Goal: Contribute content: Contribute content

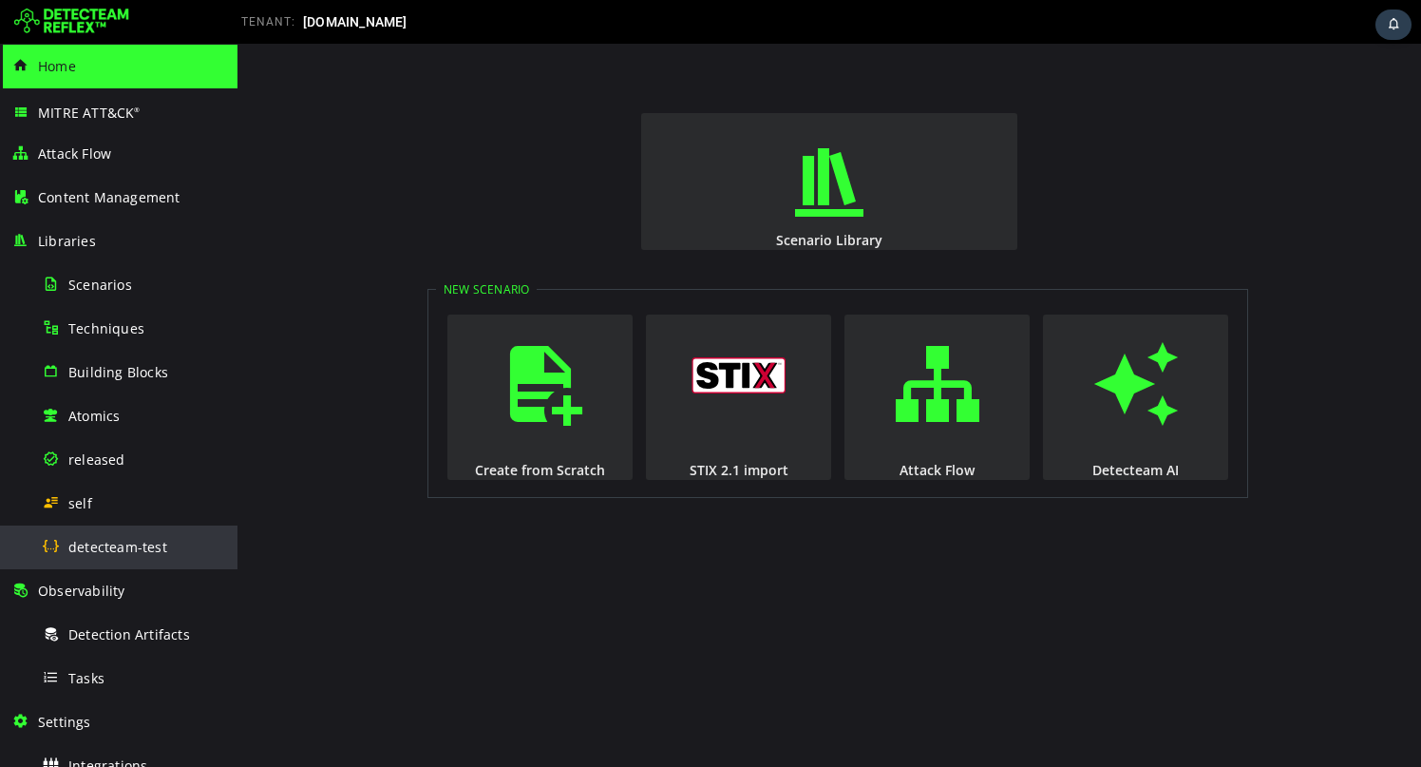
click at [108, 547] on span "detecteam-test" at bounding box center [117, 547] width 99 height 18
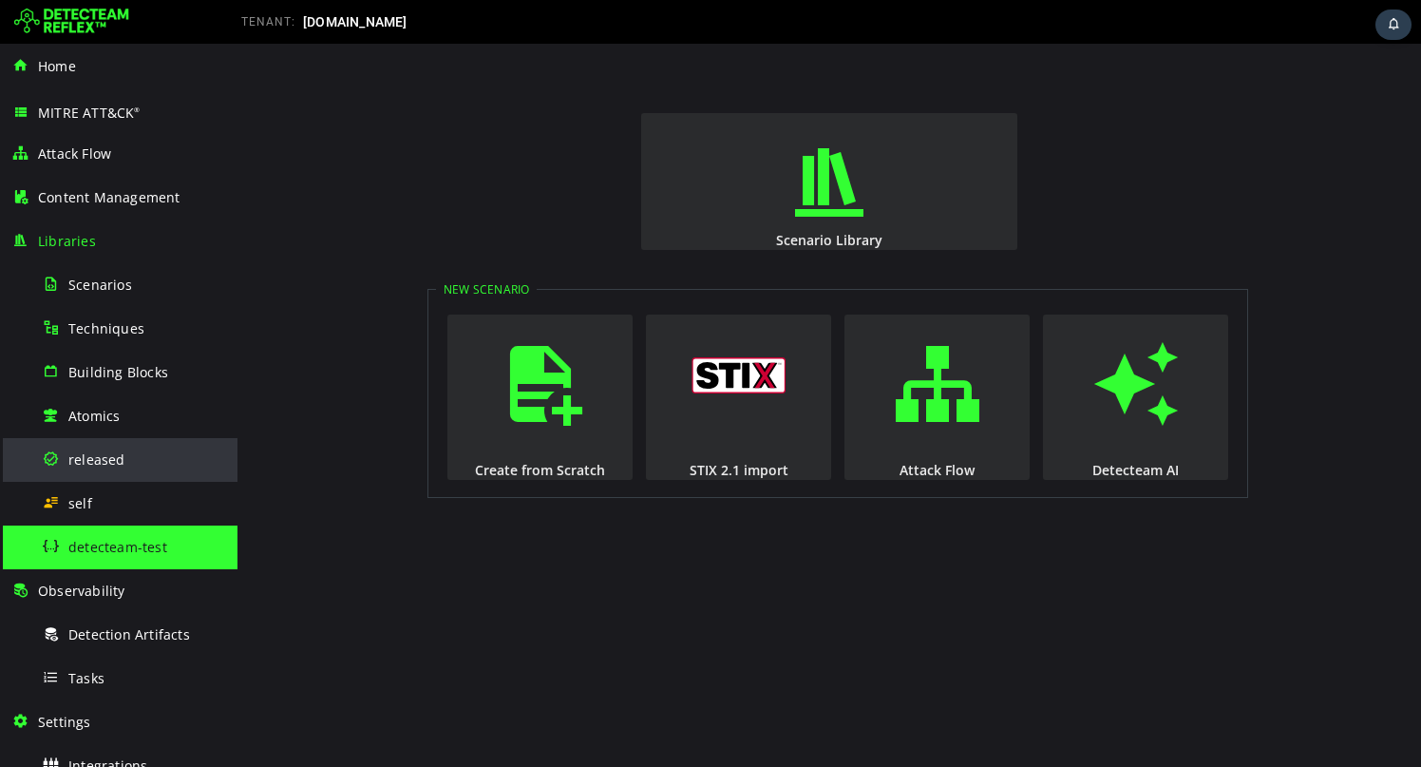
click at [151, 459] on div "released" at bounding box center [134, 459] width 184 height 43
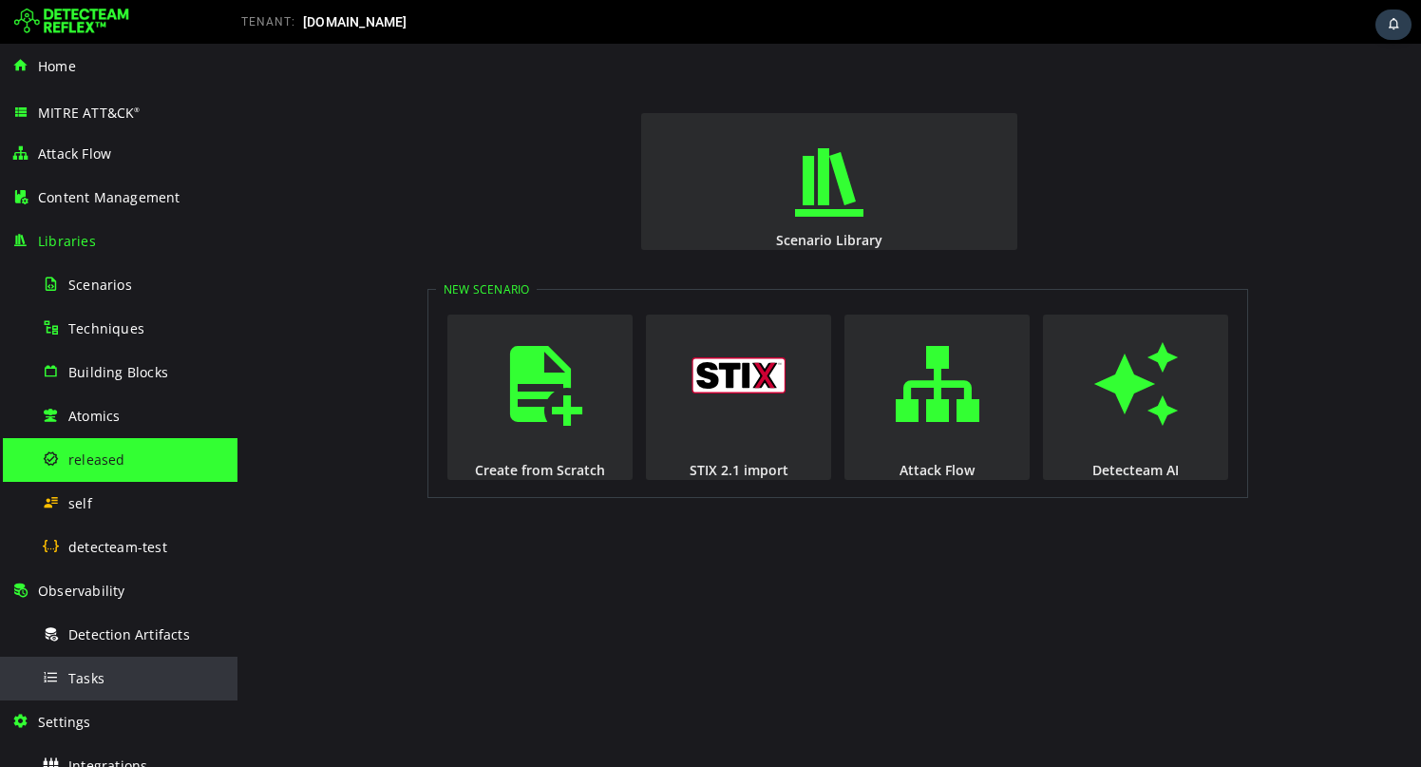
click at [100, 680] on span "Tasks" at bounding box center [86, 678] width 36 height 18
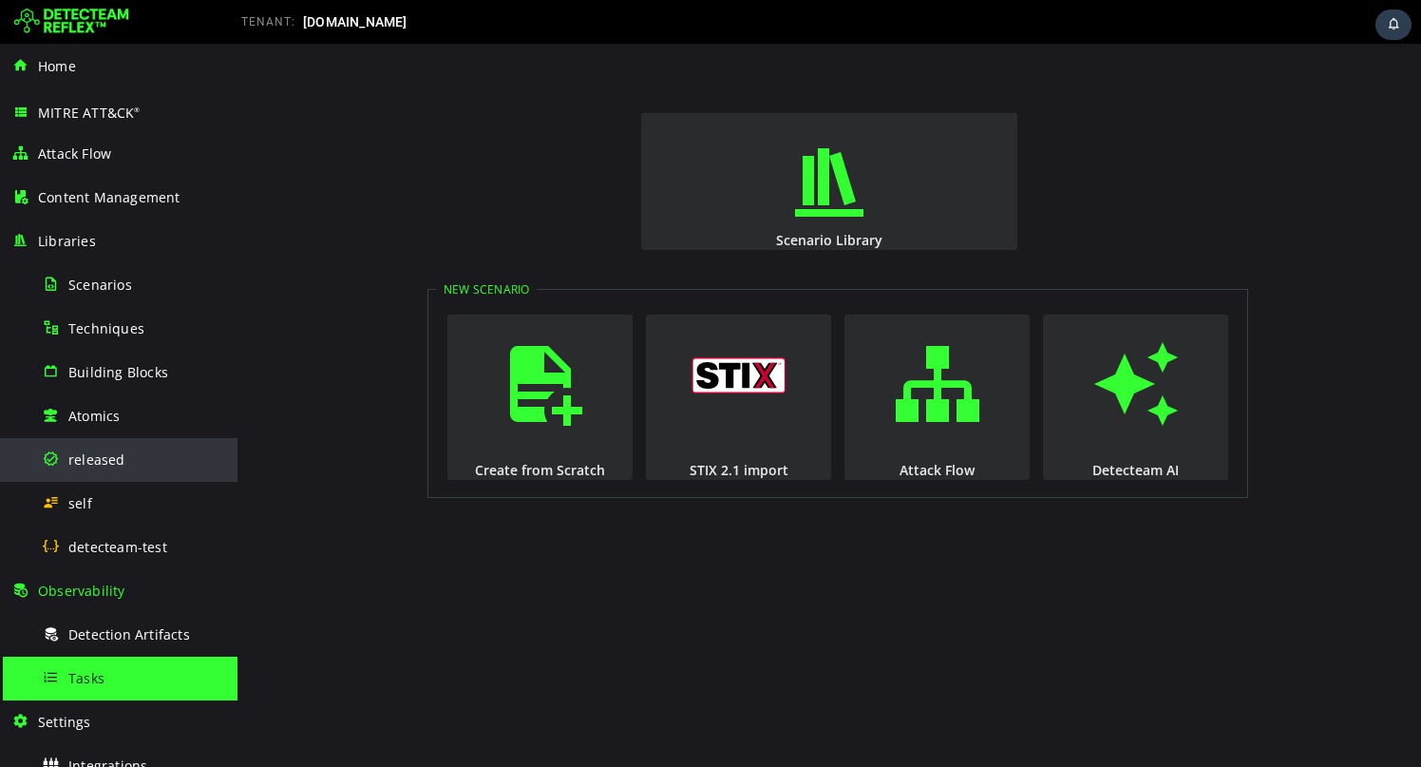
click at [112, 468] on div "released" at bounding box center [134, 459] width 184 height 43
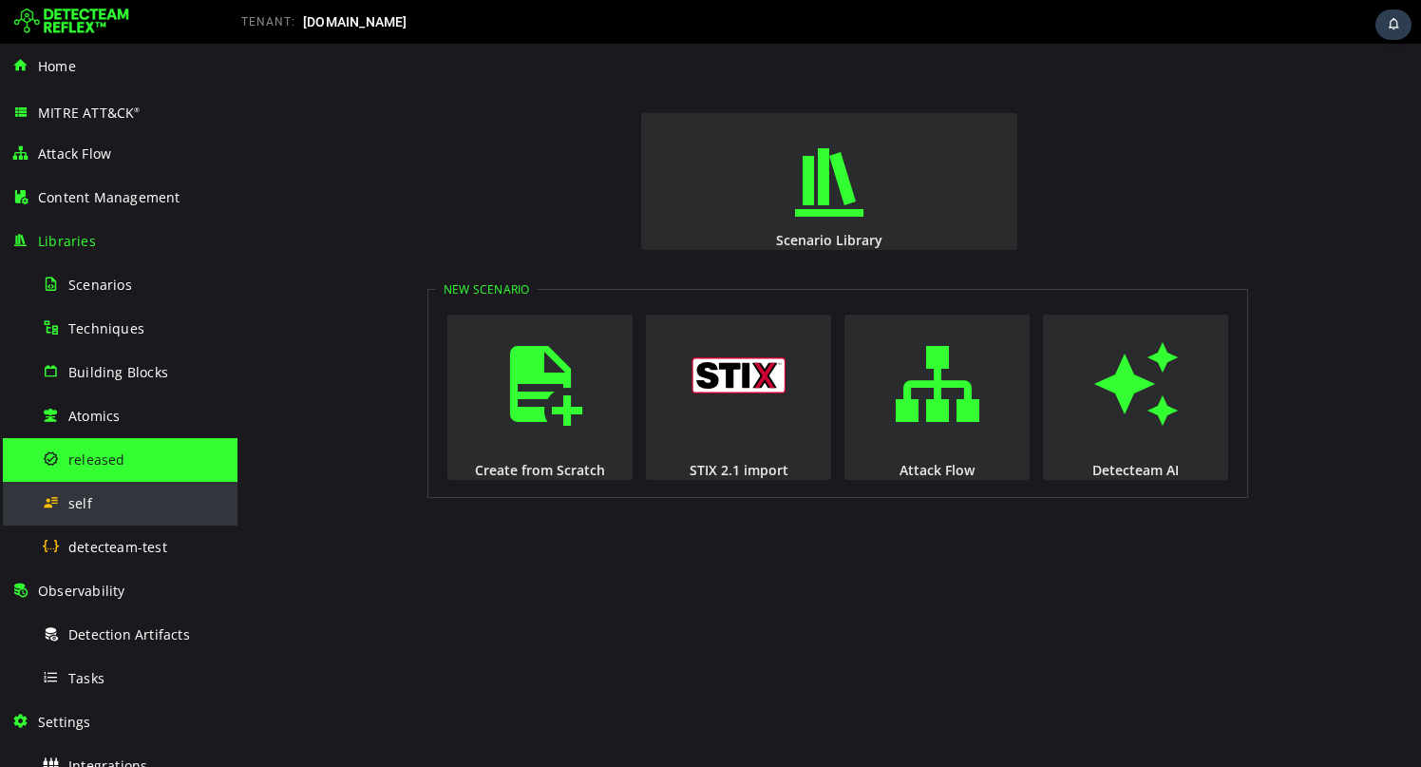
click at [110, 507] on div "self" at bounding box center [134, 503] width 184 height 43
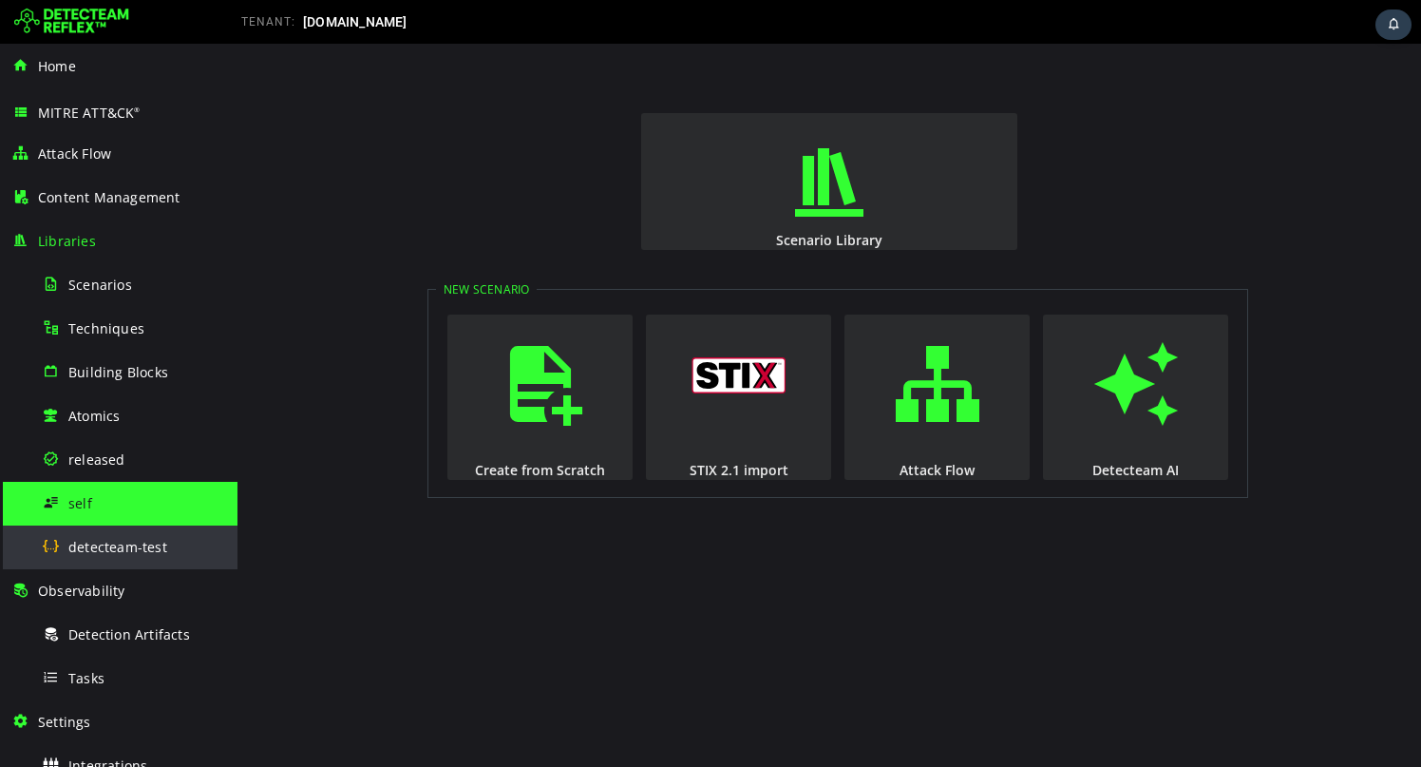
click at [107, 543] on span "detecteam-test" at bounding box center [117, 547] width 99 height 18
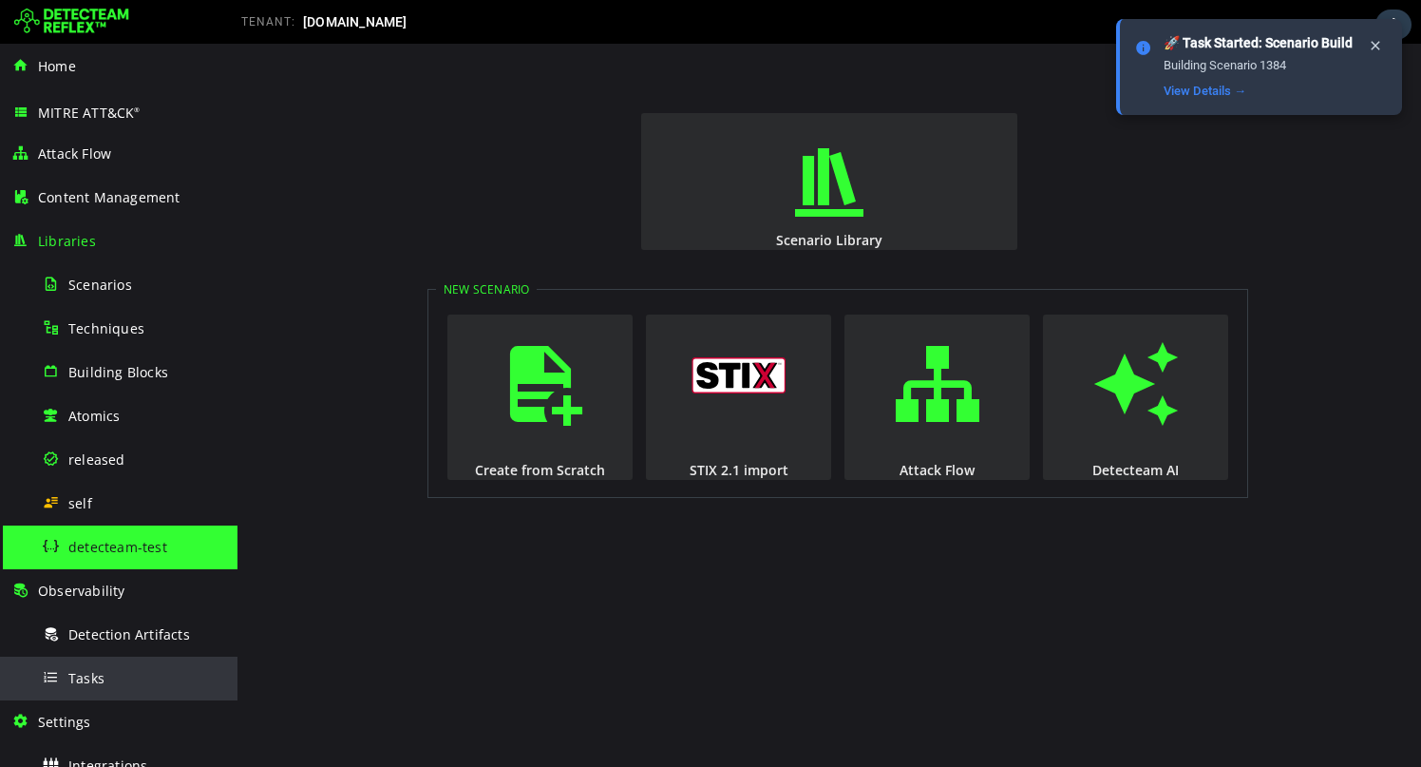
click at [93, 675] on span "Tasks" at bounding box center [86, 678] width 36 height 18
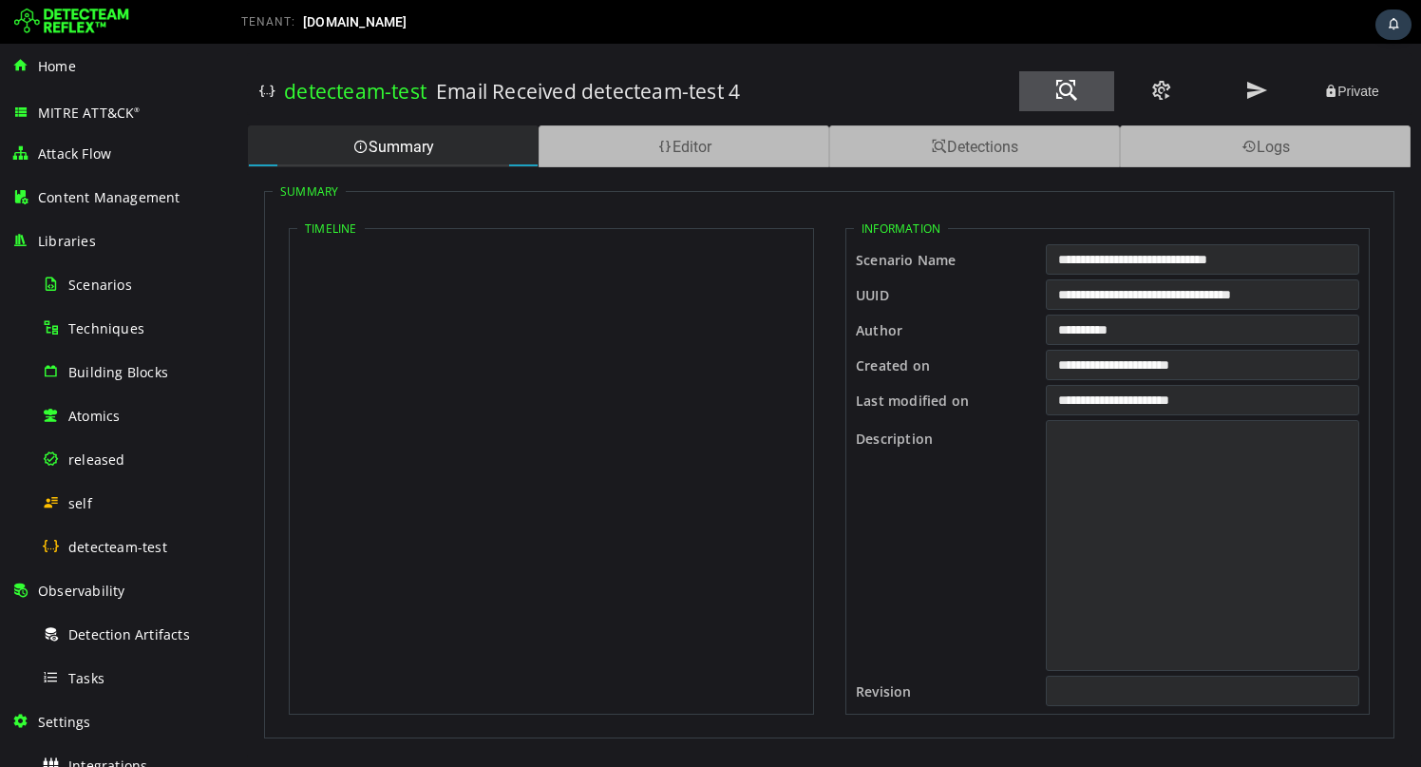
click at [1059, 91] on span at bounding box center [1066, 91] width 23 height 26
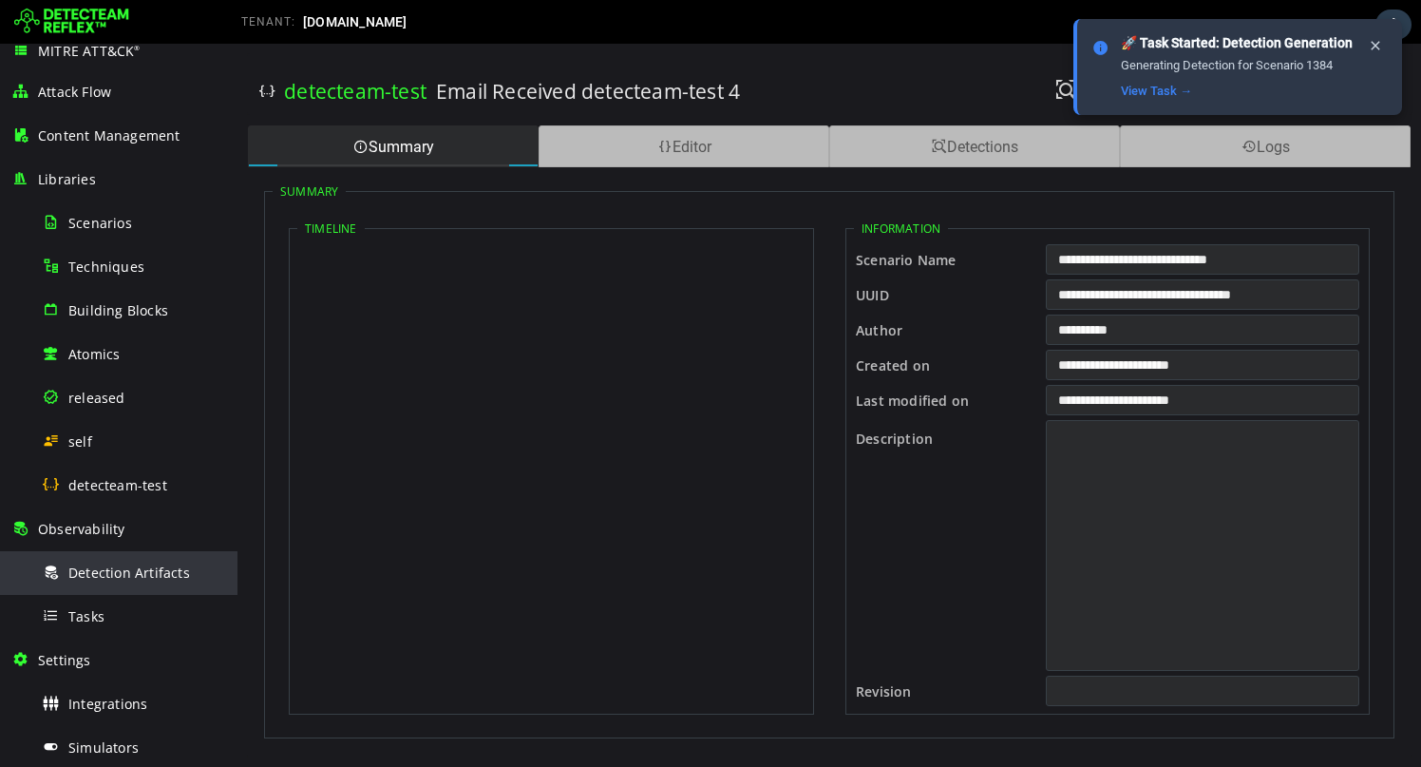
scroll to position [89, 0]
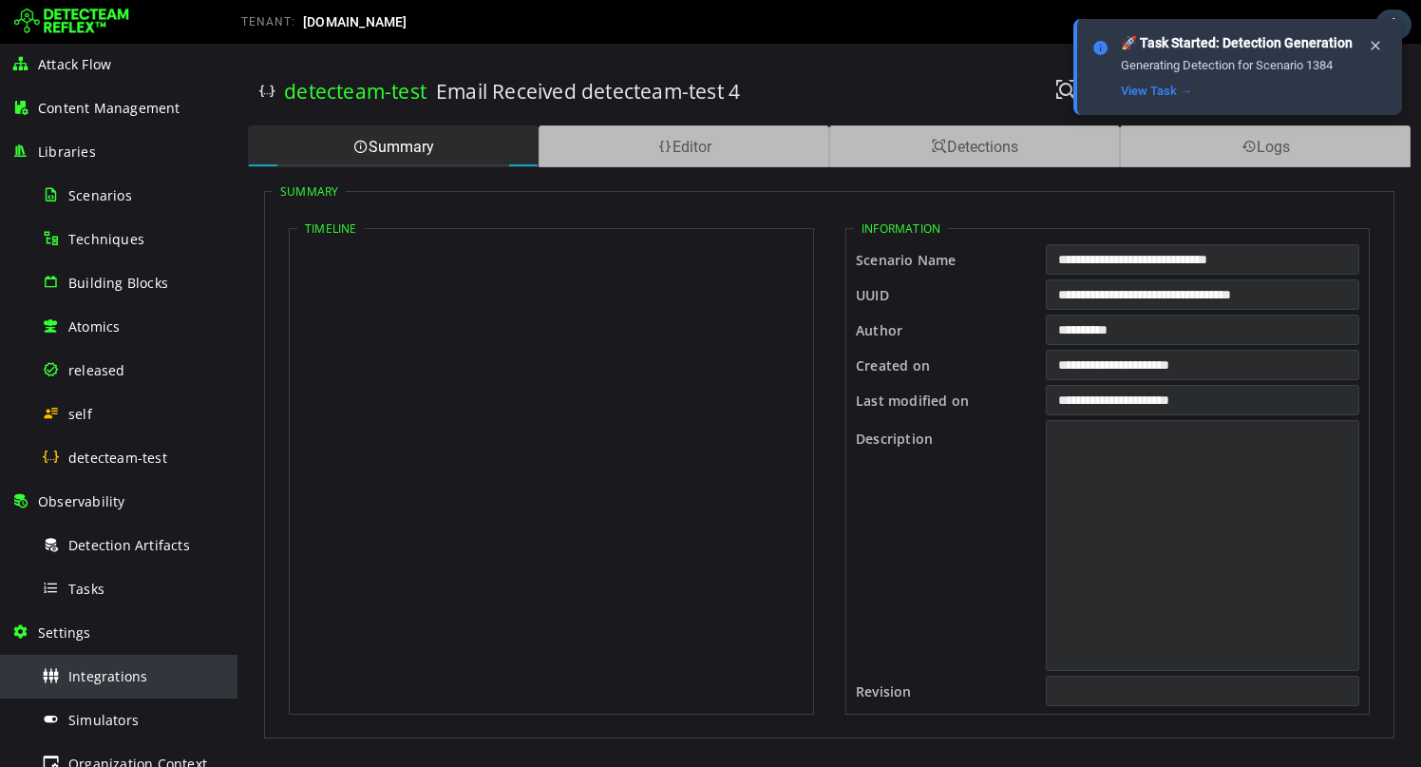
click at [95, 674] on span "Integrations" at bounding box center [107, 676] width 79 height 18
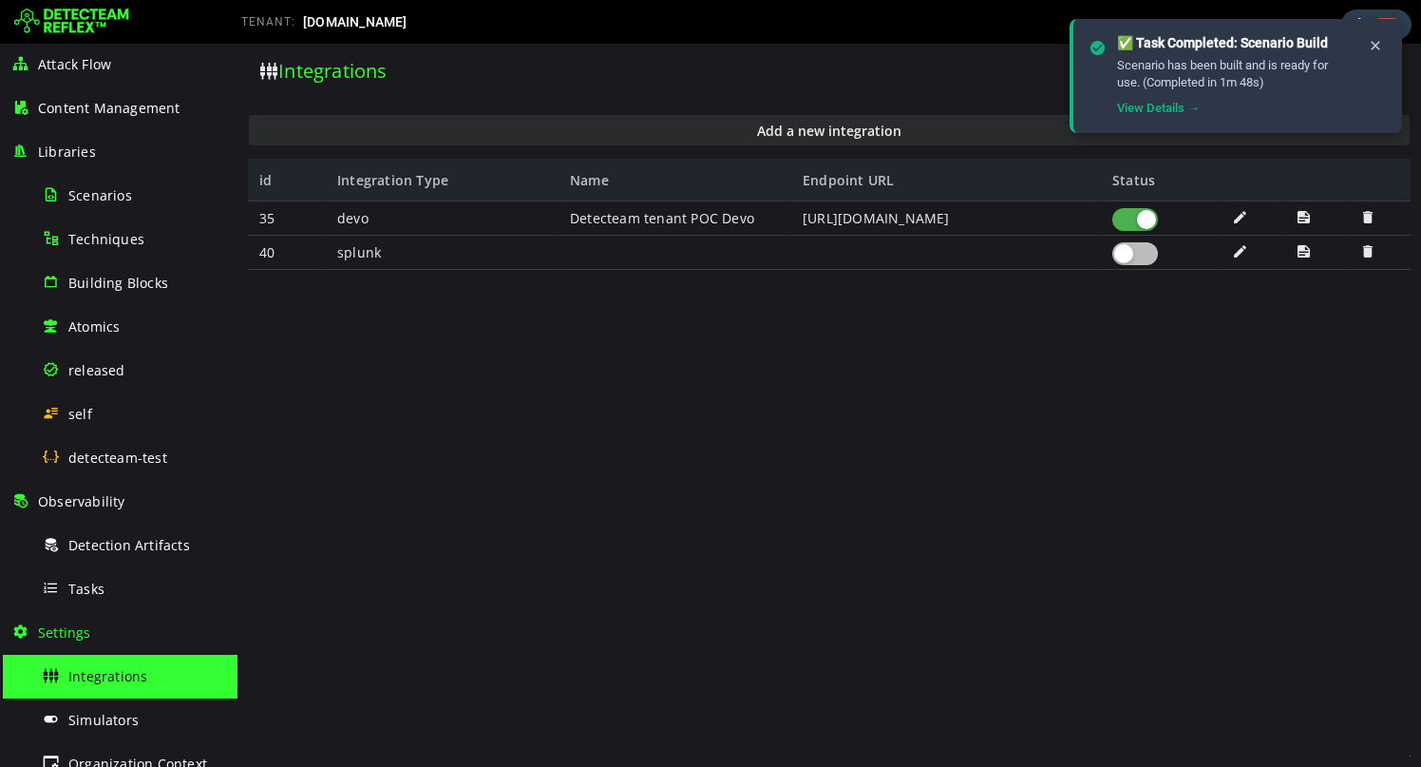
click at [104, 7] on img at bounding box center [71, 22] width 115 height 30
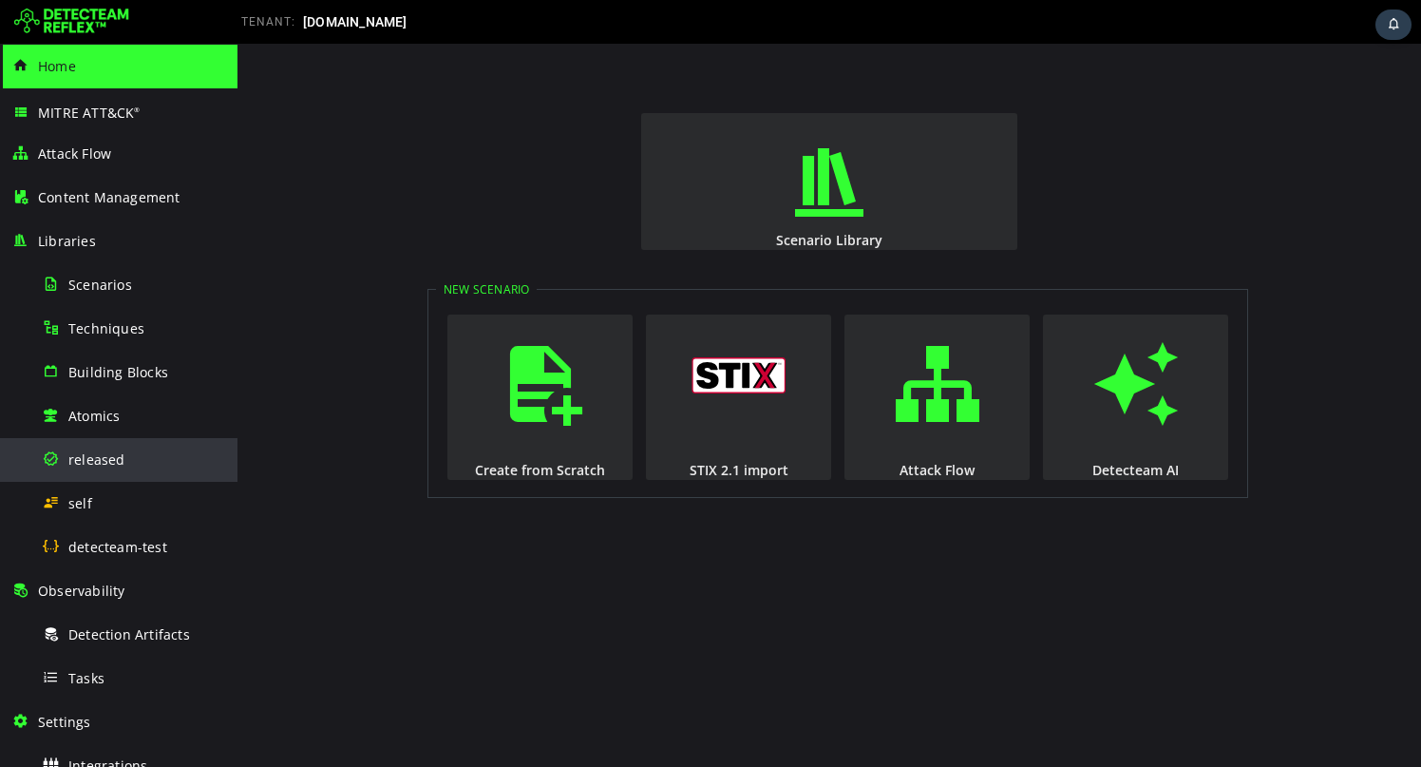
click at [103, 452] on span "released" at bounding box center [96, 459] width 57 height 18
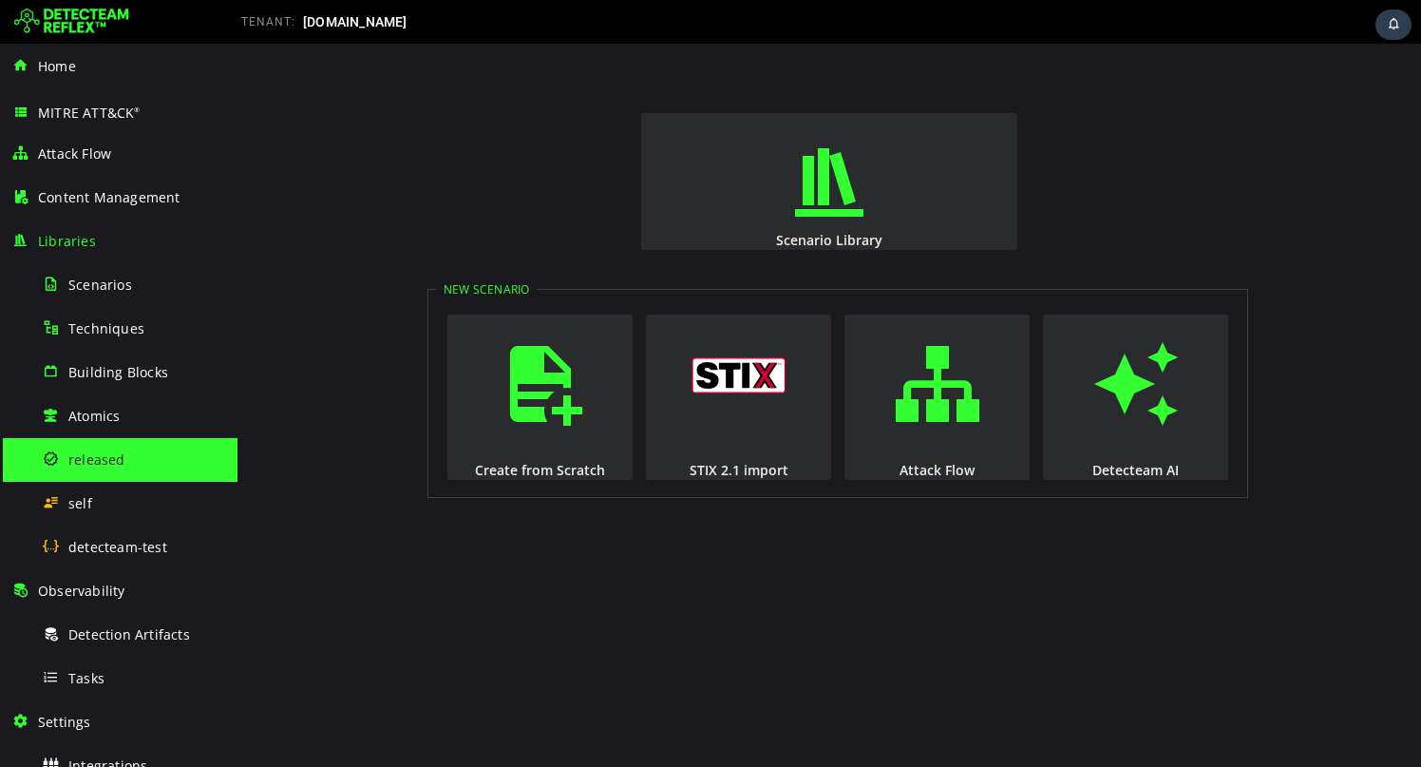
click at [79, 27] on img at bounding box center [71, 22] width 115 height 30
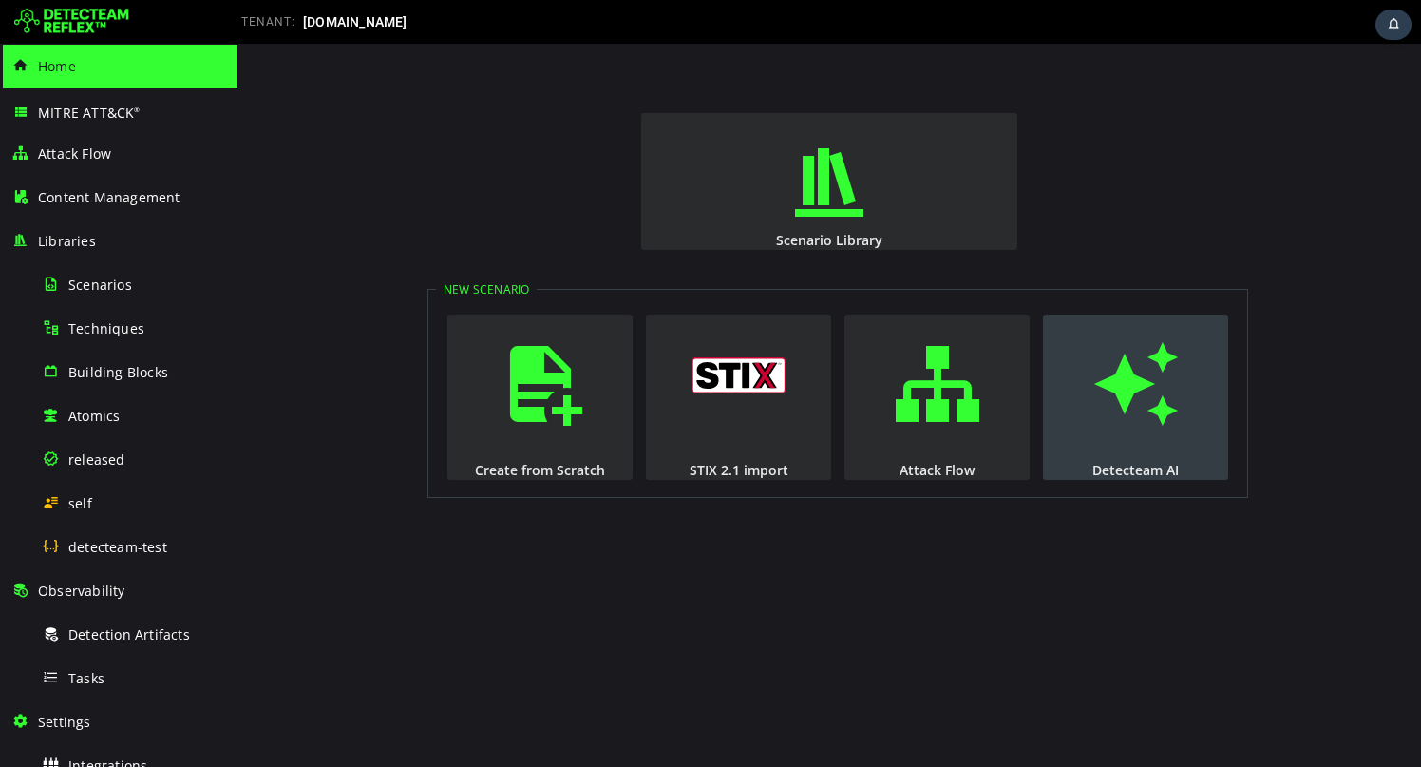
click at [1200, 463] on div "Detecteam AI" at bounding box center [1135, 470] width 189 height 18
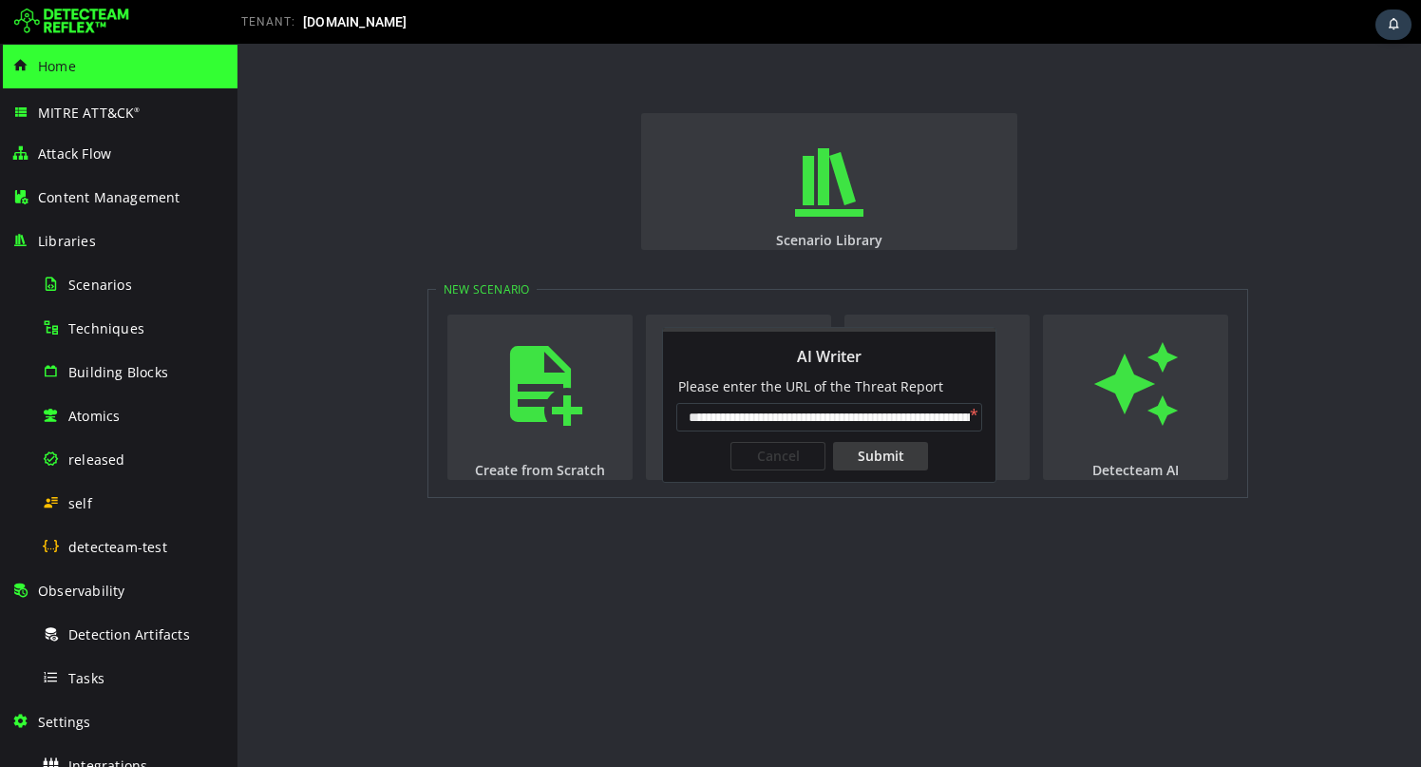
scroll to position [0, 153]
type input "**********"
click at [861, 461] on div "Submit" at bounding box center [880, 456] width 95 height 28
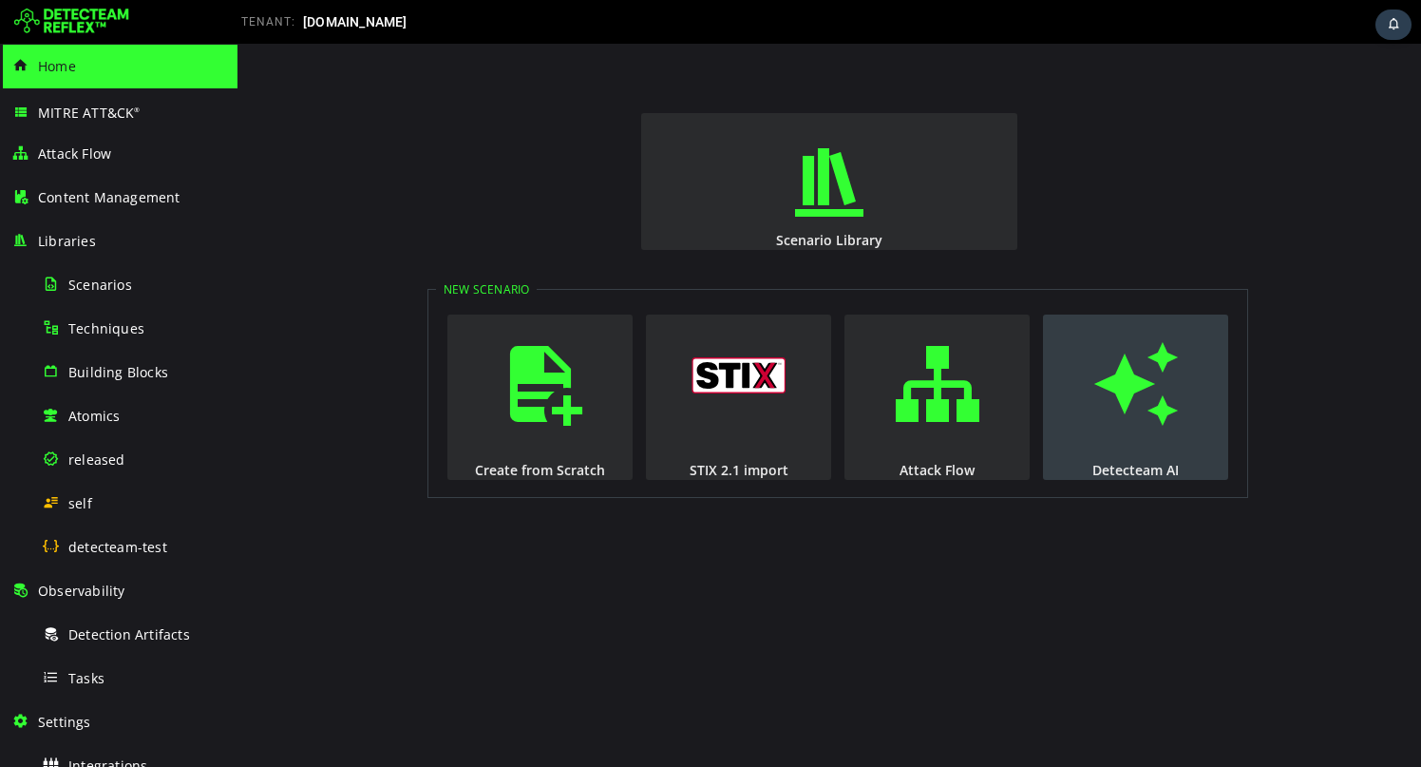
click at [1200, 414] on button "Detecteam AI" at bounding box center [1135, 396] width 185 height 165
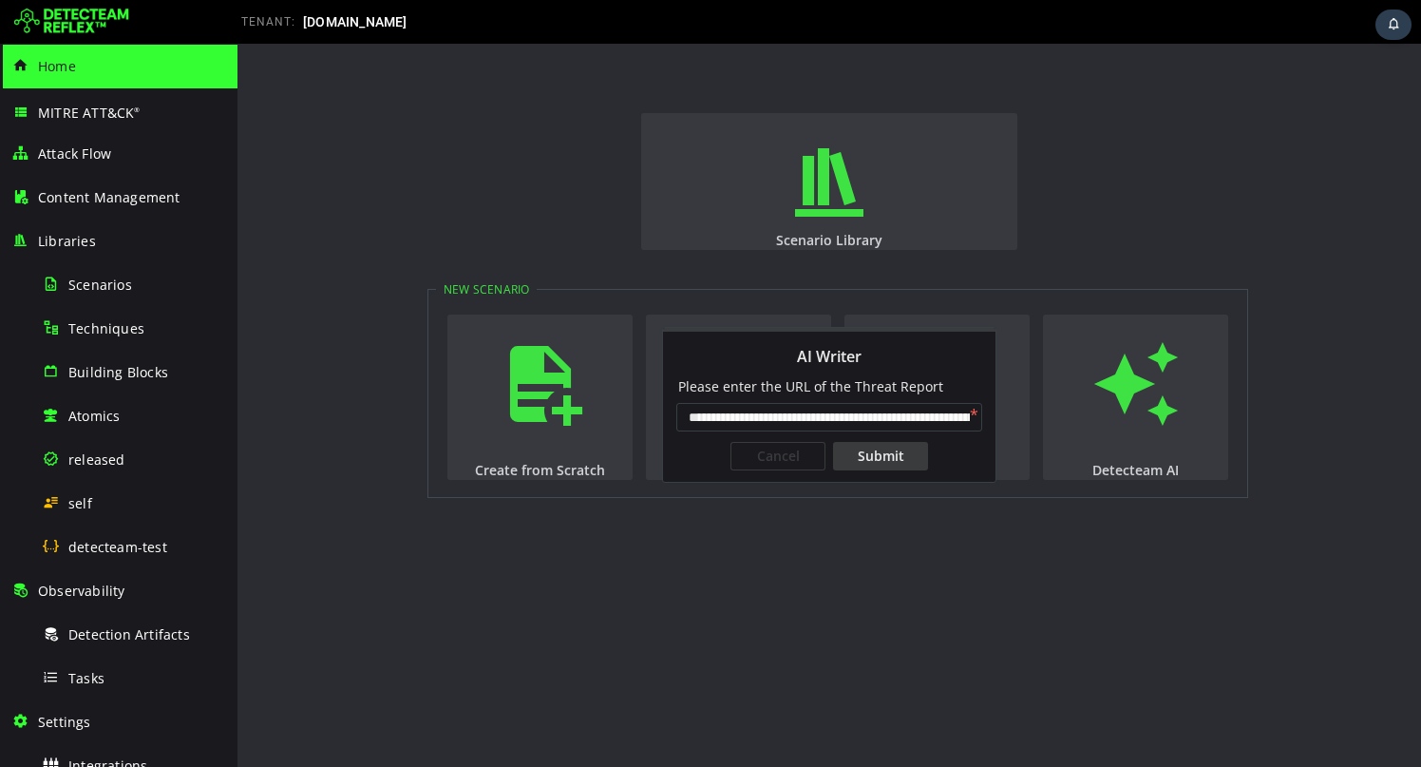
scroll to position [0, 154]
type input "**********"
click at [891, 454] on div "Submit" at bounding box center [880, 456] width 95 height 28
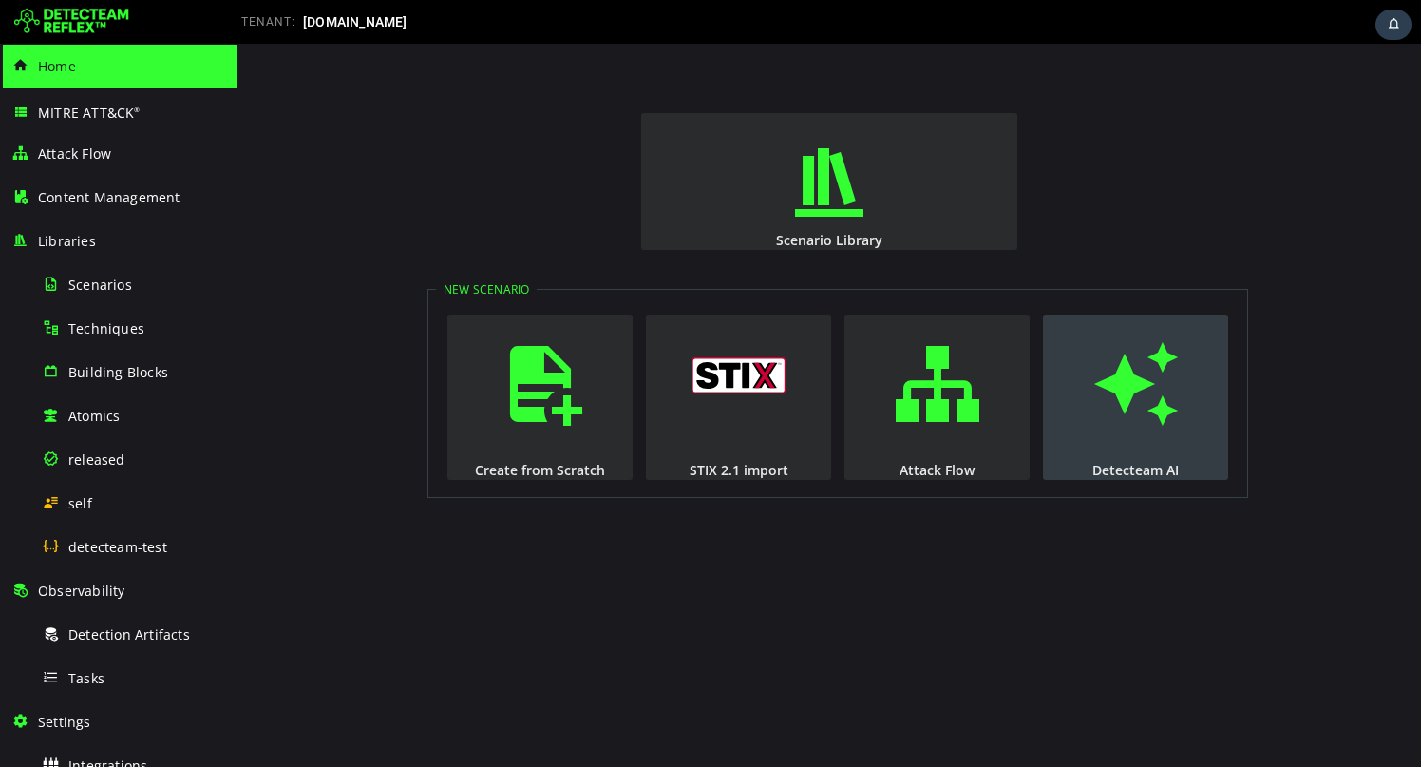
click at [1113, 441] on button "Detecteam AI" at bounding box center [1135, 396] width 185 height 165
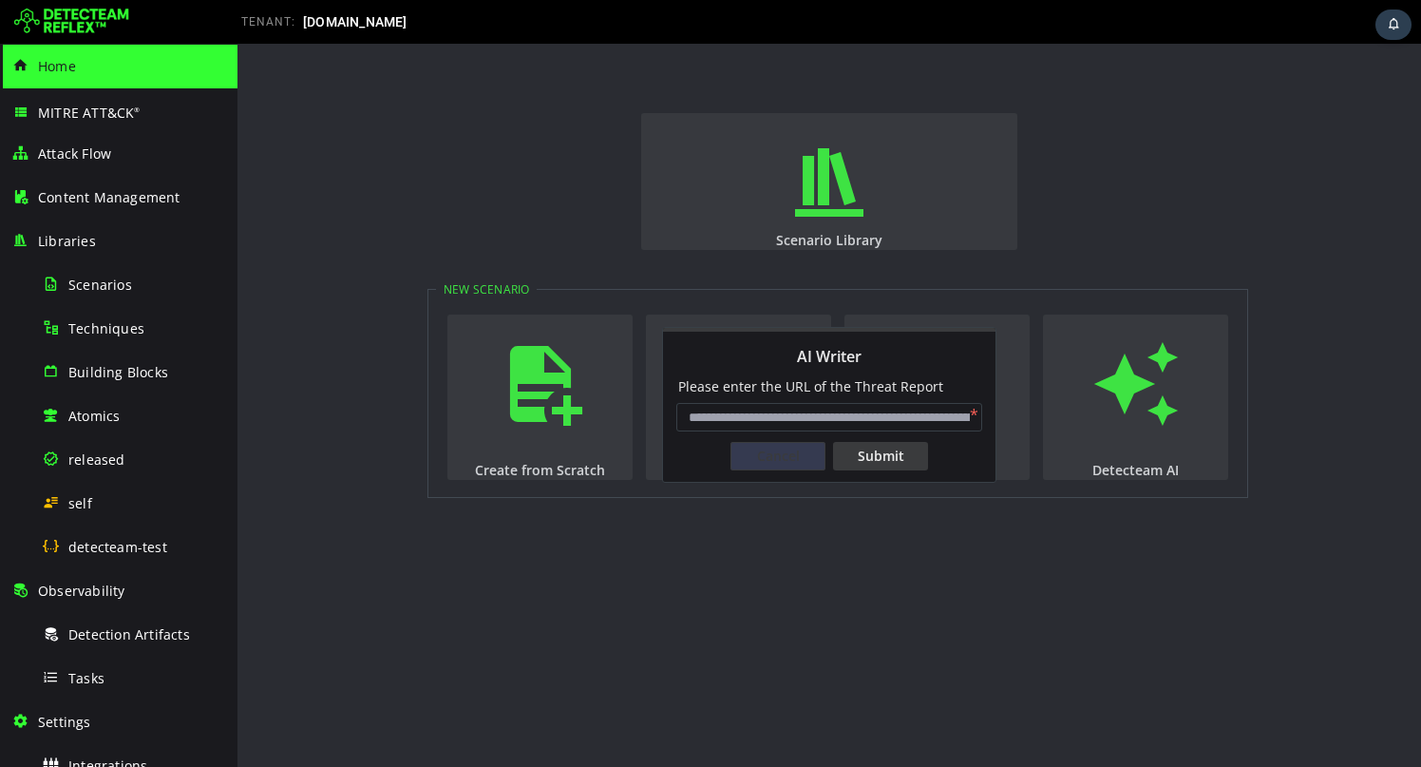
click at [780, 460] on div "Cancel" at bounding box center [778, 456] width 95 height 28
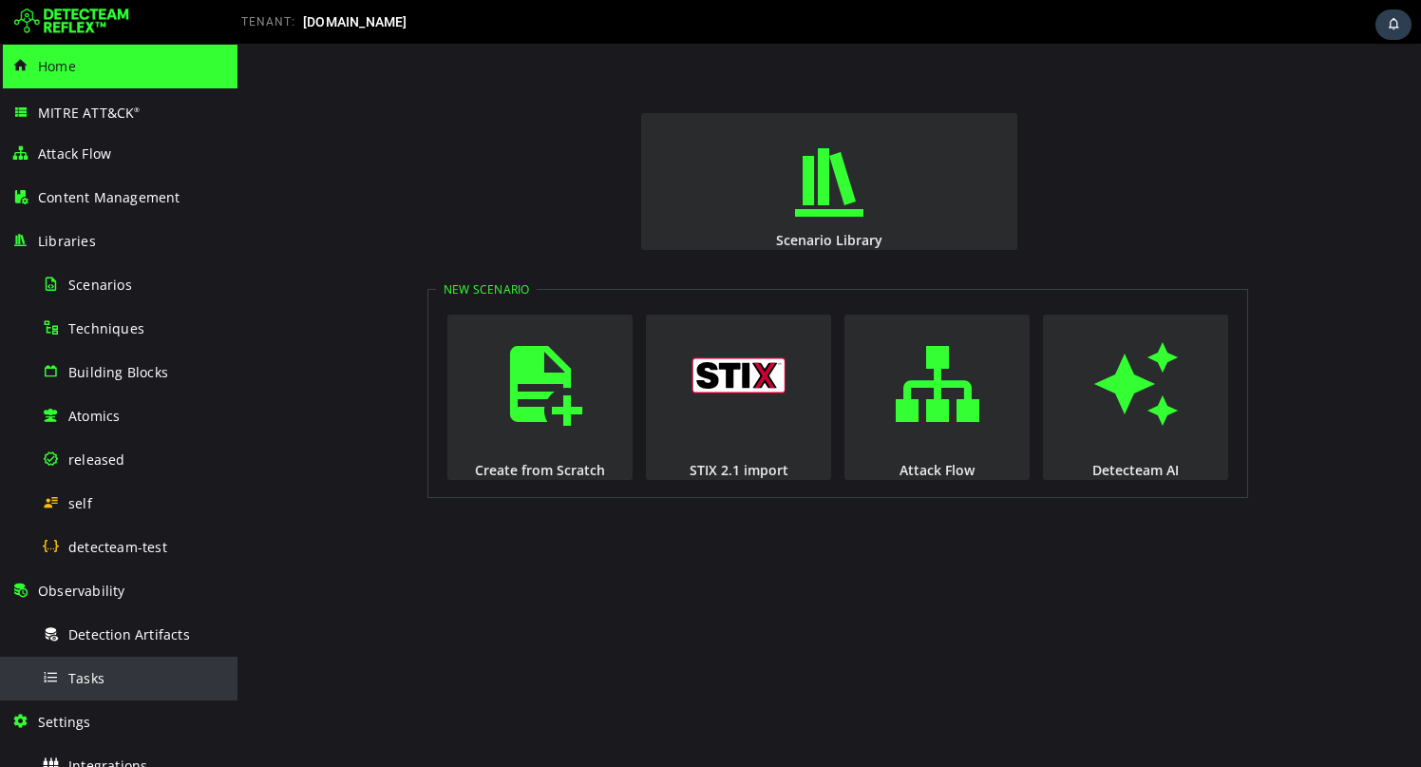
click at [131, 665] on div "Tasks" at bounding box center [134, 677] width 184 height 43
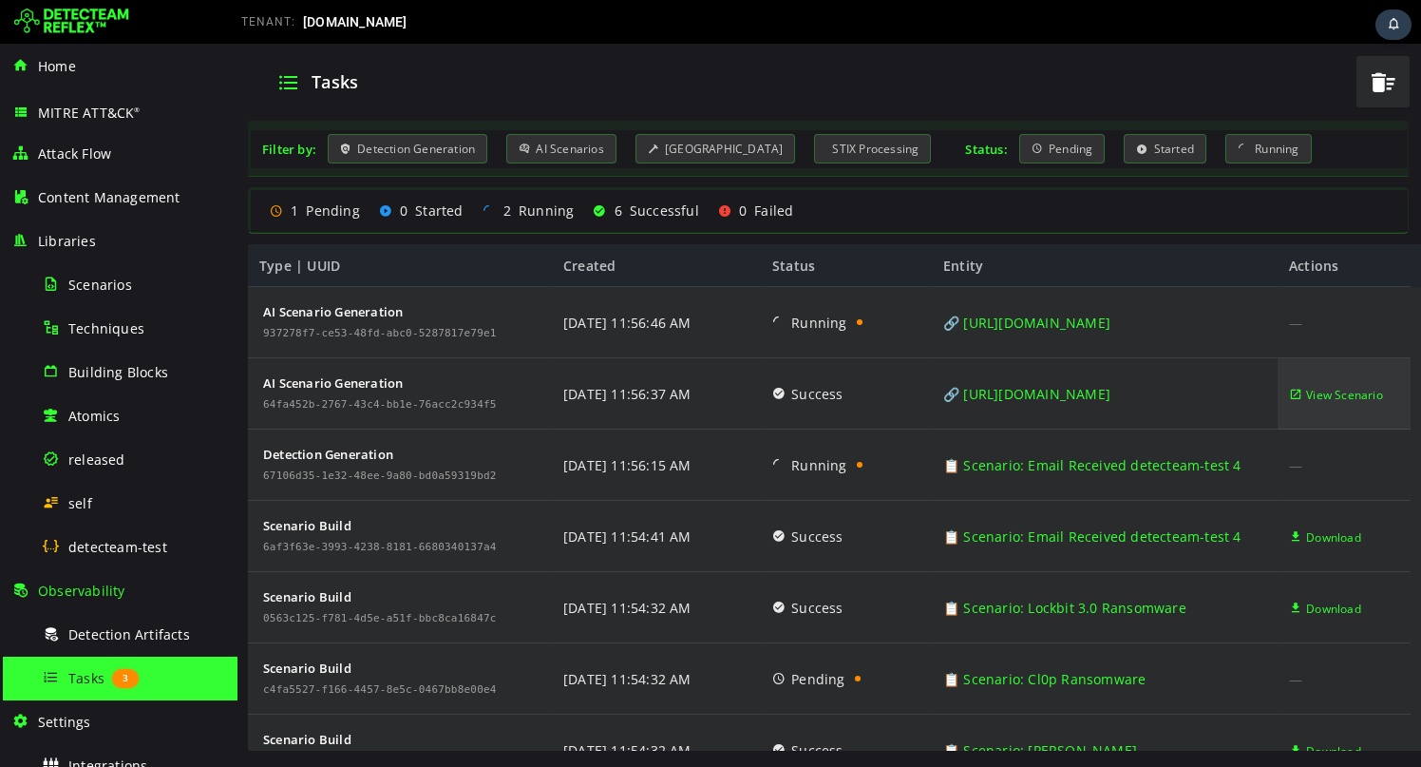
click at [1326, 395] on span "View Scenario" at bounding box center [1344, 394] width 77 height 71
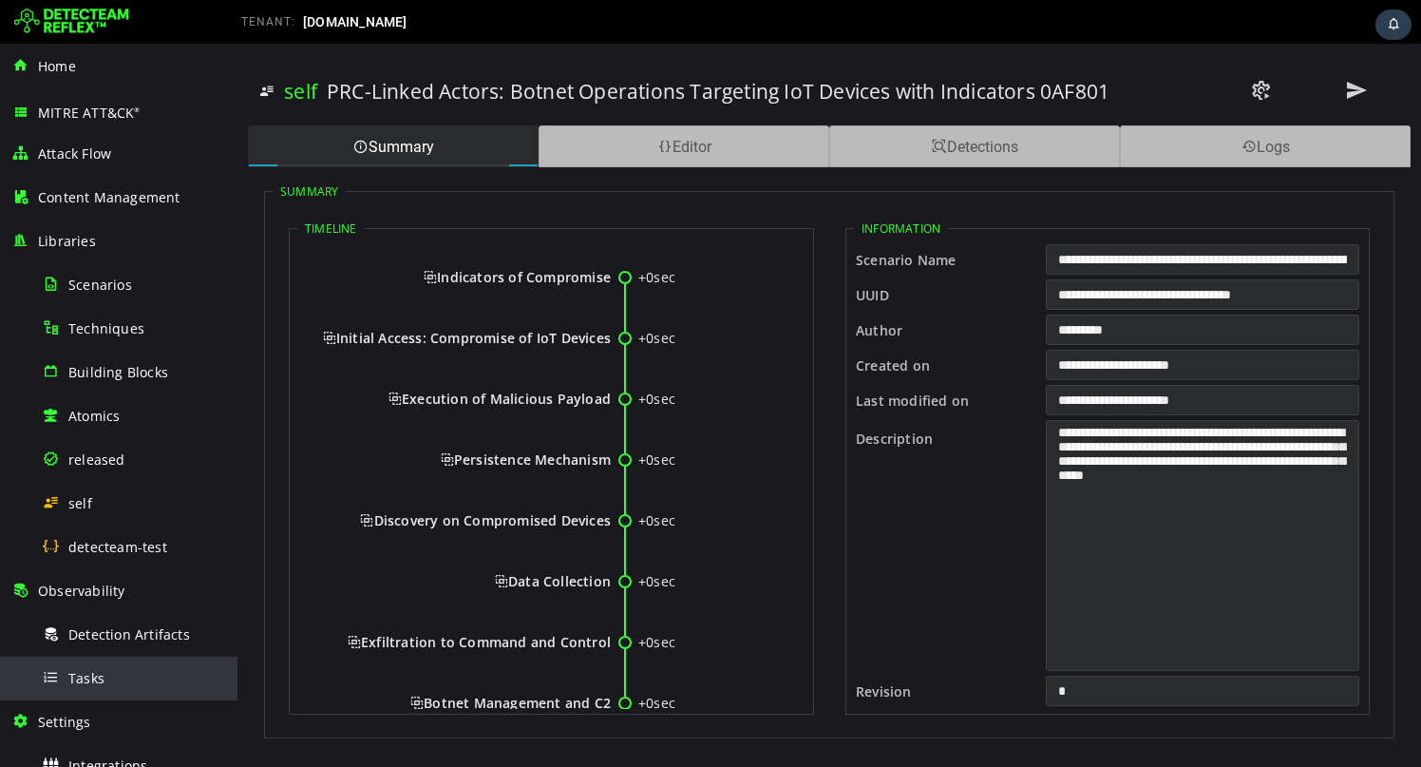
click at [124, 665] on div "Tasks" at bounding box center [134, 677] width 184 height 43
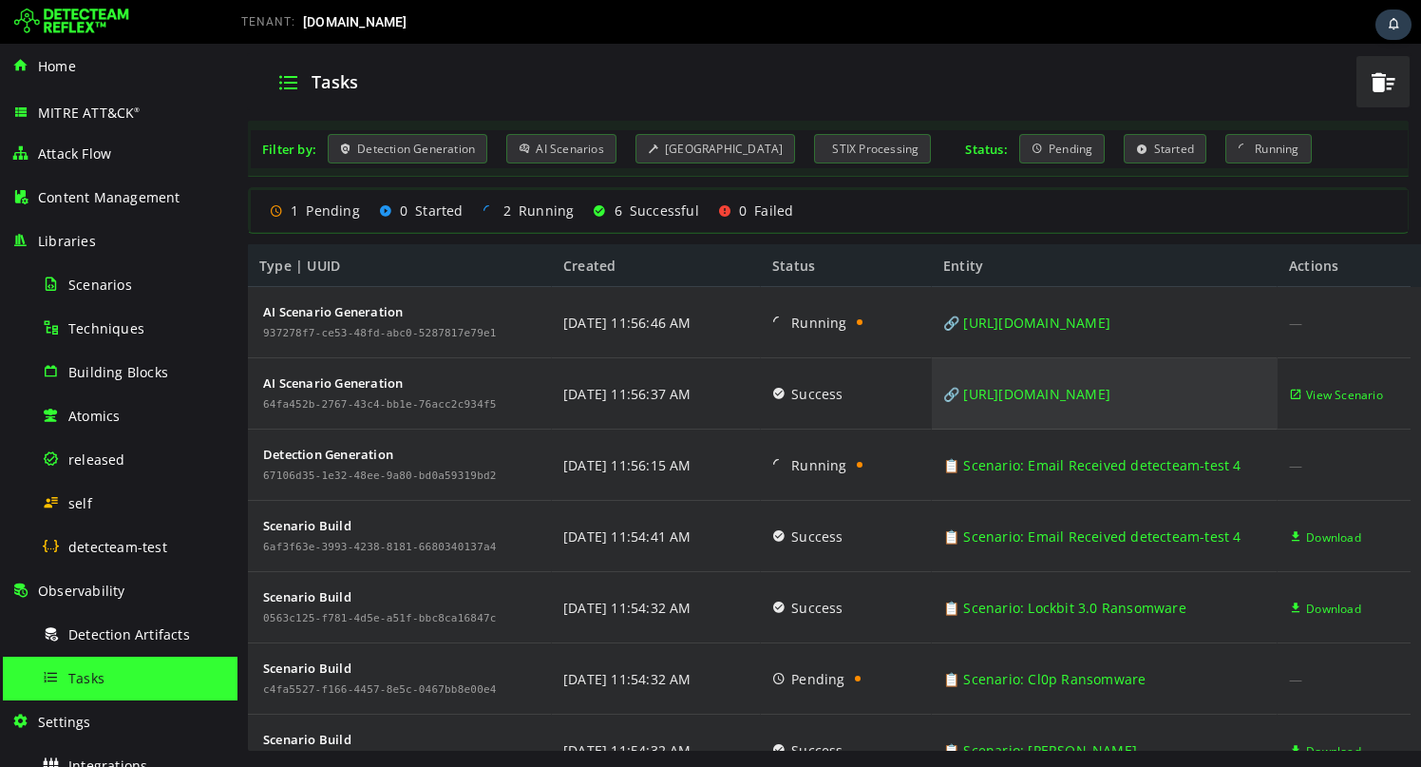
click at [1111, 390] on link "🔗 [URL][DOMAIN_NAME]" at bounding box center [1026, 393] width 167 height 71
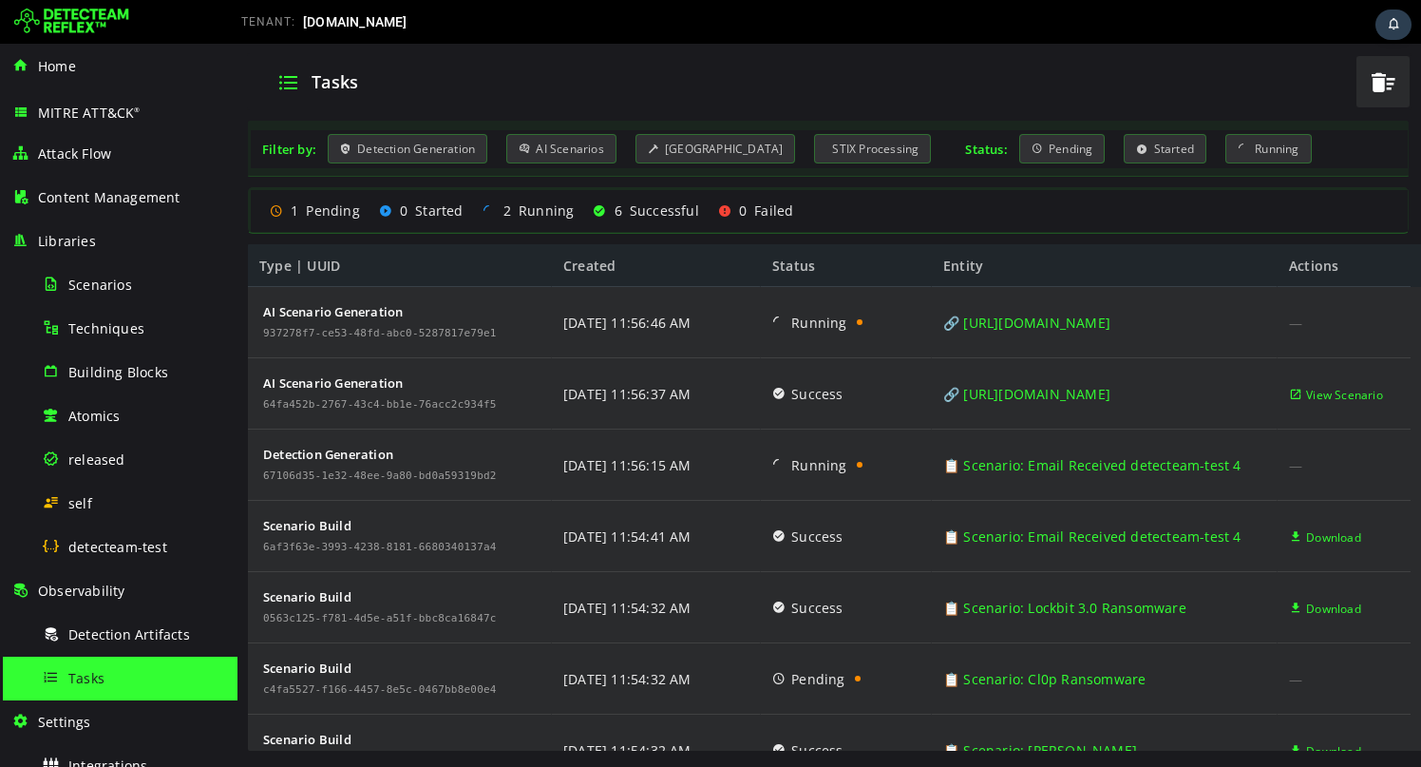
click at [98, 22] on img at bounding box center [71, 22] width 115 height 30
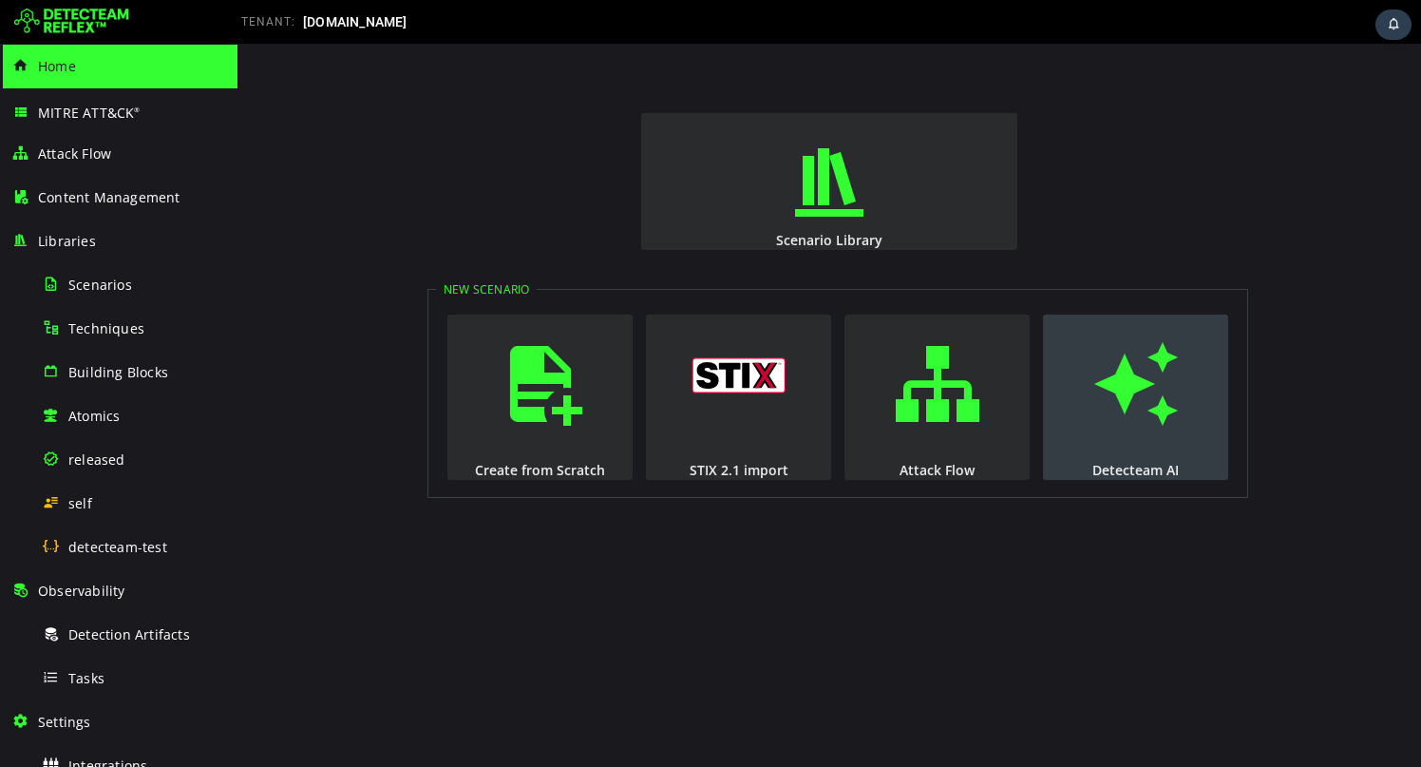
click at [1130, 406] on span "button" at bounding box center [1136, 383] width 19 height 129
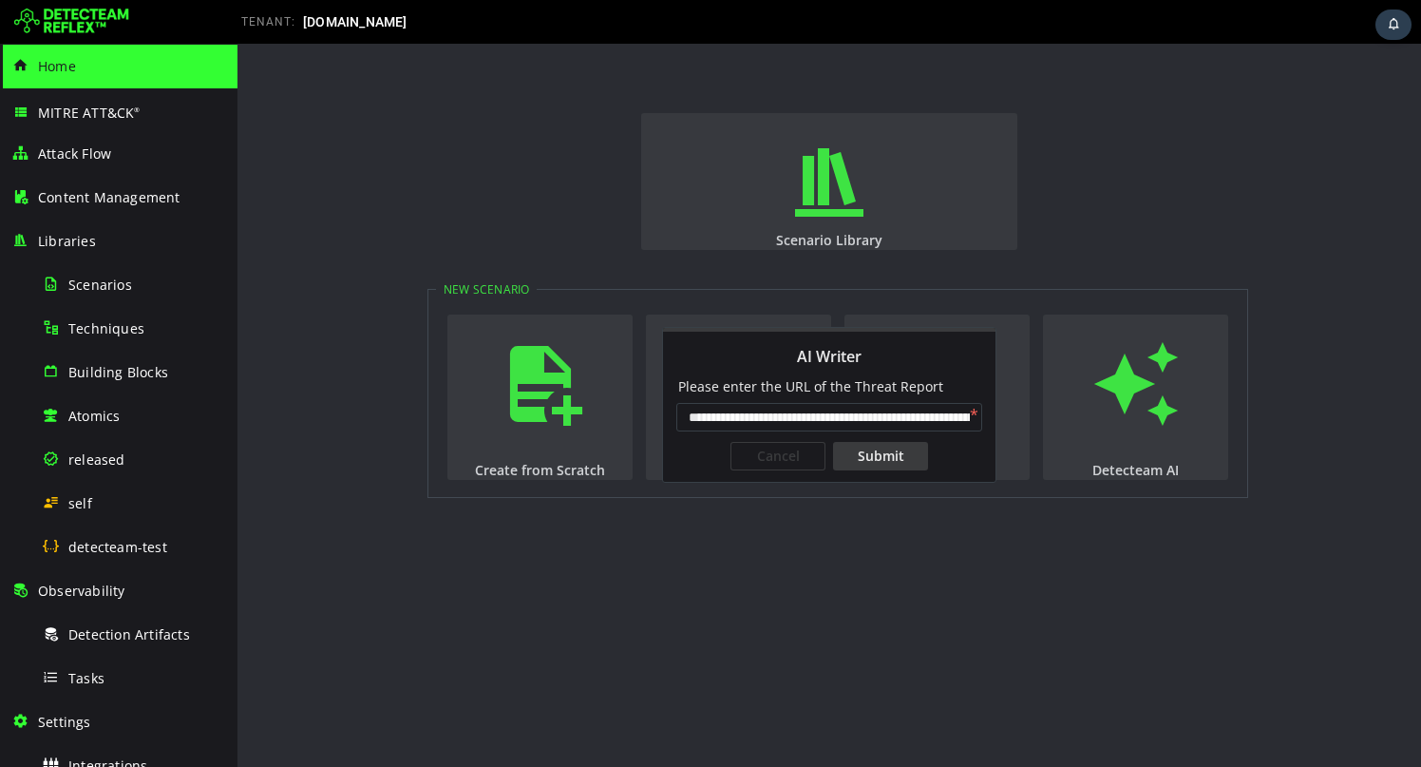
scroll to position [0, 153]
type input "**********"
click at [853, 464] on div "Submit" at bounding box center [880, 456] width 95 height 28
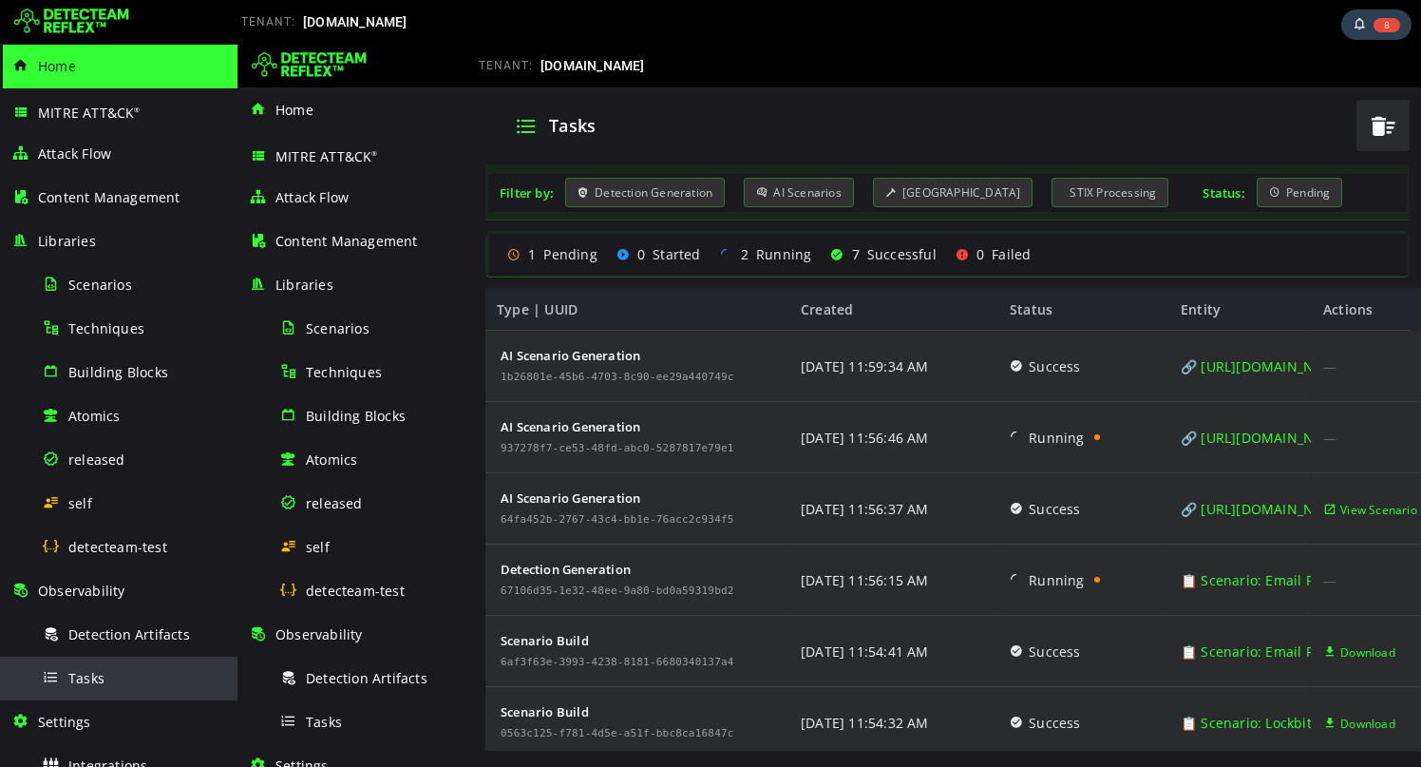
click at [90, 659] on div "Tasks" at bounding box center [134, 677] width 184 height 43
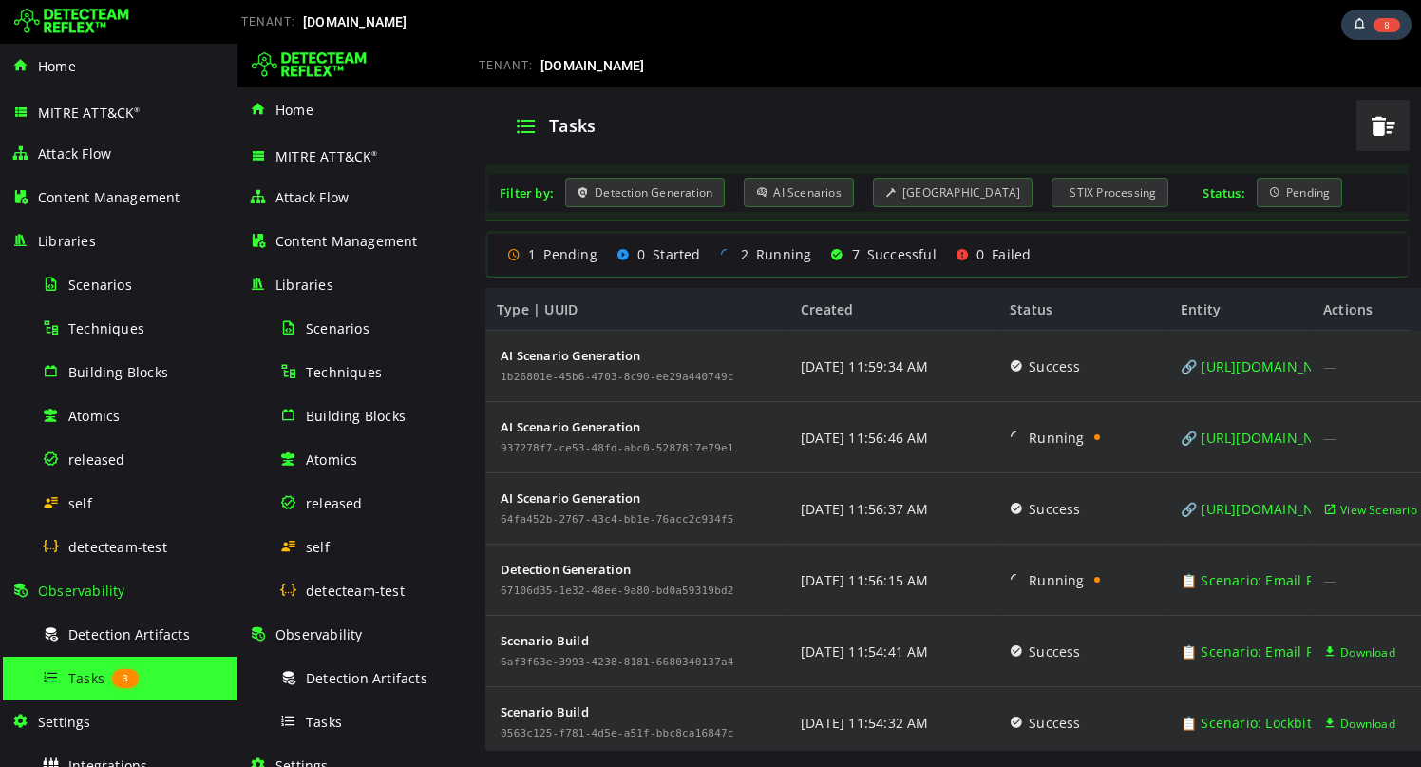
click at [95, 679] on span "Tasks" at bounding box center [86, 678] width 36 height 18
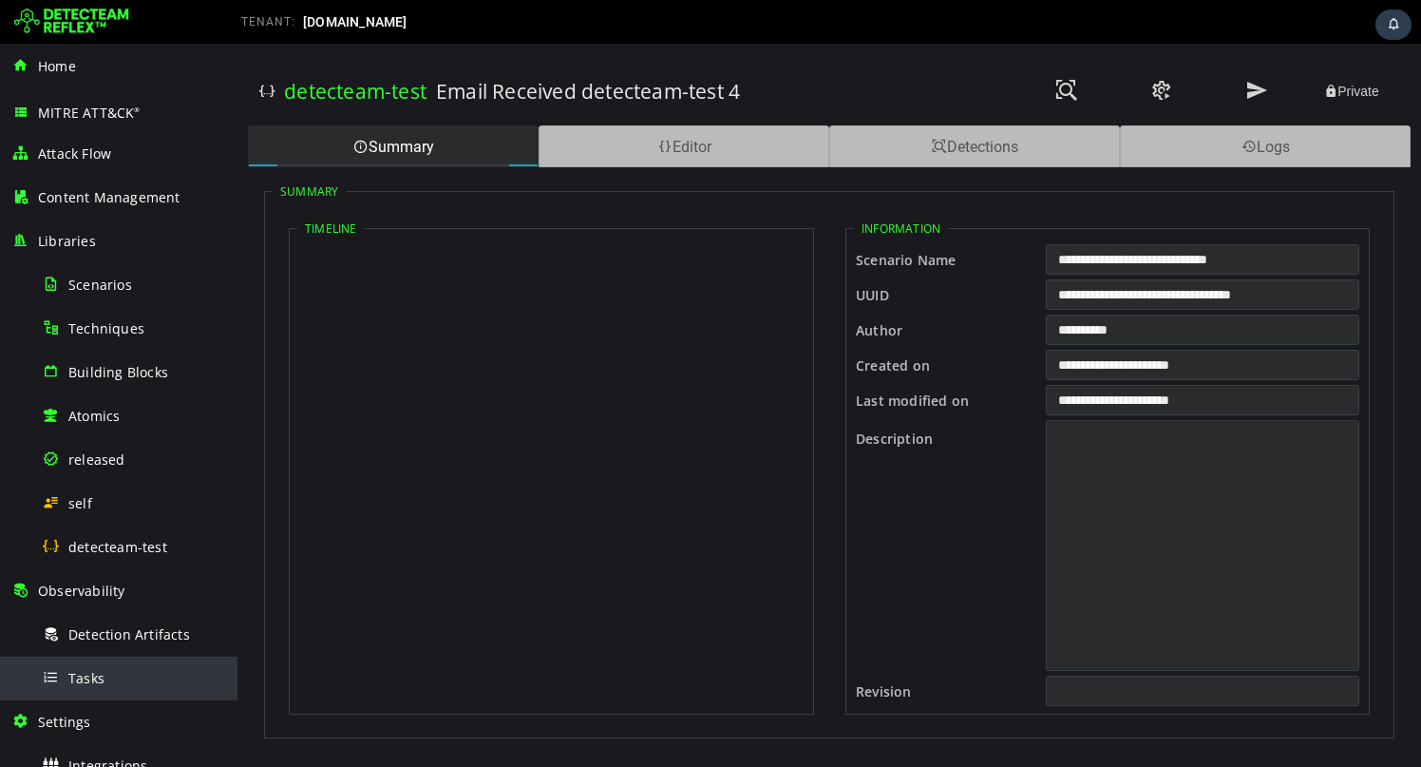
click at [102, 674] on span "Tasks" at bounding box center [86, 678] width 36 height 18
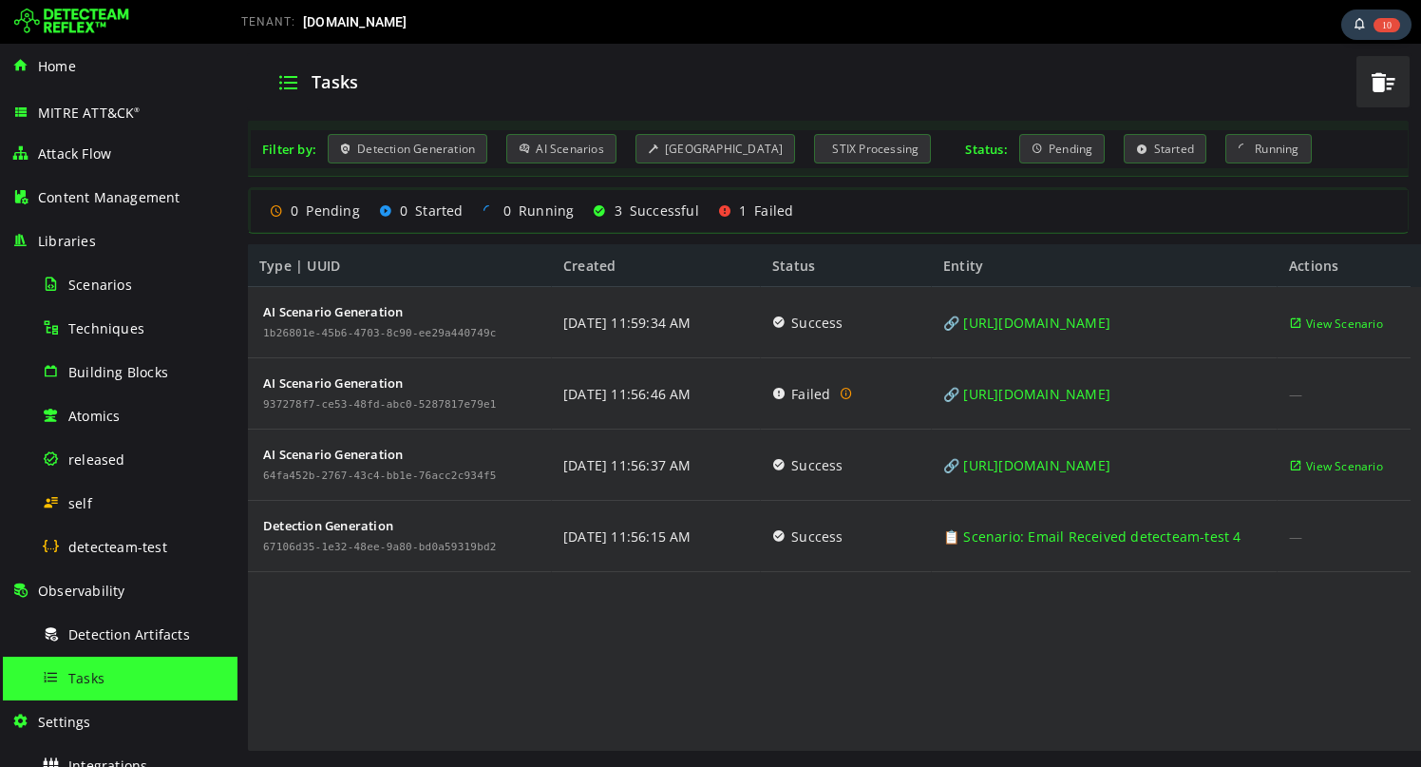
click at [829, 658] on div "AI Scenario Generation 1b26801e-45b6-4703-8c90-ee29a440749c AI Scenario Generat…" at bounding box center [829, 519] width 1163 height 465
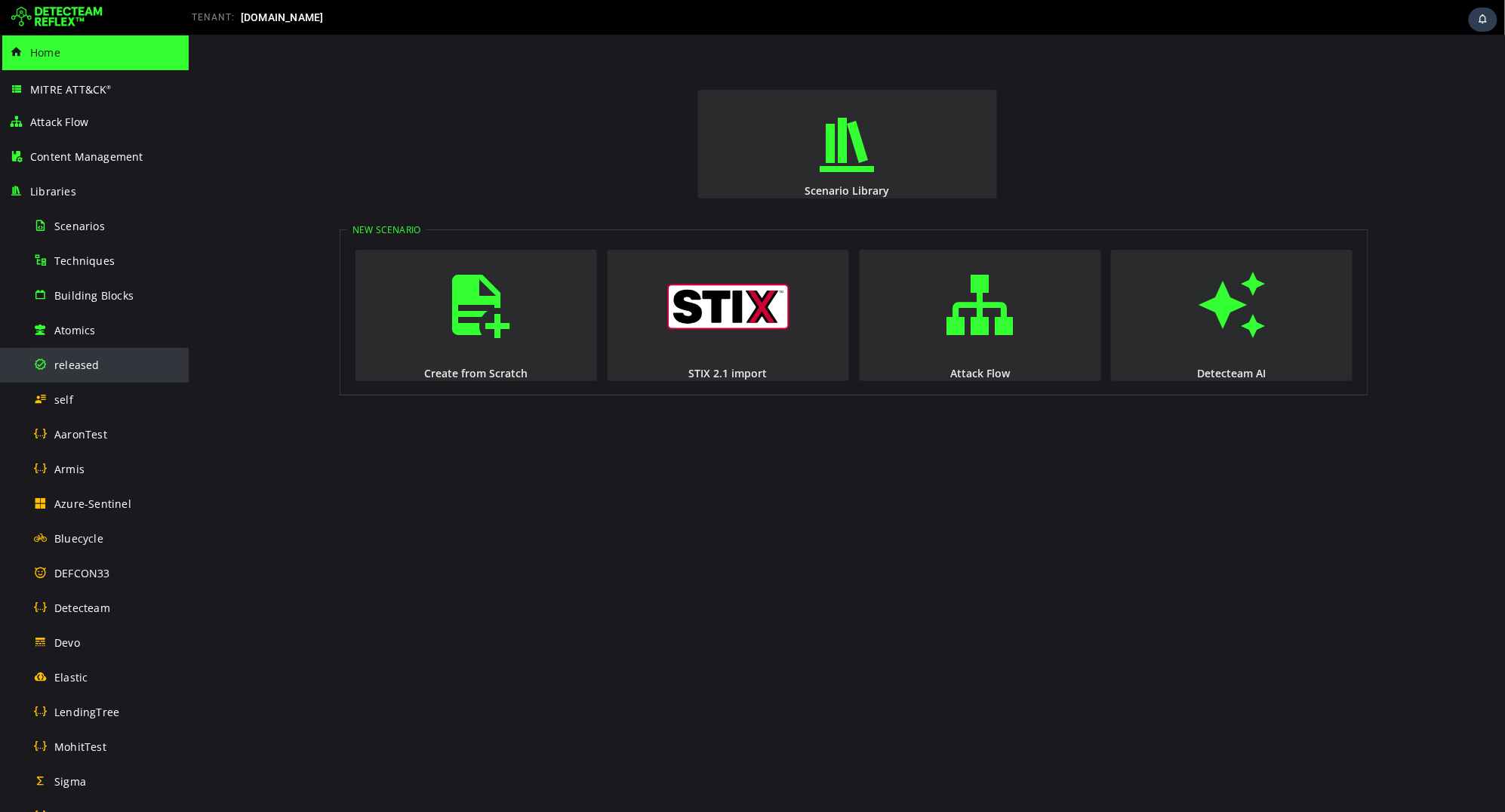
click at [92, 358] on span "released" at bounding box center [76, 365] width 45 height 14
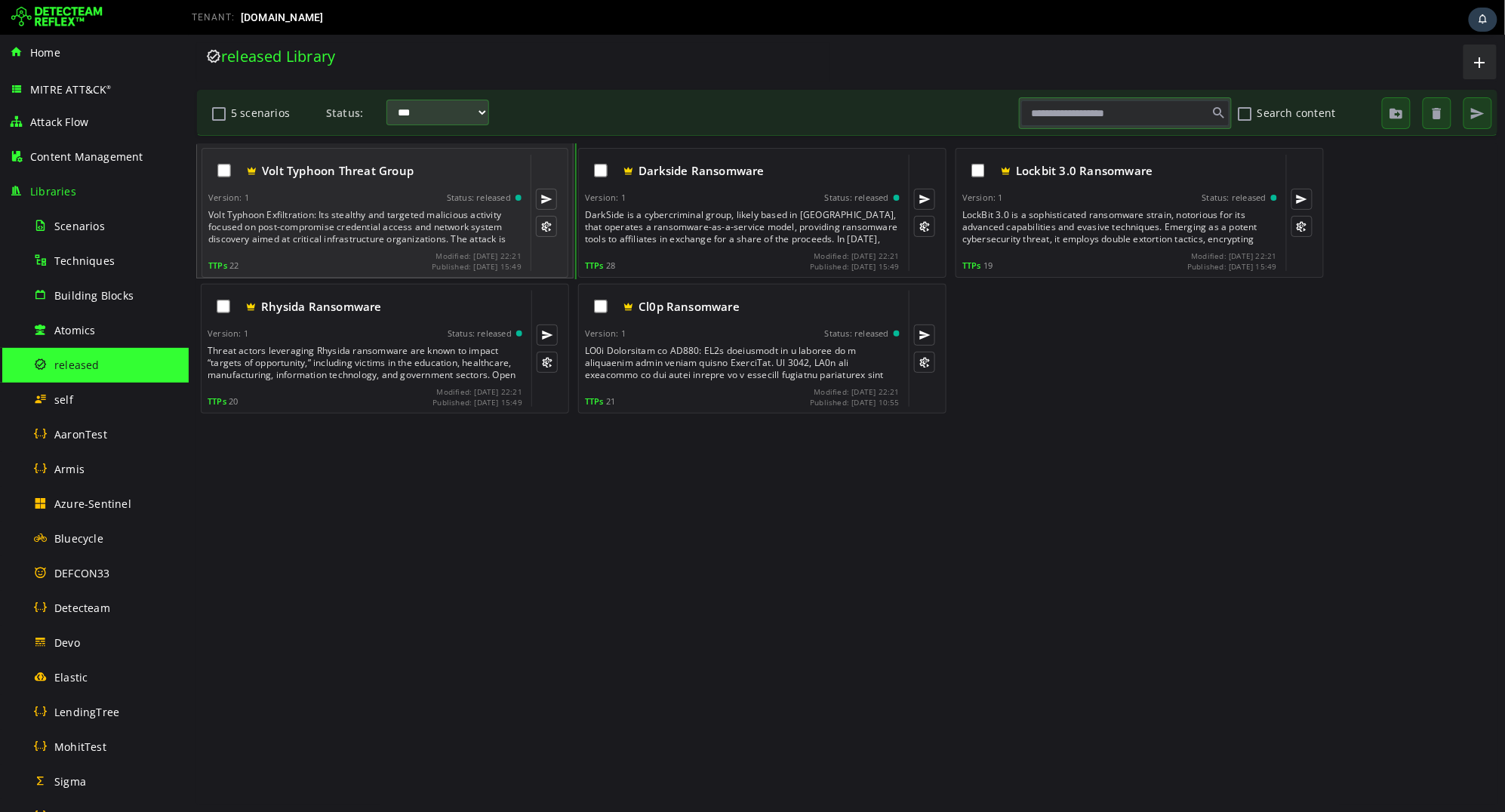
click at [440, 226] on div "Volt Typhoon Exfiltration: Its stealthy and targeted malicious activity focused…" at bounding box center [366, 226] width 316 height 37
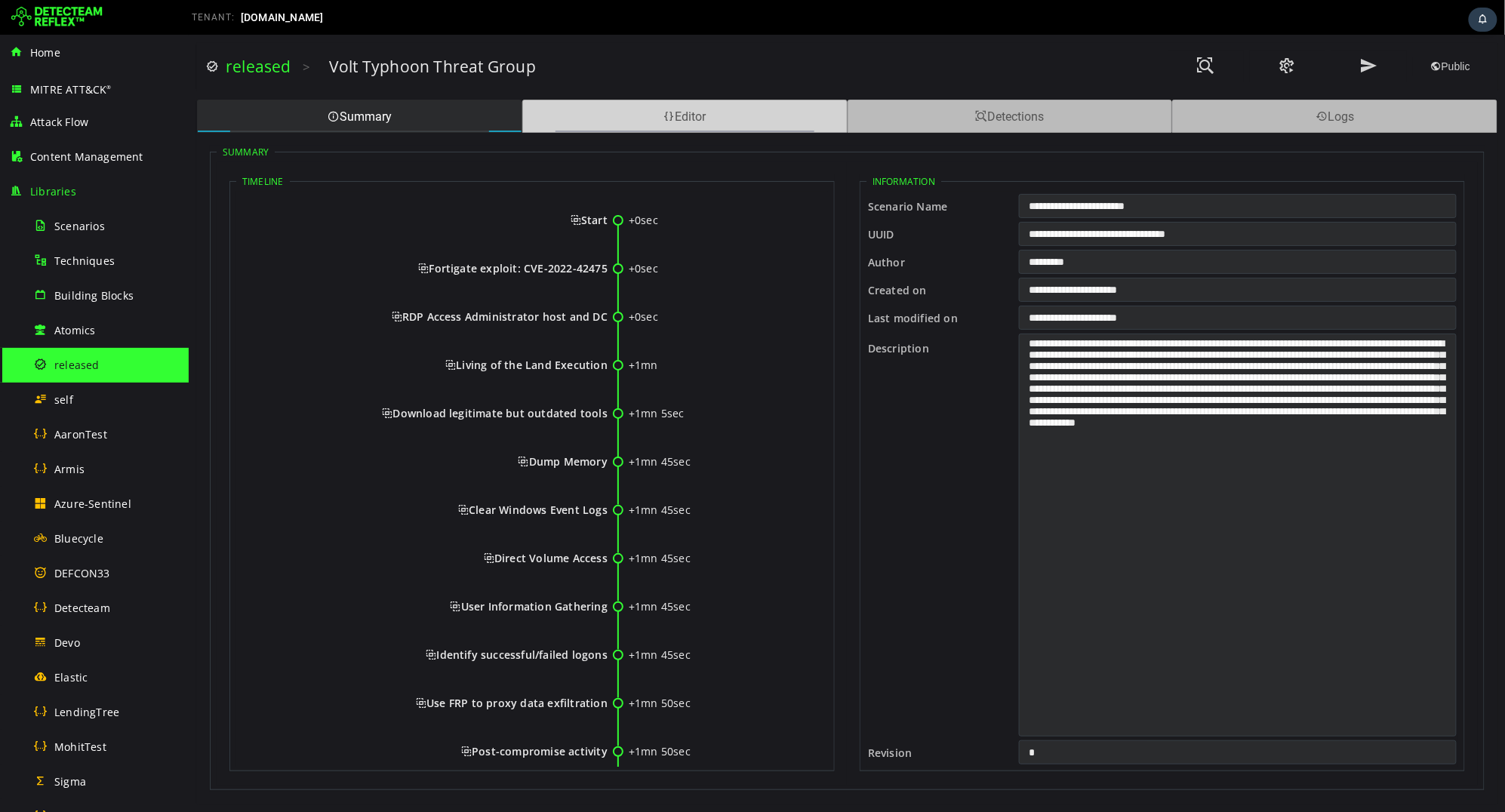
click at [640, 110] on div "Editor" at bounding box center [683, 115] width 325 height 33
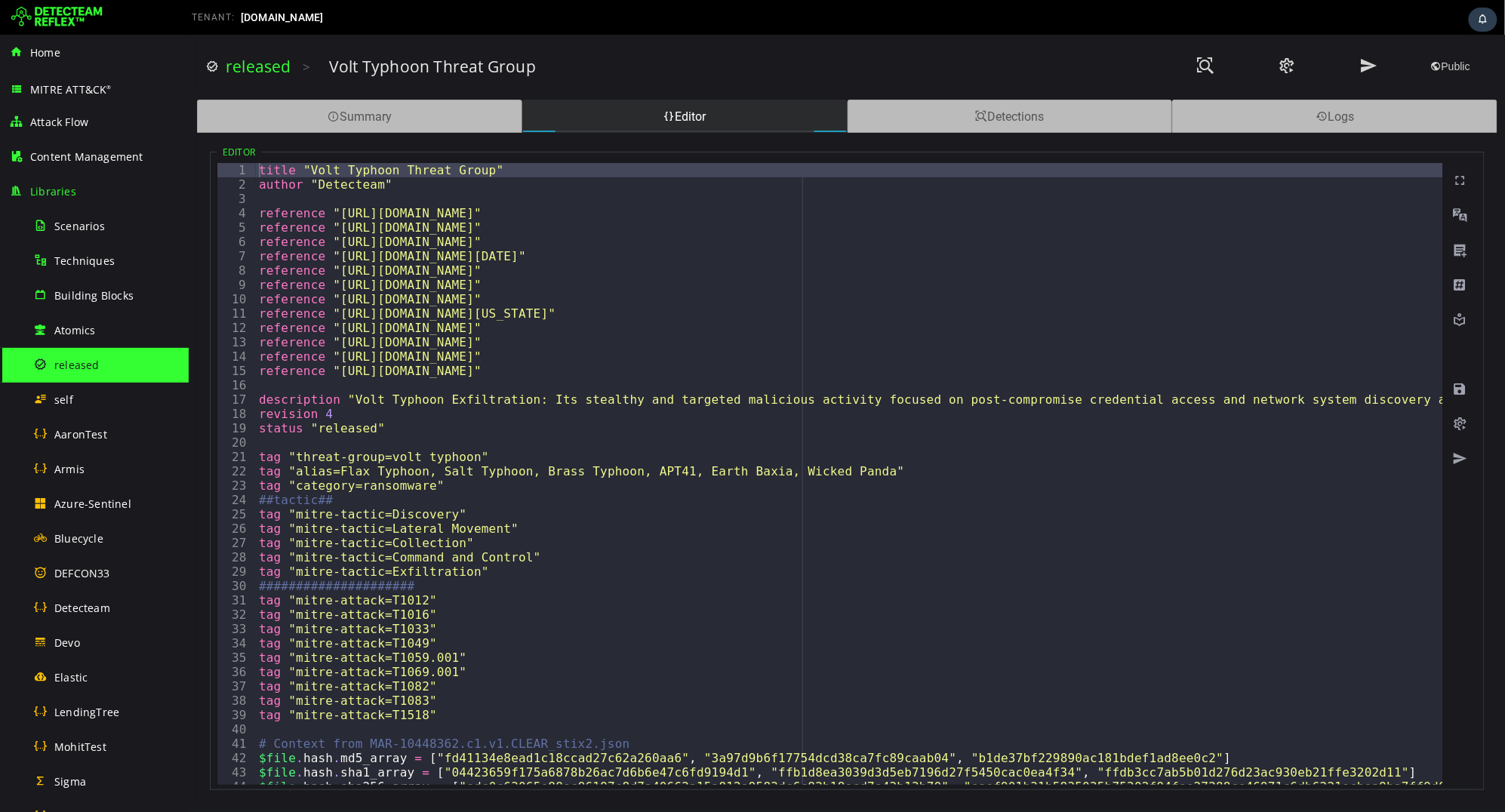
type textarea "**********"
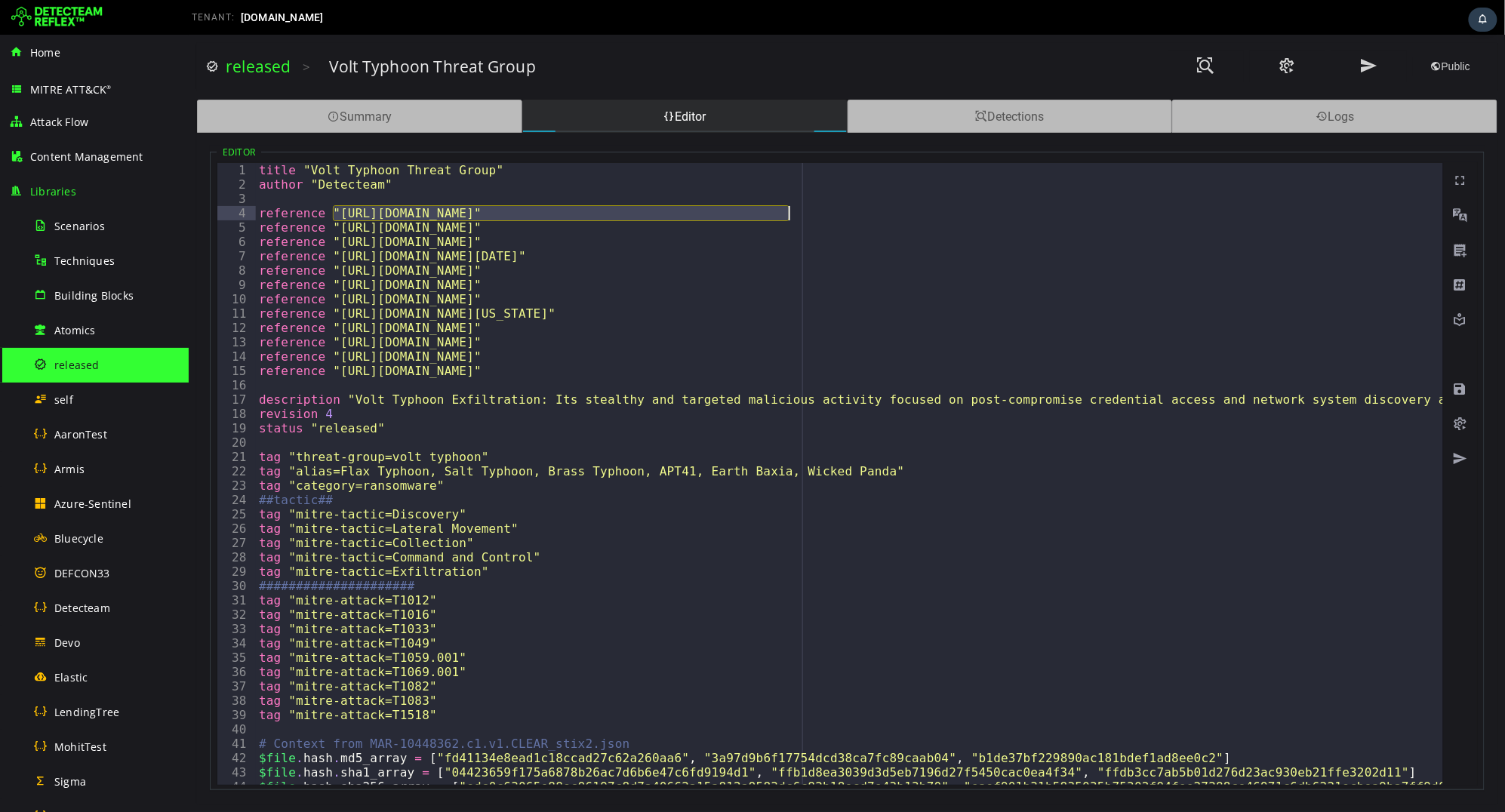
drag, startPoint x: 335, startPoint y: 215, endPoint x: 788, endPoint y: 215, distance: 453.0
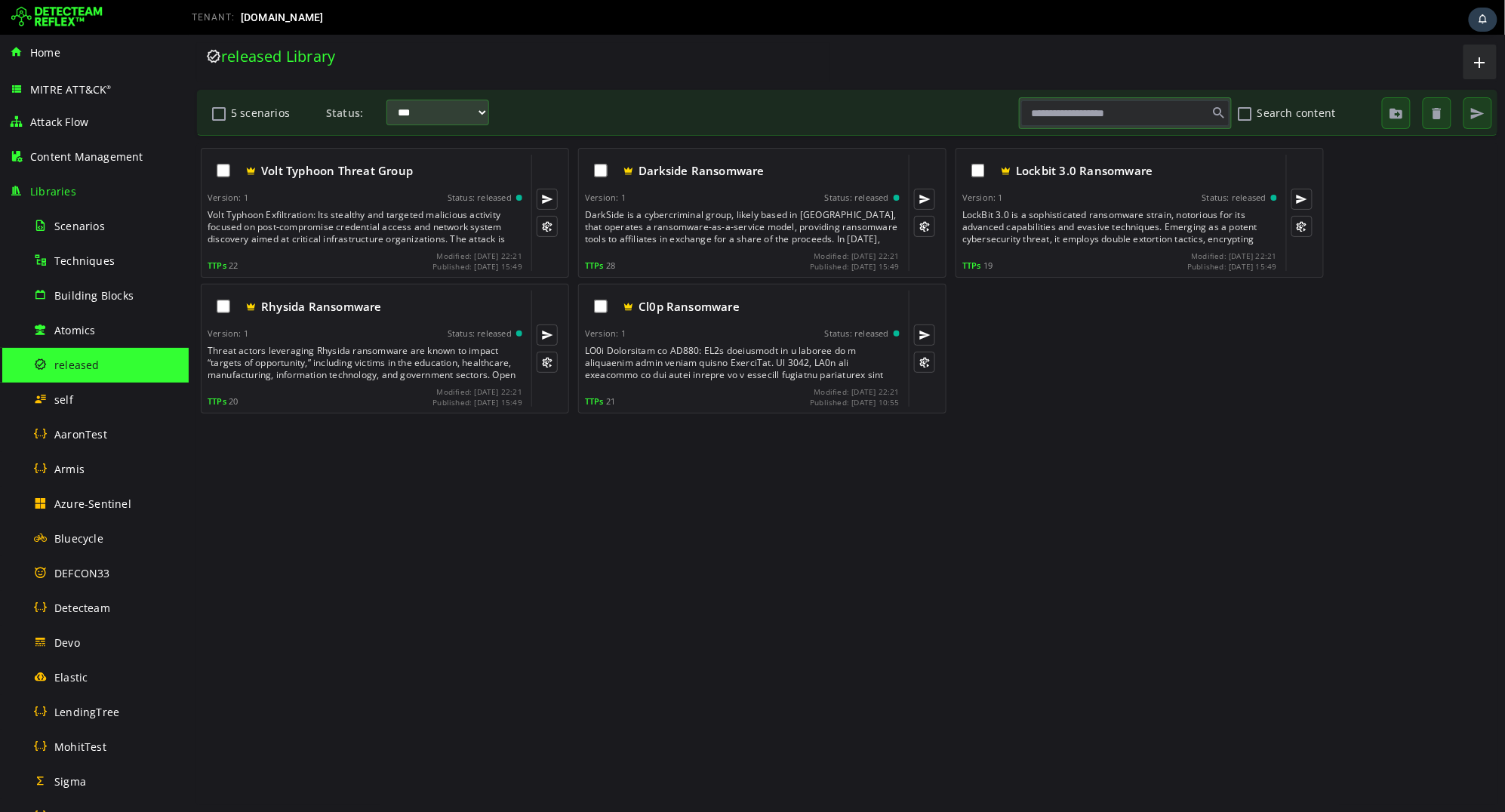
click at [51, 8] on img at bounding box center [56, 17] width 91 height 24
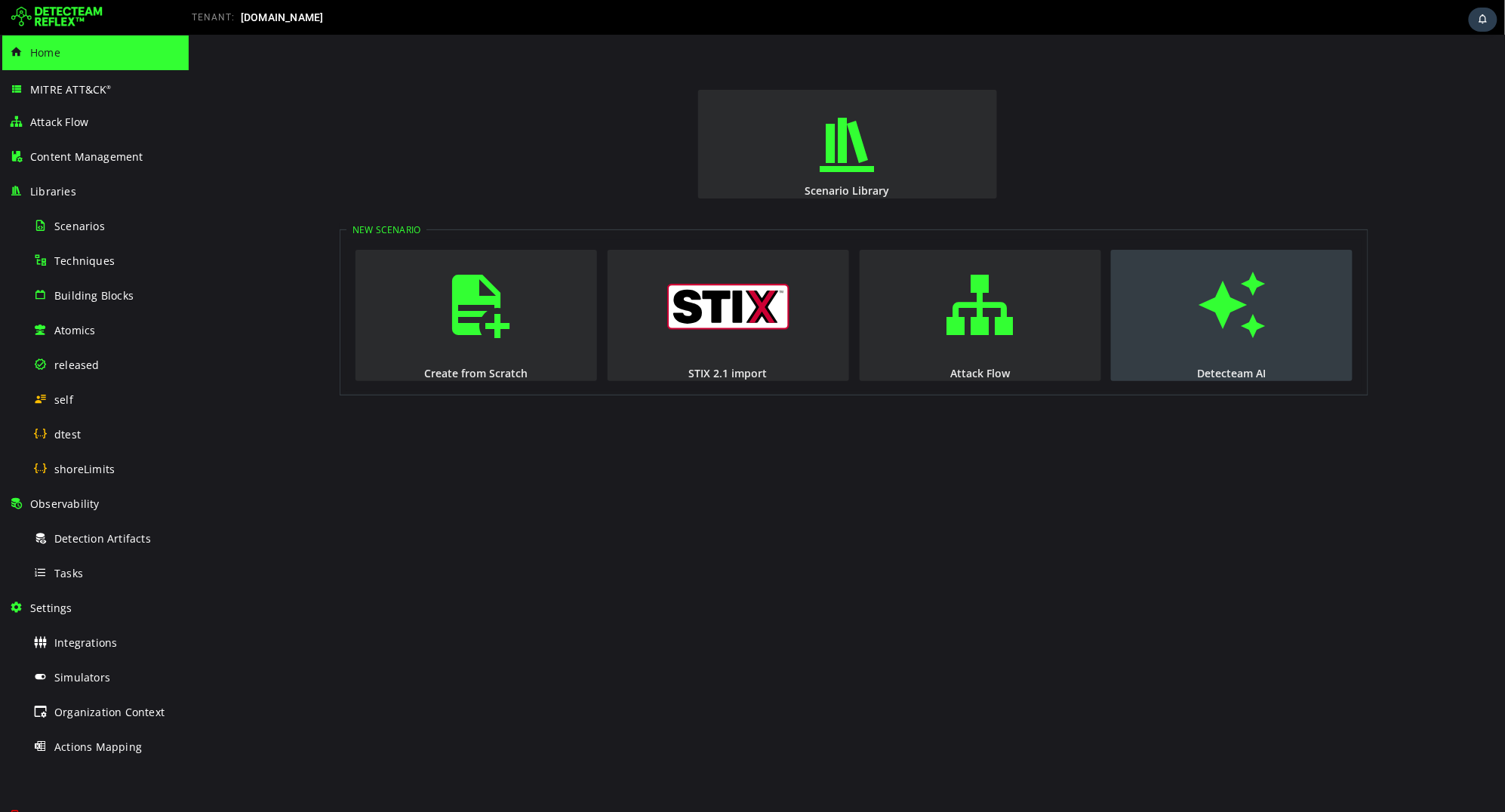
click at [1184, 319] on button "Detecteam AI" at bounding box center [1231, 314] width 242 height 131
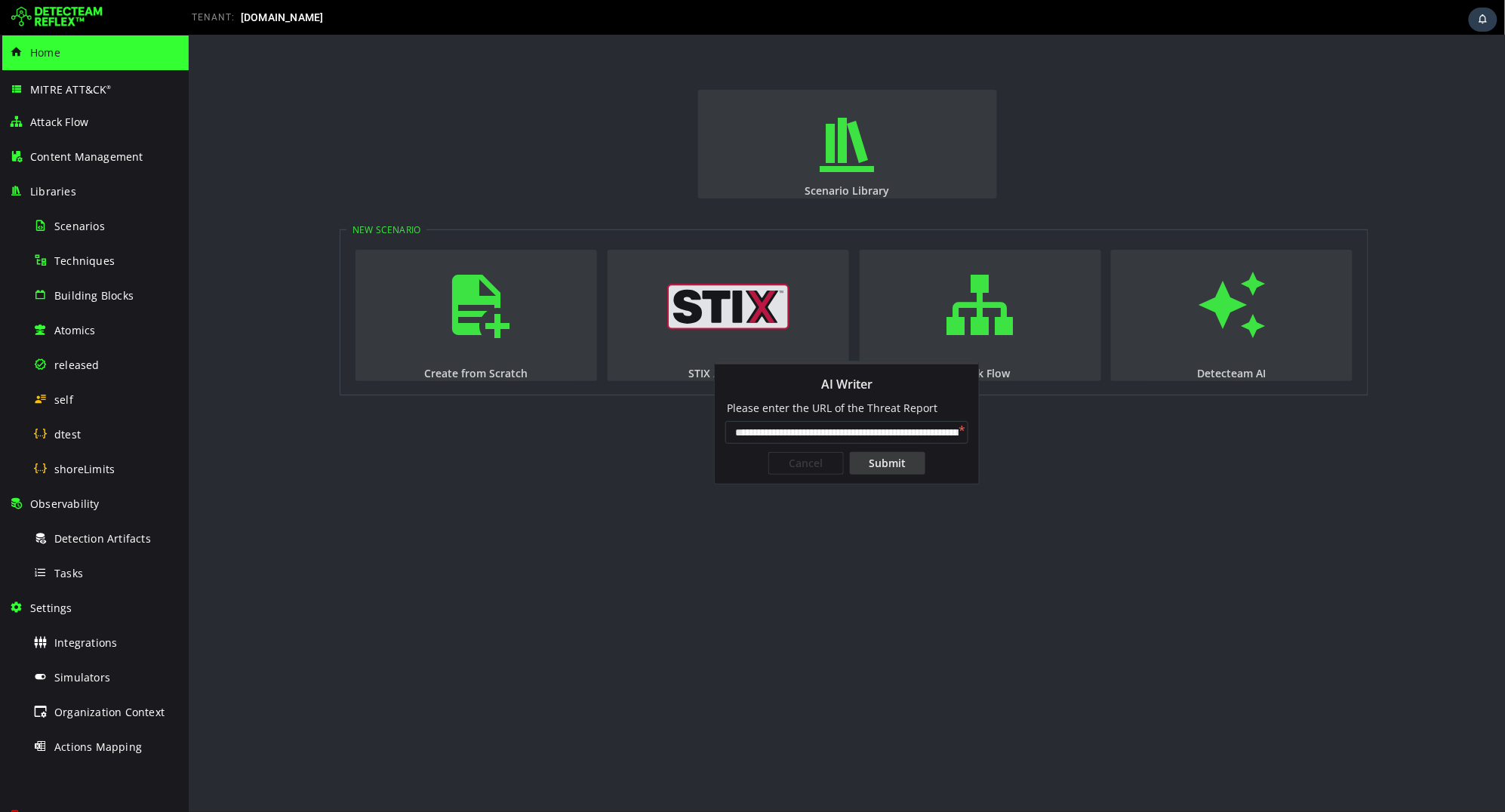
scroll to position [0, 122]
type input "**********"
click at [867, 466] on div "Submit" at bounding box center [887, 462] width 75 height 22
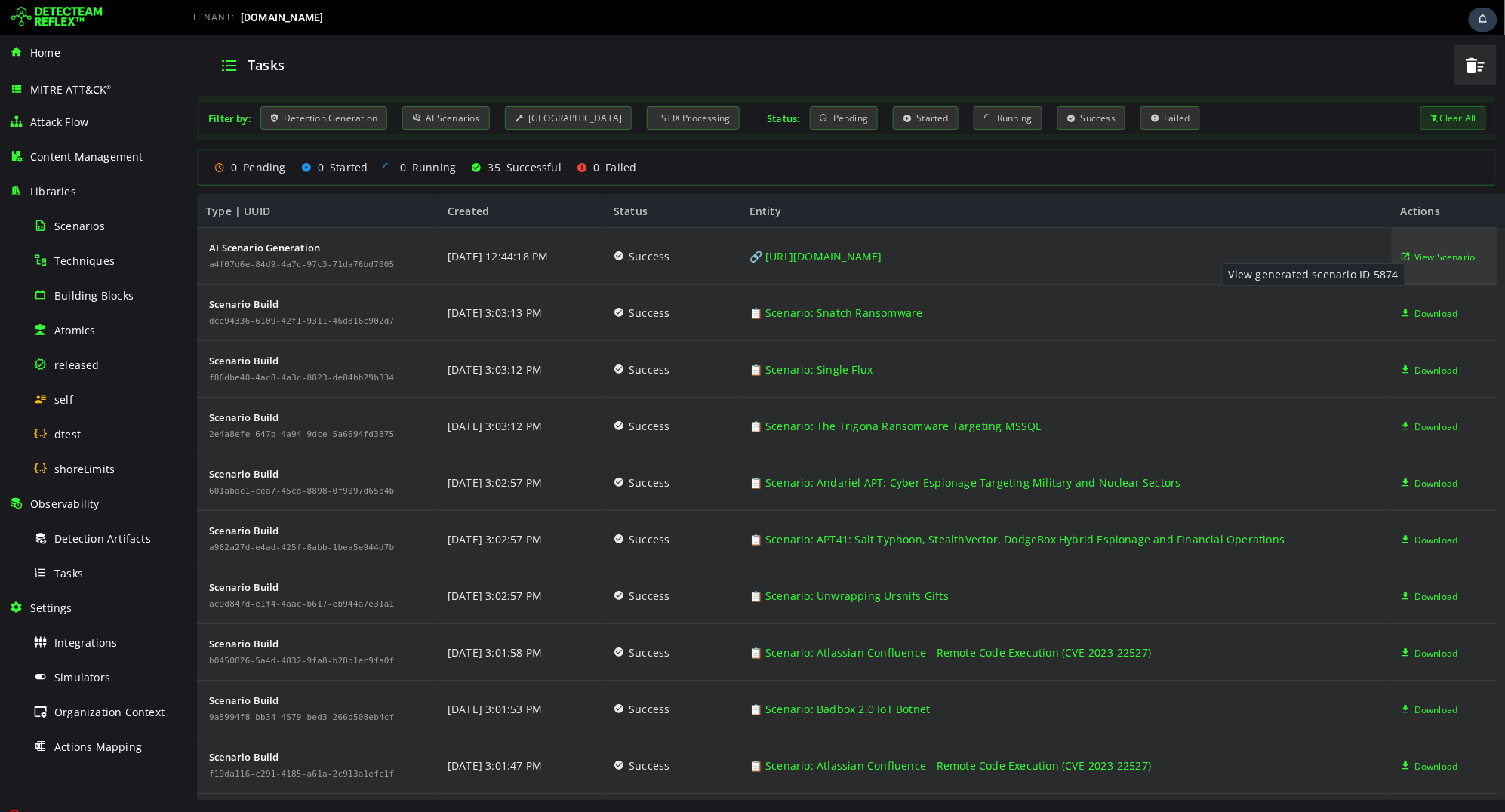
click at [1415, 263] on span "View Scenario" at bounding box center [1444, 256] width 61 height 56
click at [56, 573] on span "Tasks" at bounding box center [68, 573] width 29 height 14
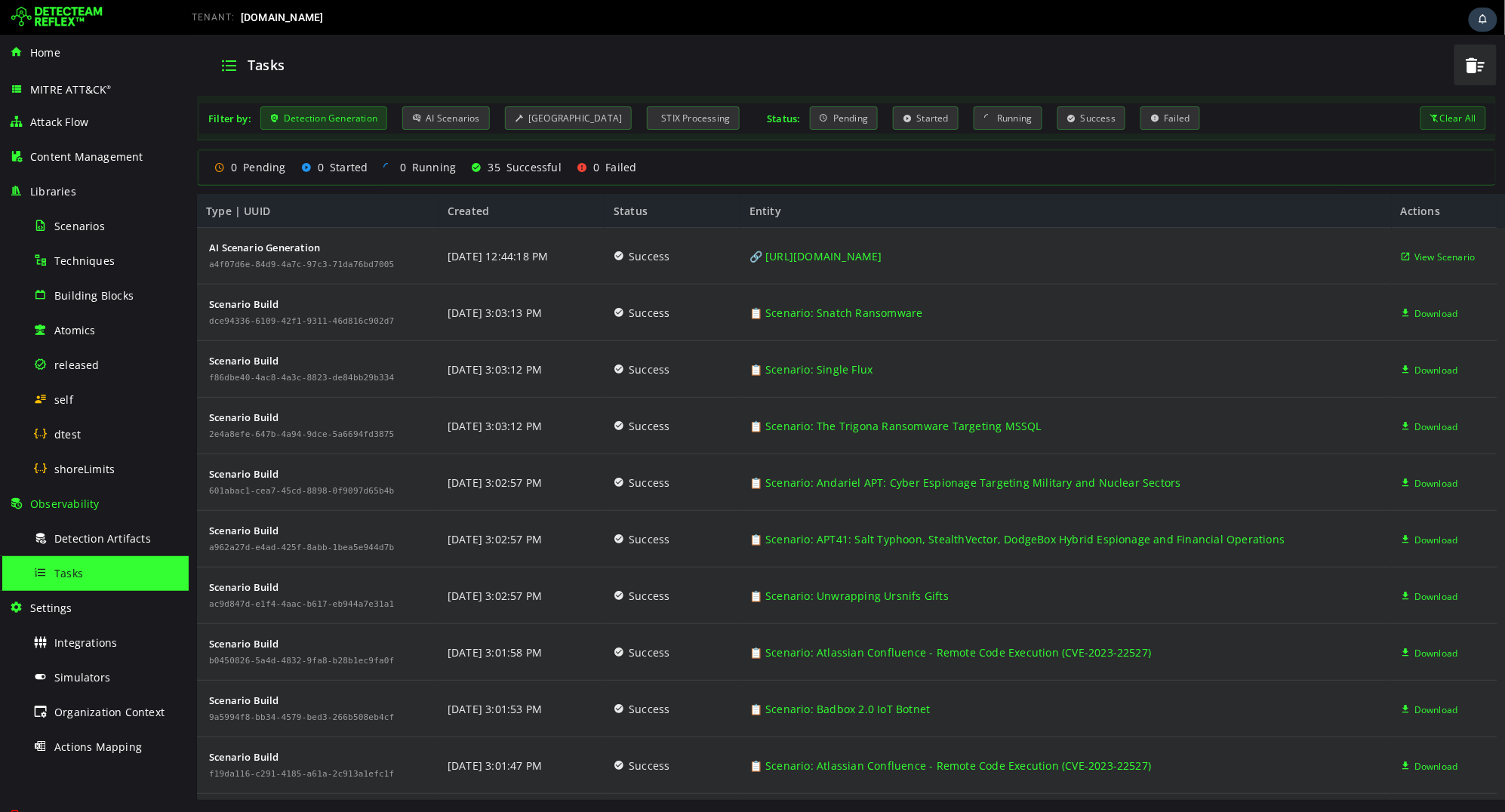
click at [339, 126] on div "Detection Generation" at bounding box center [323, 117] width 127 height 23
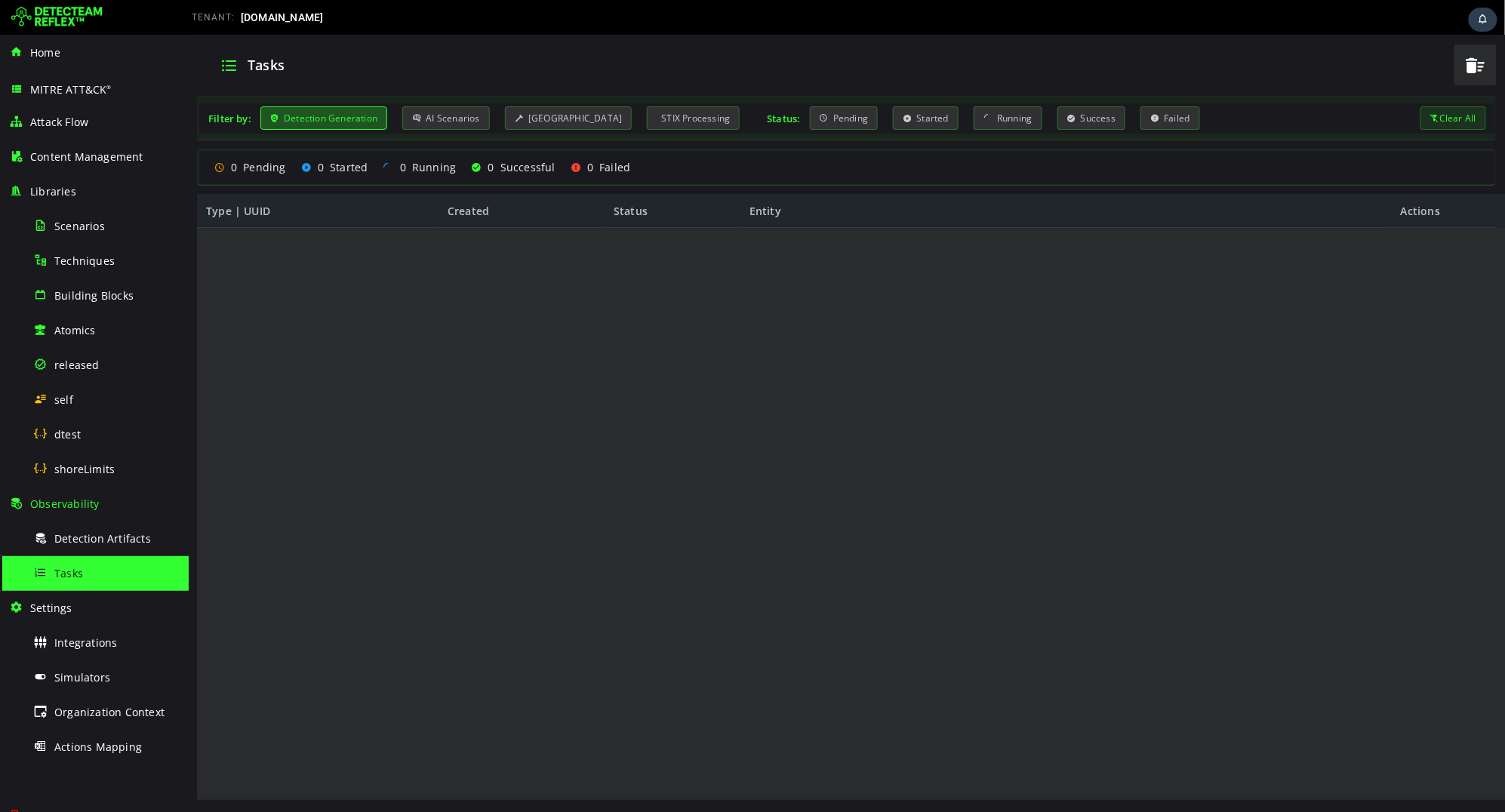
click at [341, 126] on div "Detection Generation" at bounding box center [323, 117] width 127 height 23
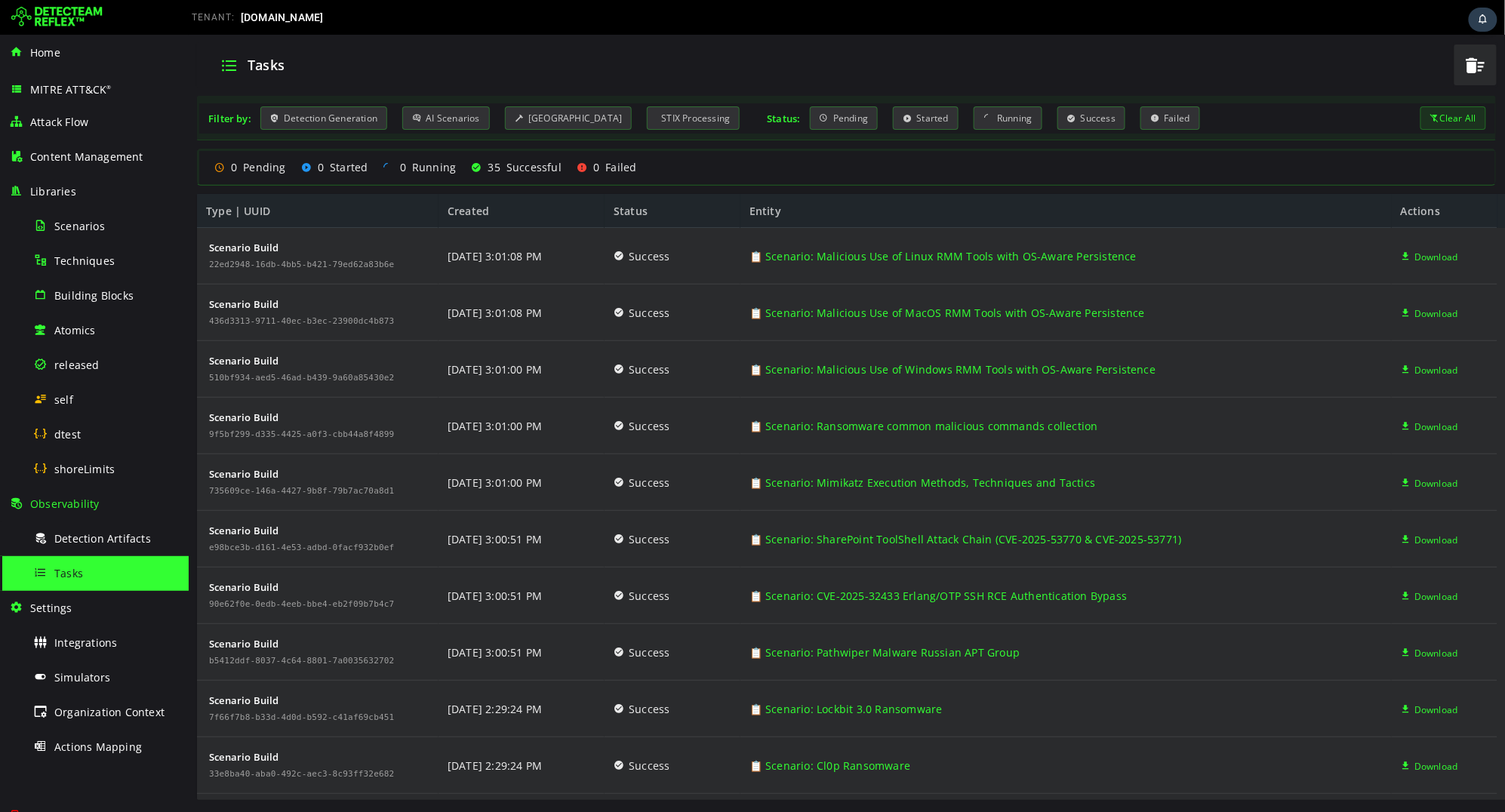
scroll to position [1408, 0]
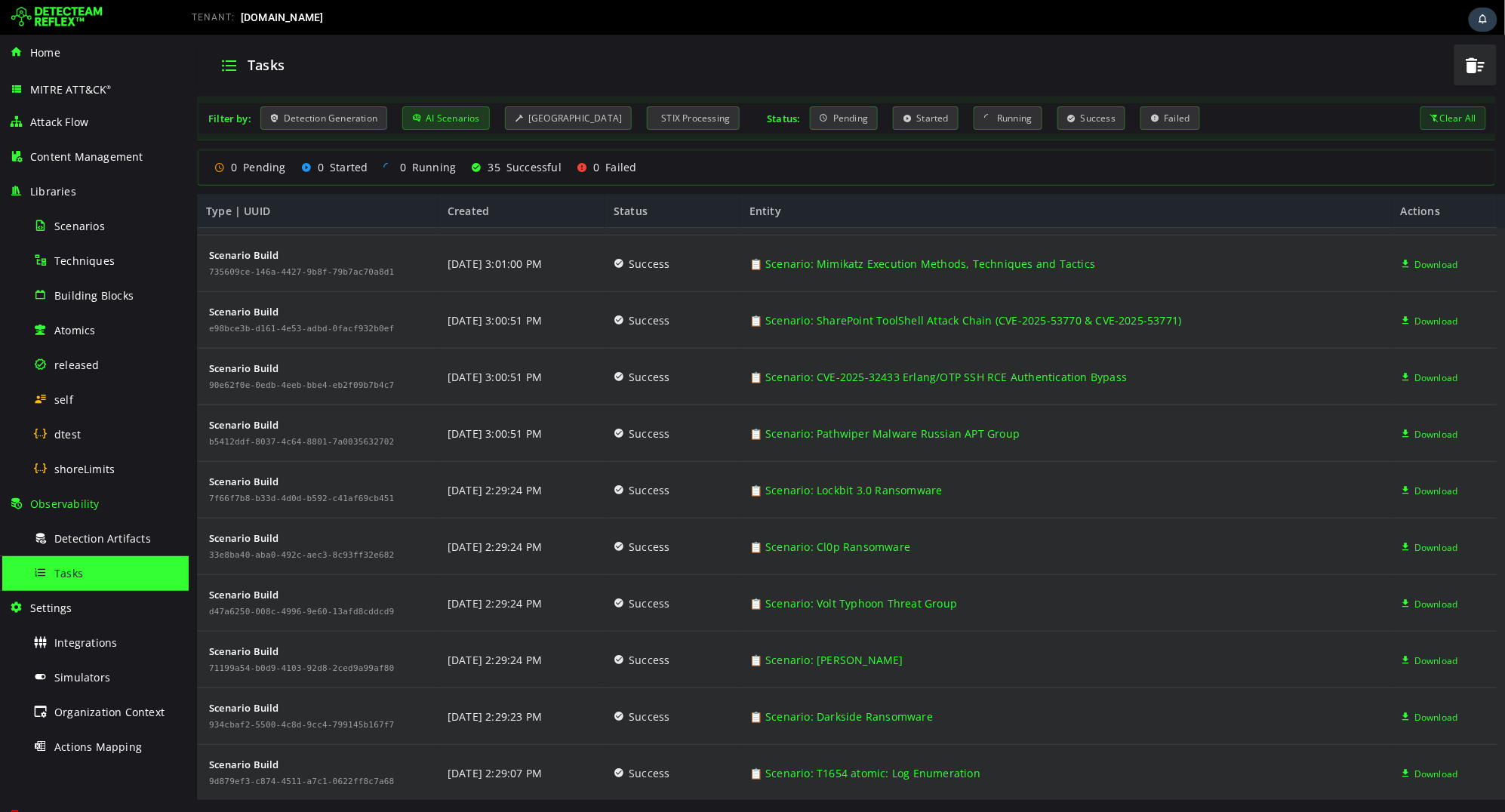
click at [457, 124] on div "AI Scenarios" at bounding box center [445, 117] width 87 height 23
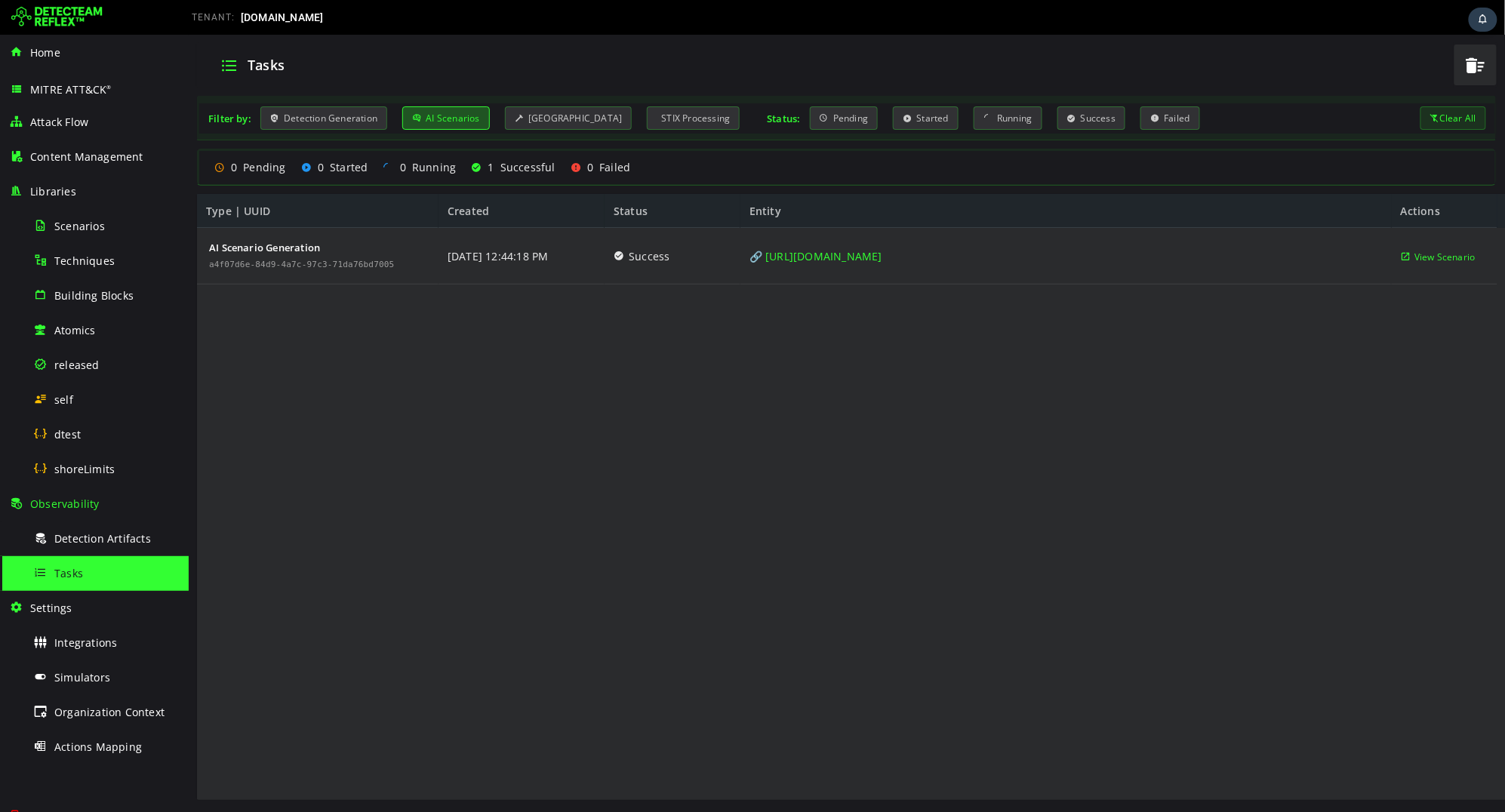
scroll to position [0, 0]
click at [457, 124] on div "AI Scenarios" at bounding box center [445, 117] width 87 height 23
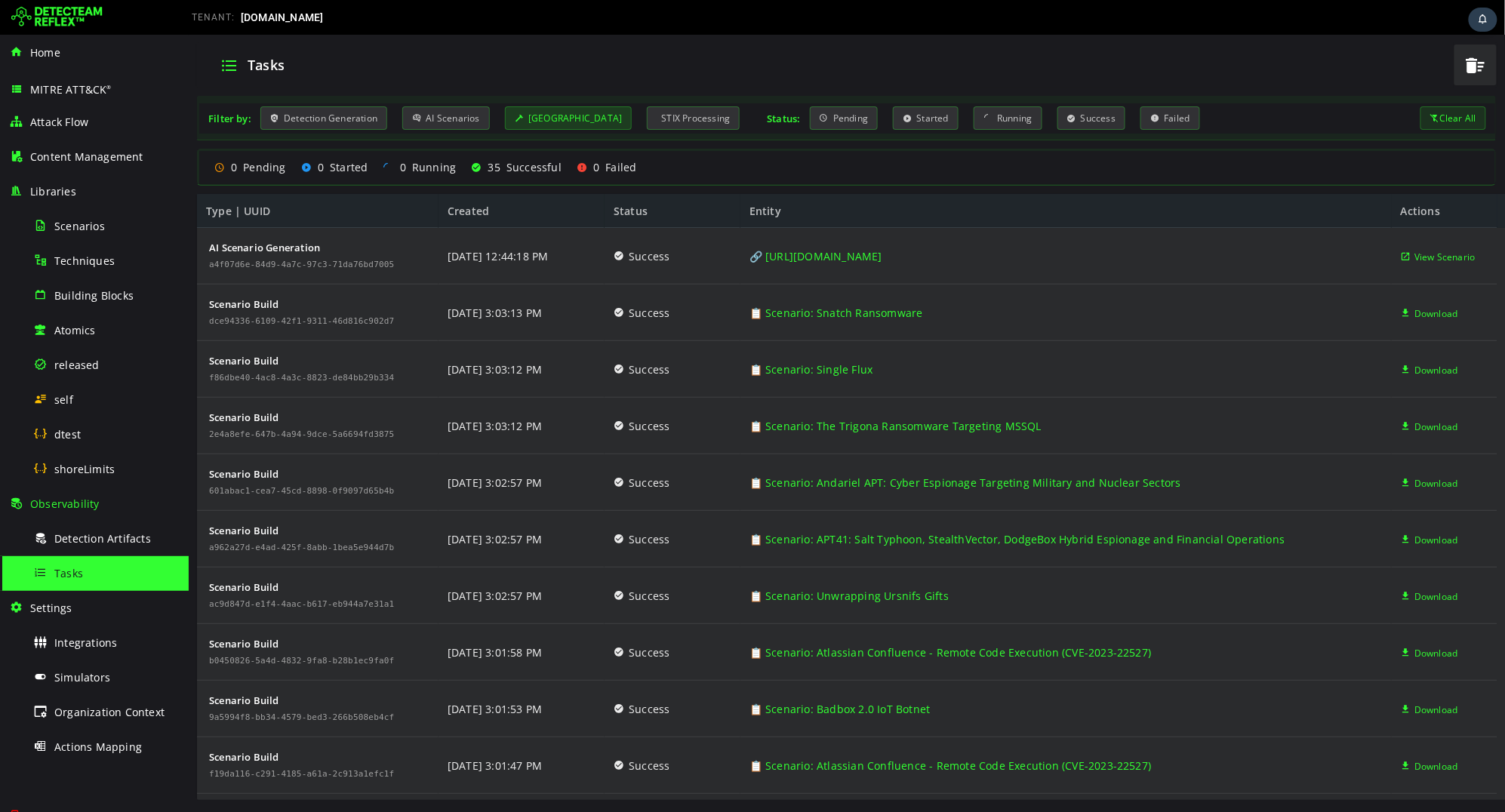
click at [541, 125] on div "Scenario Building" at bounding box center [568, 117] width 128 height 23
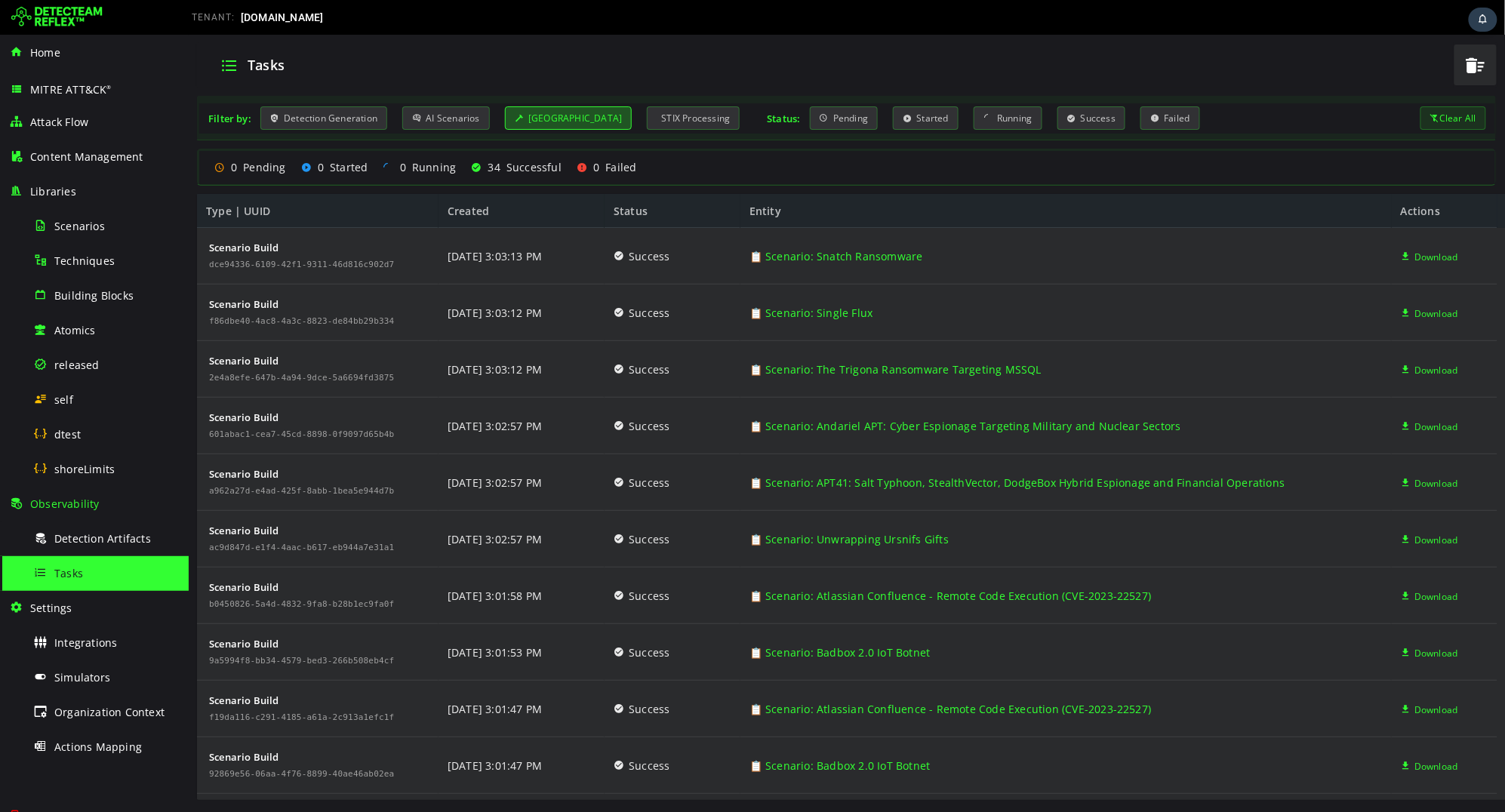
click at [541, 125] on div "Scenario Building" at bounding box center [568, 117] width 128 height 23
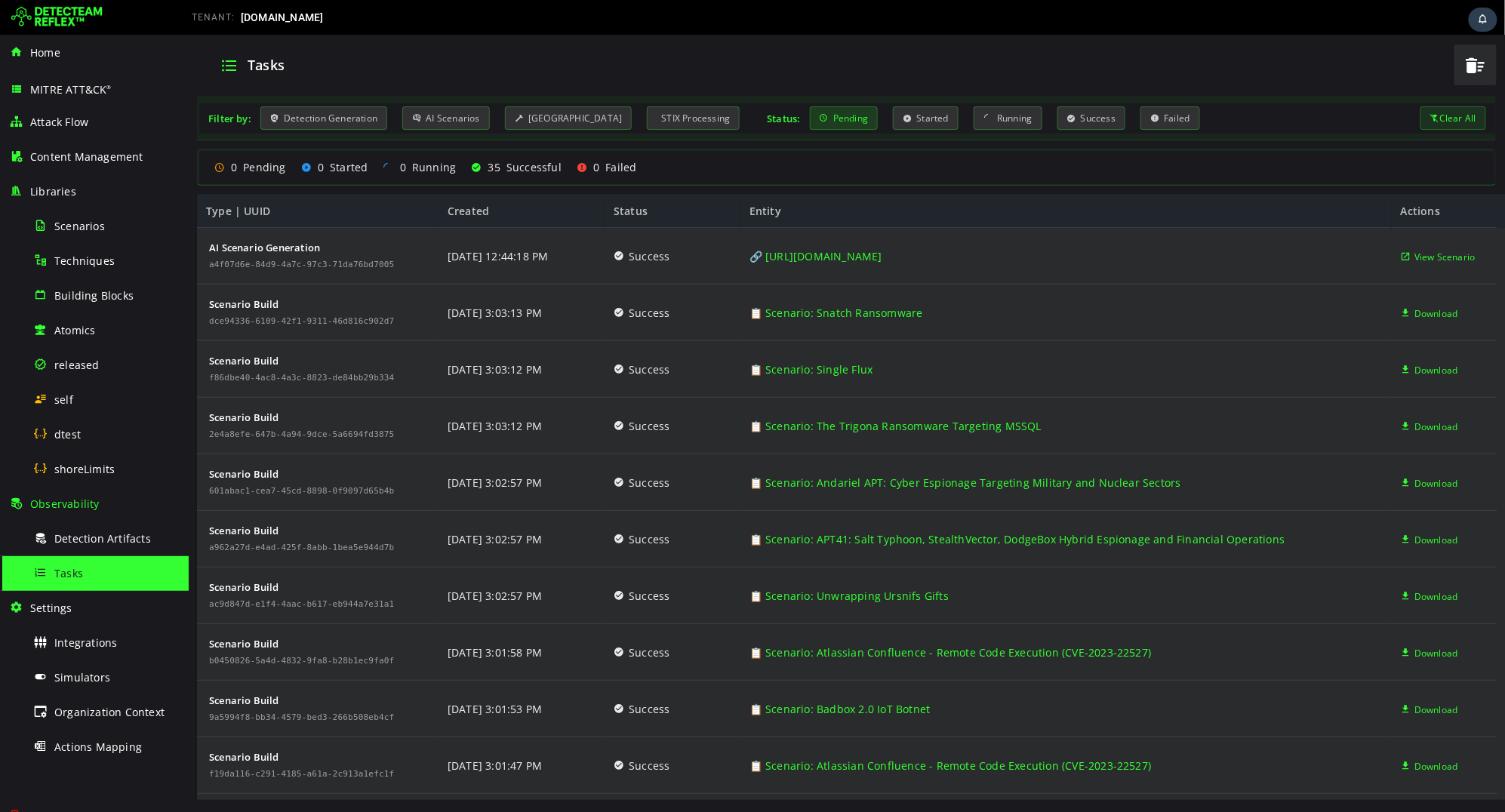
click at [841, 124] on div "Pending" at bounding box center [843, 117] width 68 height 23
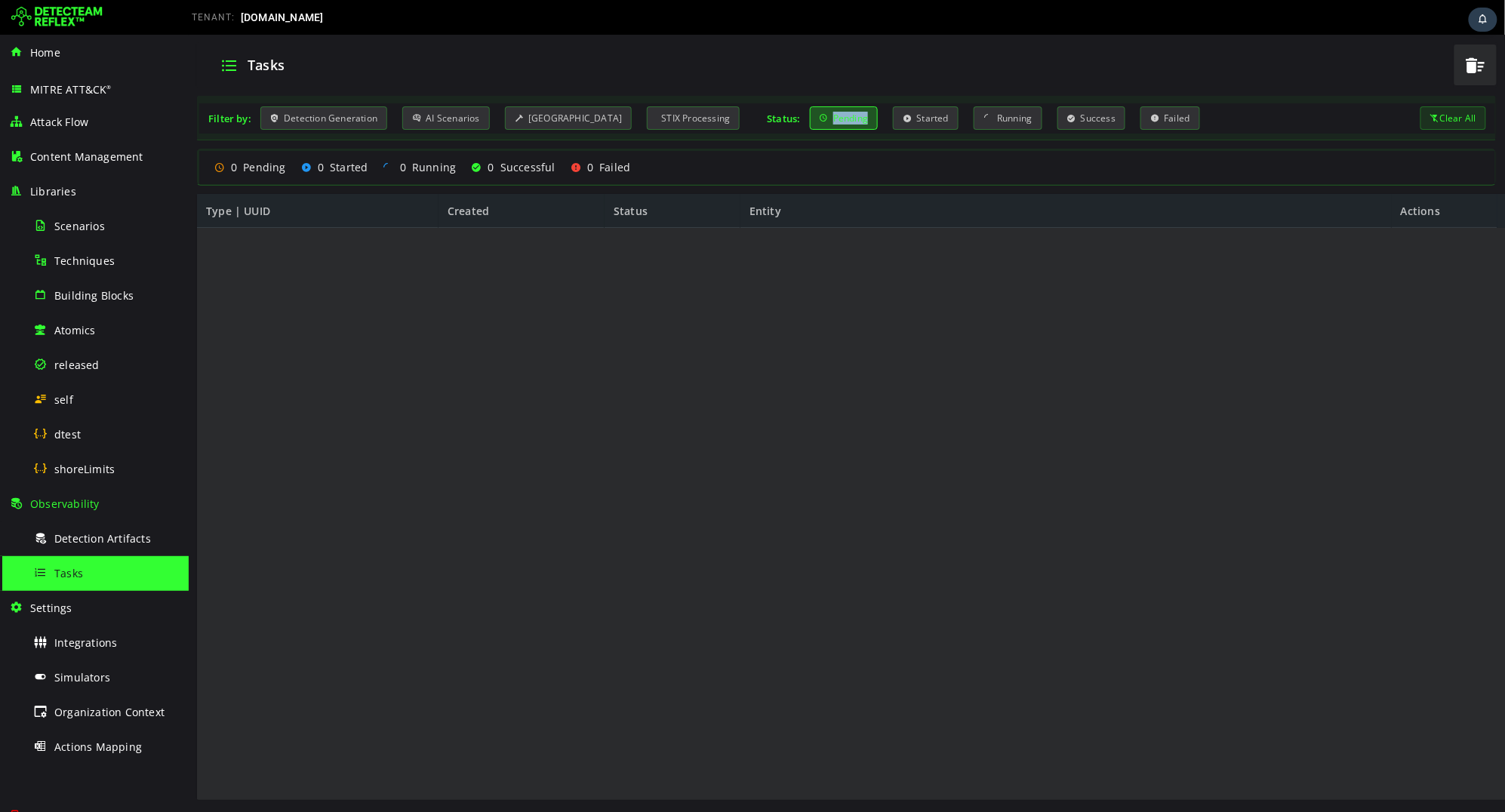
click at [841, 124] on div "Pending" at bounding box center [843, 117] width 68 height 23
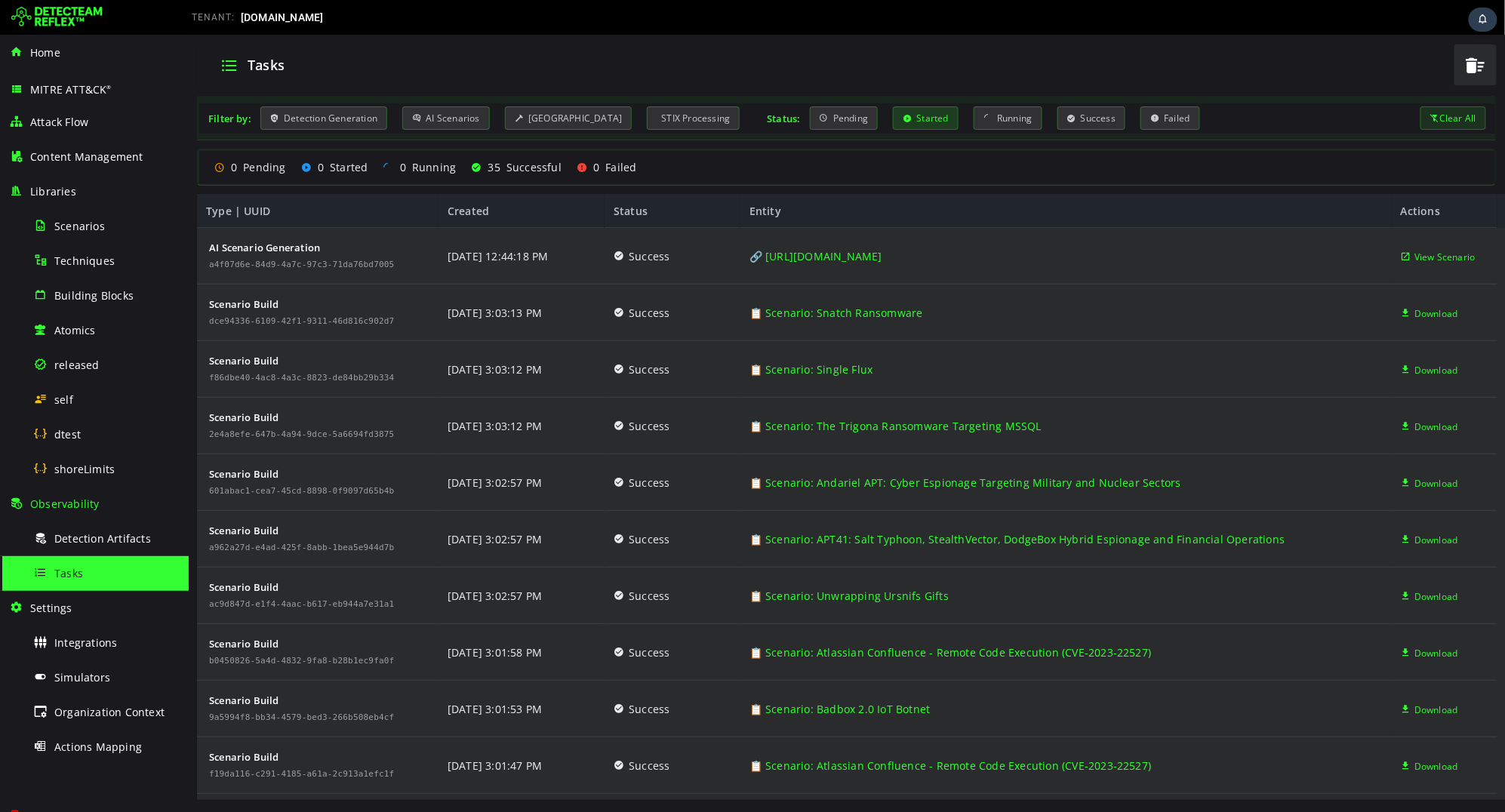
click at [940, 126] on div "Started" at bounding box center [925, 117] width 66 height 23
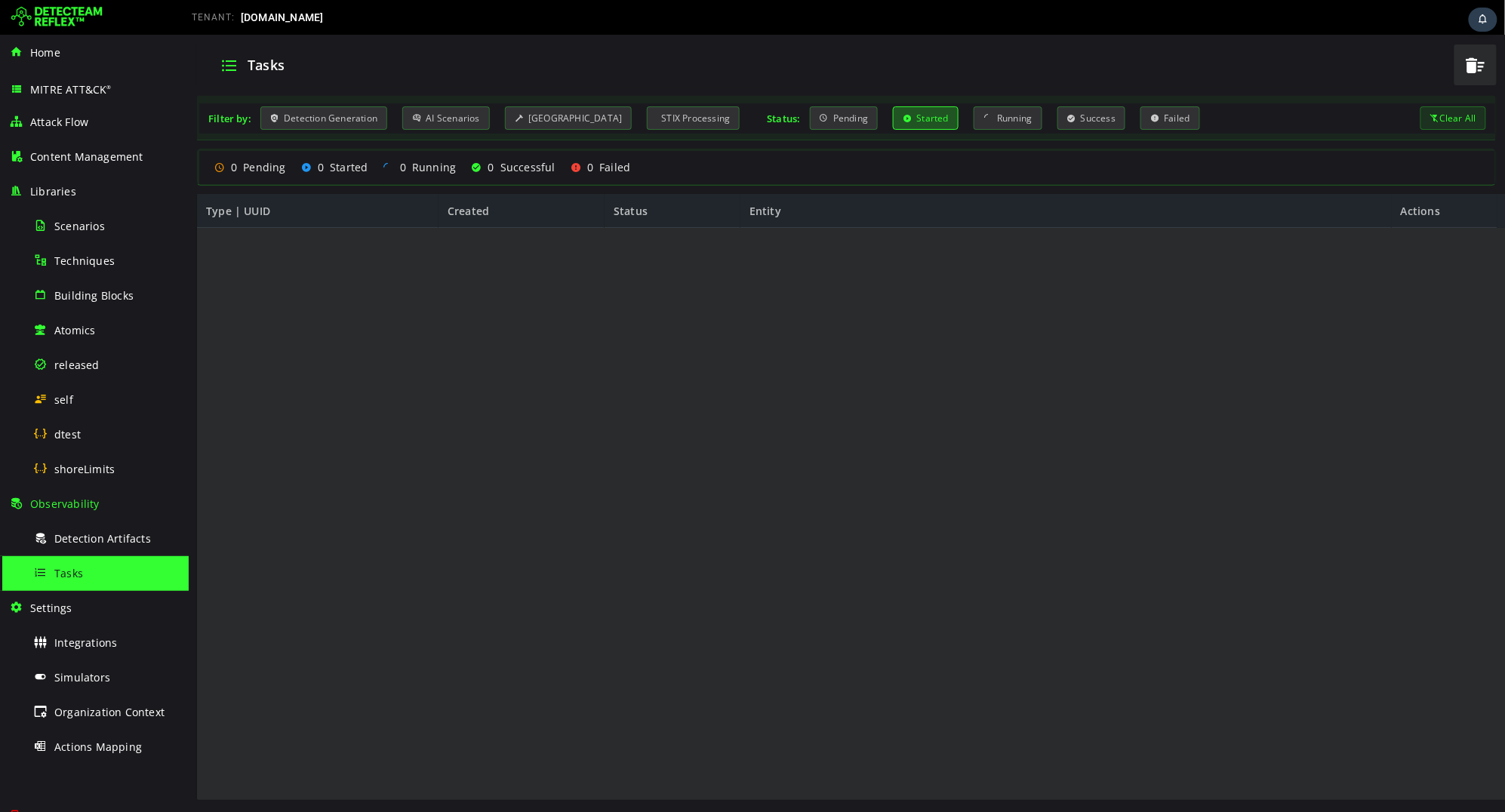
click at [940, 126] on div "Started" at bounding box center [925, 117] width 66 height 23
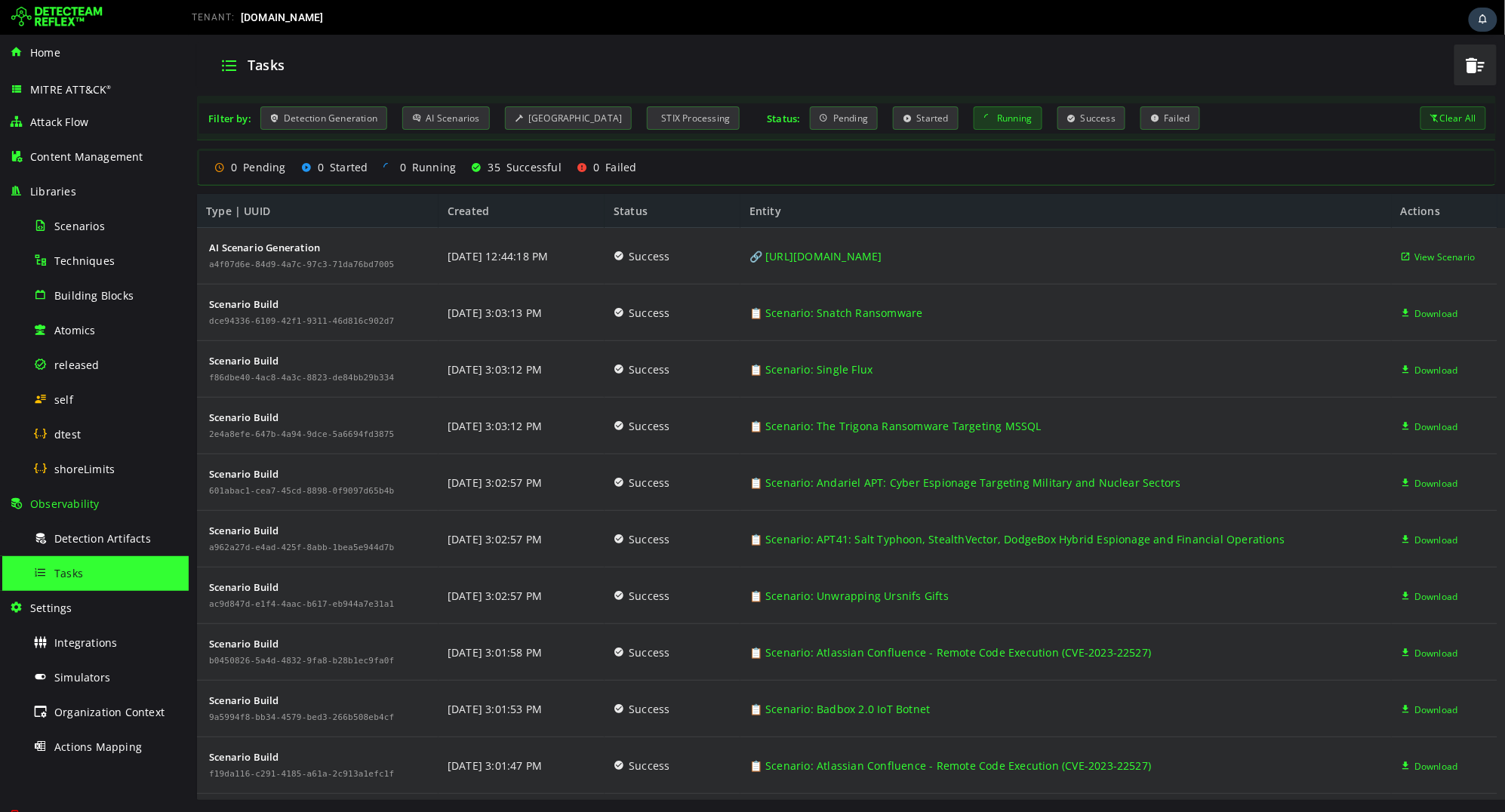
click at [988, 122] on div "Running" at bounding box center [1008, 117] width 68 height 23
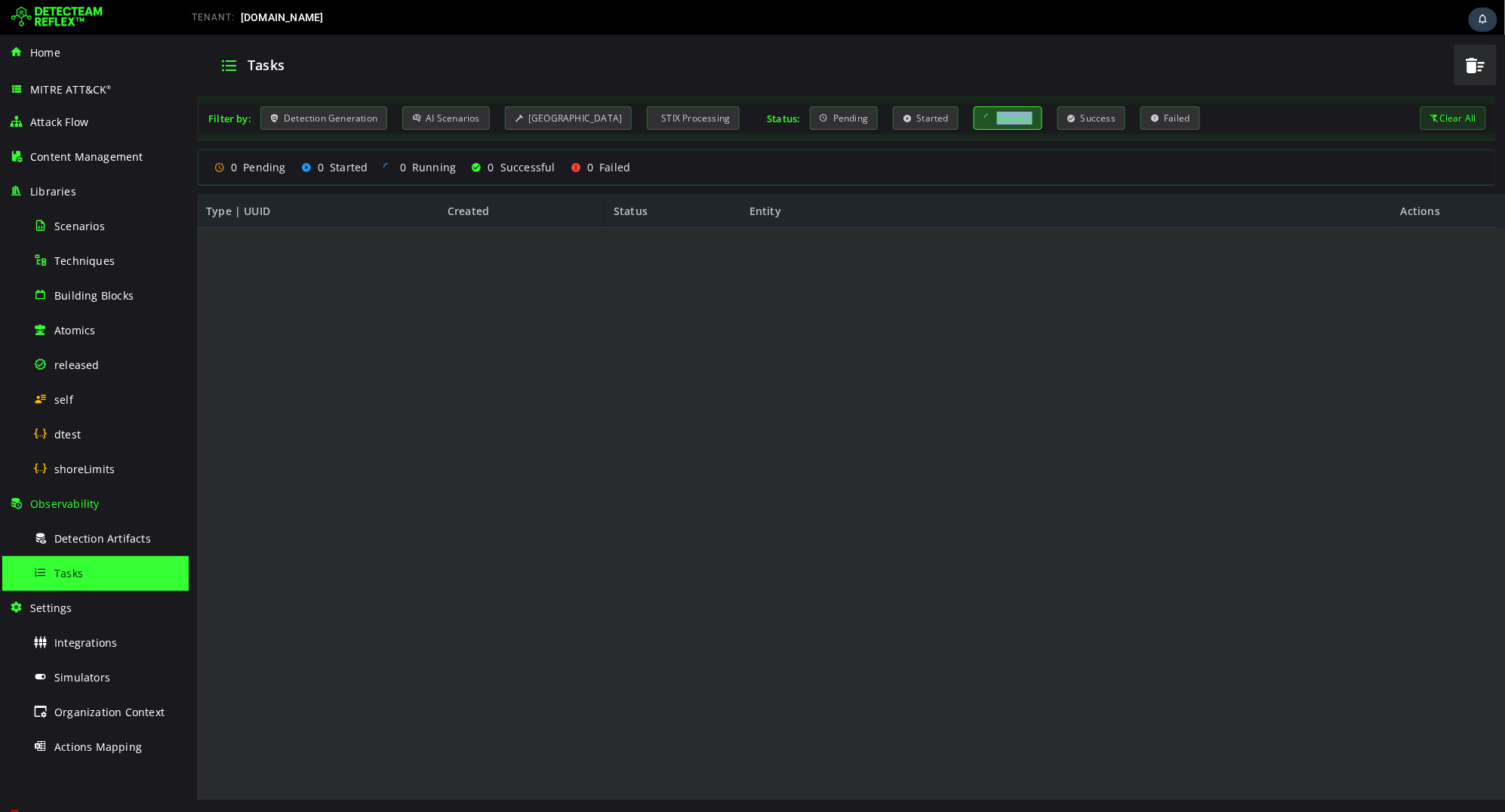
click at [988, 122] on div "Running" at bounding box center [1008, 117] width 68 height 23
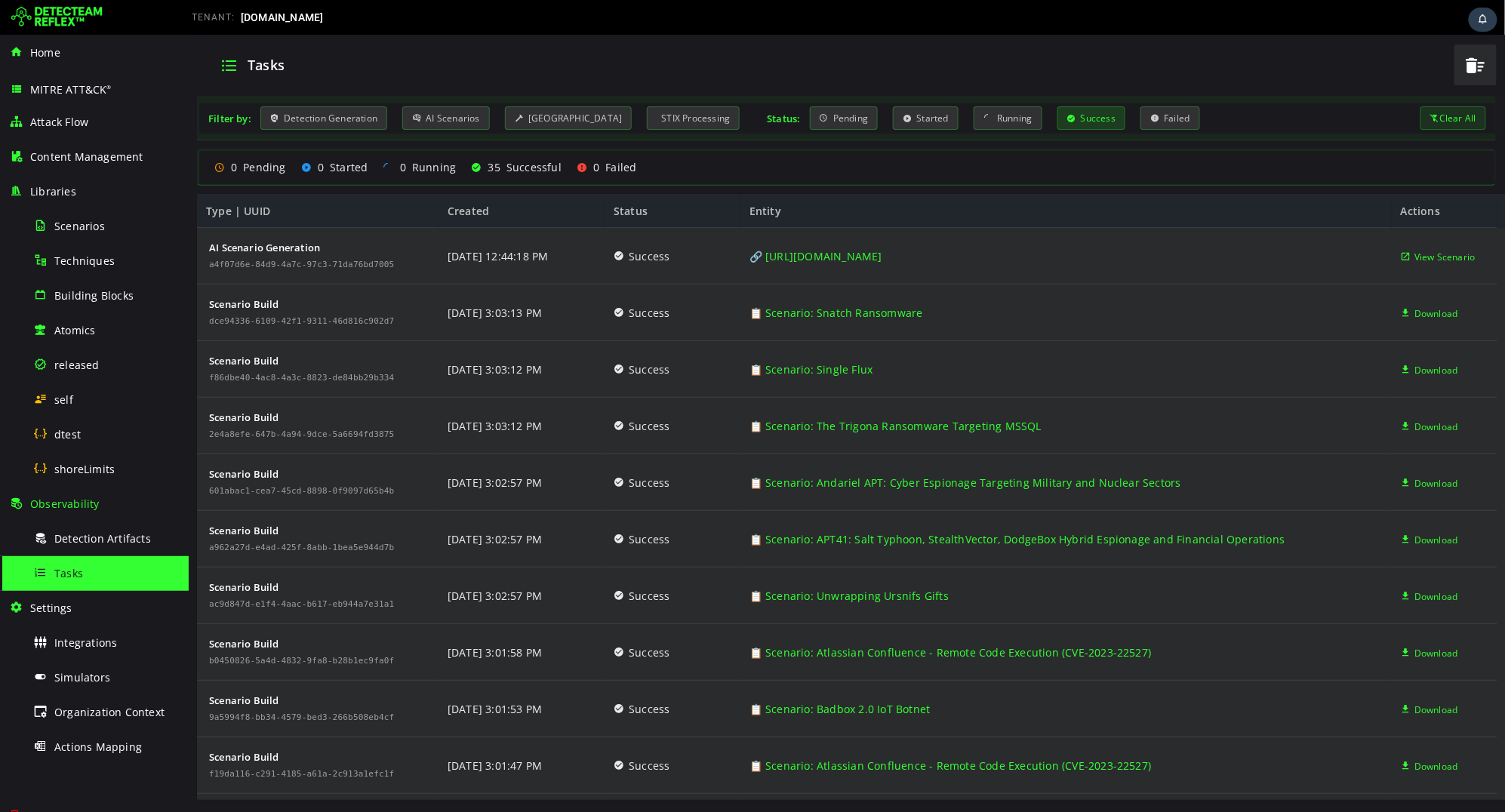
click at [1073, 121] on div "Success" at bounding box center [1091, 117] width 68 height 23
click at [1163, 124] on div "Failed" at bounding box center [1169, 117] width 59 height 23
click at [1077, 113] on div "Success" at bounding box center [1091, 117] width 68 height 23
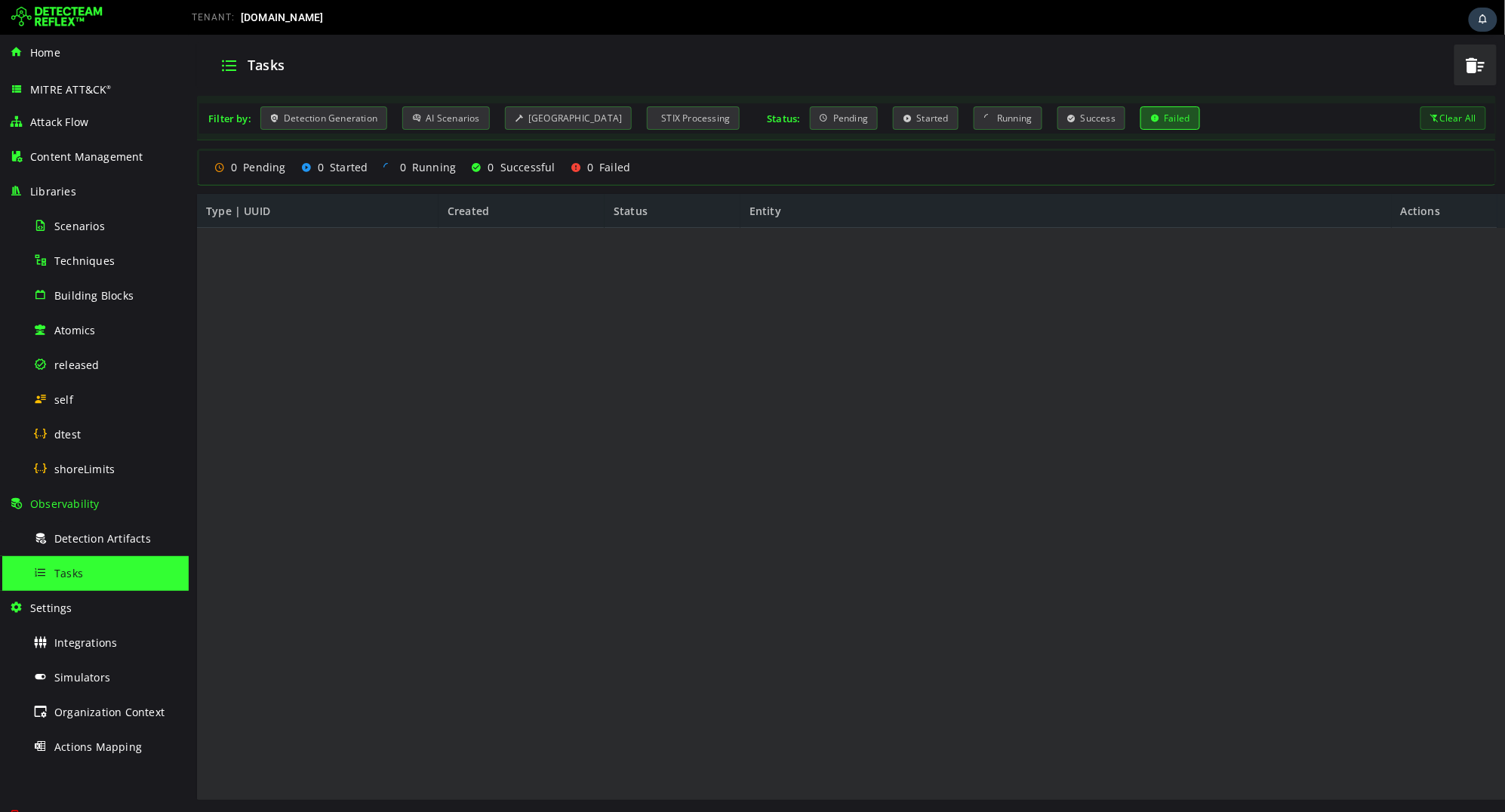
click at [1151, 114] on div "Failed" at bounding box center [1169, 117] width 59 height 23
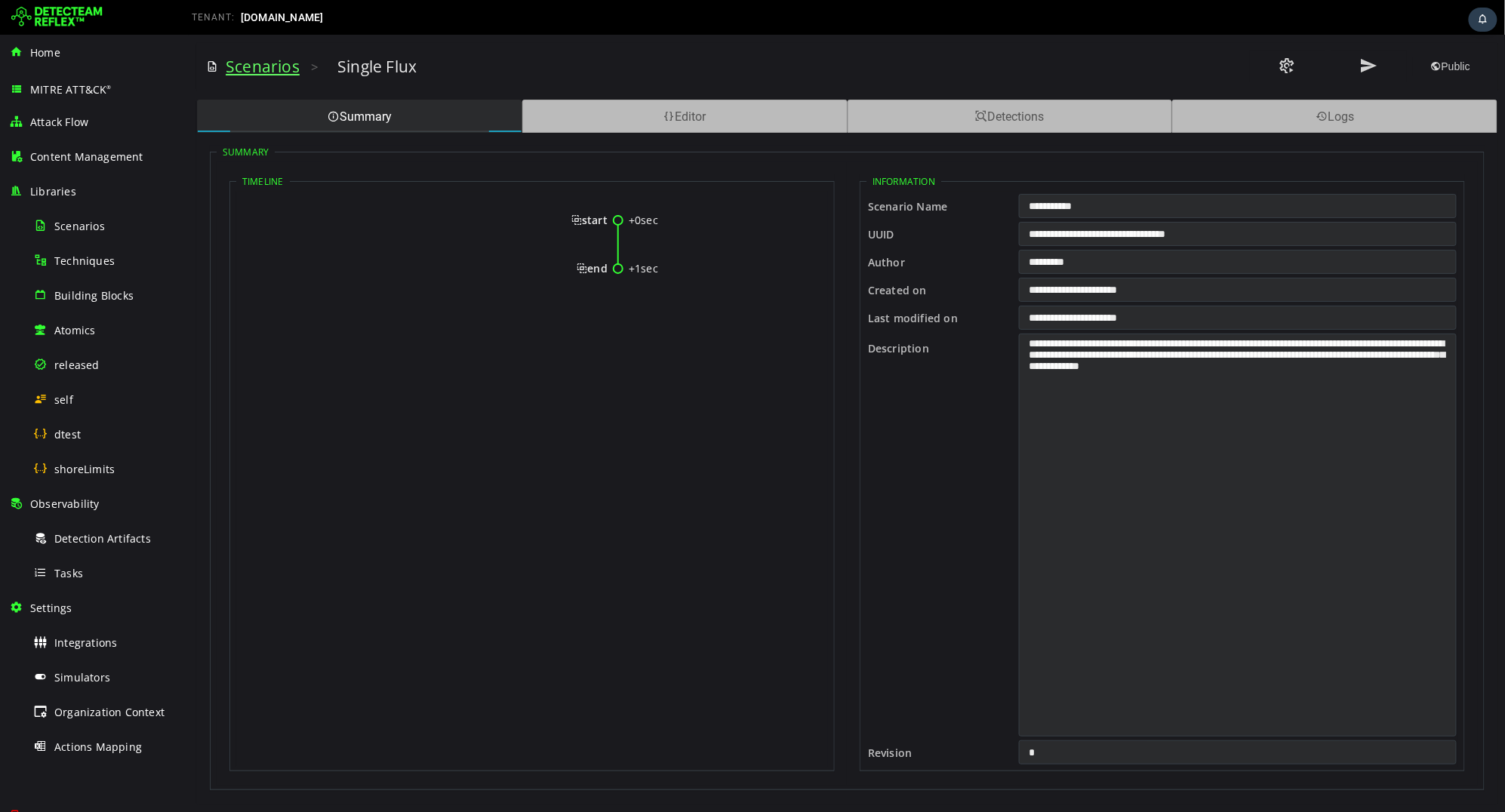
click at [254, 72] on link "Scenarios" at bounding box center [261, 65] width 74 height 21
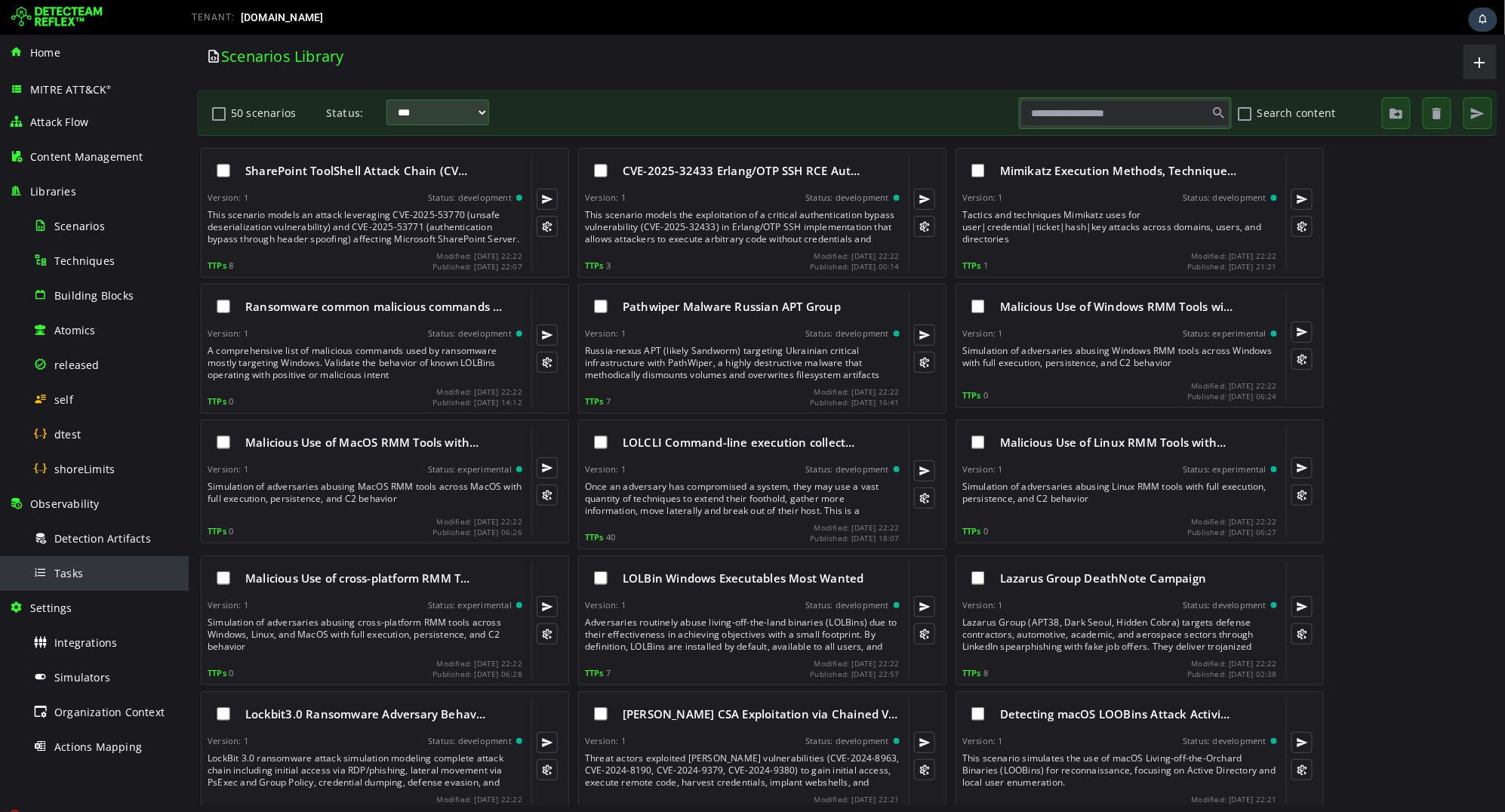
click at [113, 568] on div "Tasks" at bounding box center [106, 573] width 146 height 34
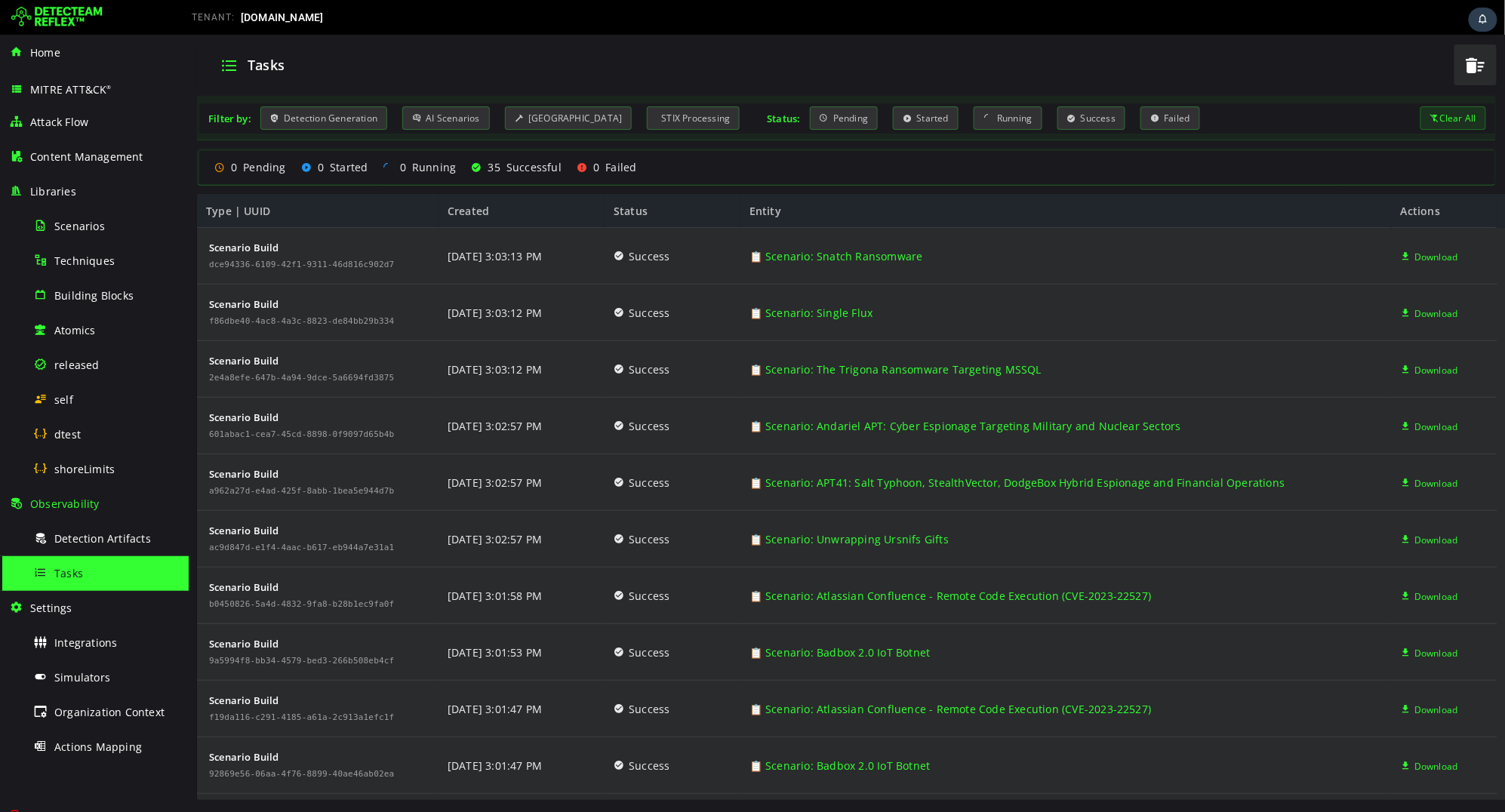
scroll to position [68, 0]
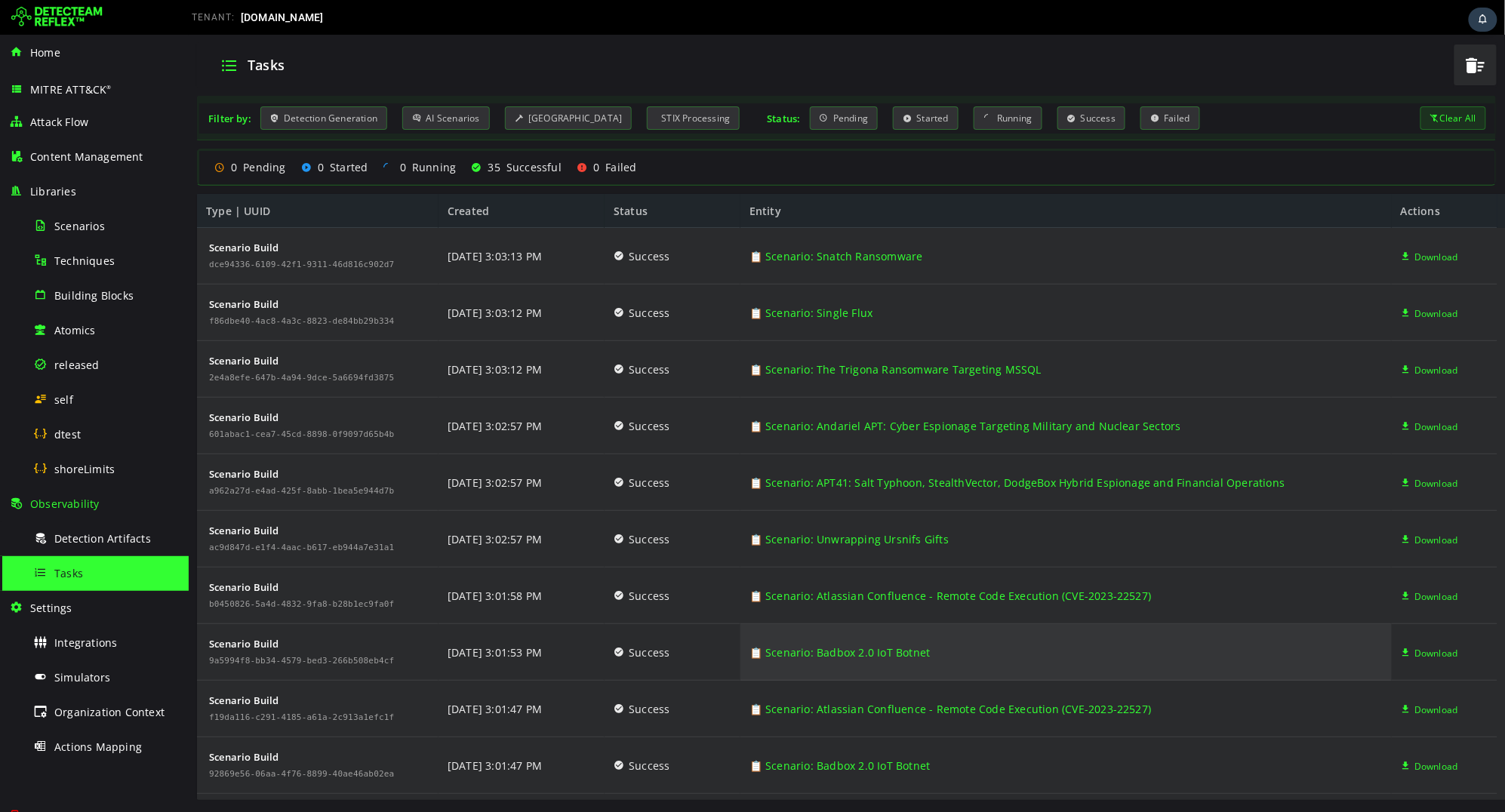
click at [888, 656] on link "📋 Scenario: Badbox 2.0 IoT Botnet" at bounding box center [839, 652] width 181 height 56
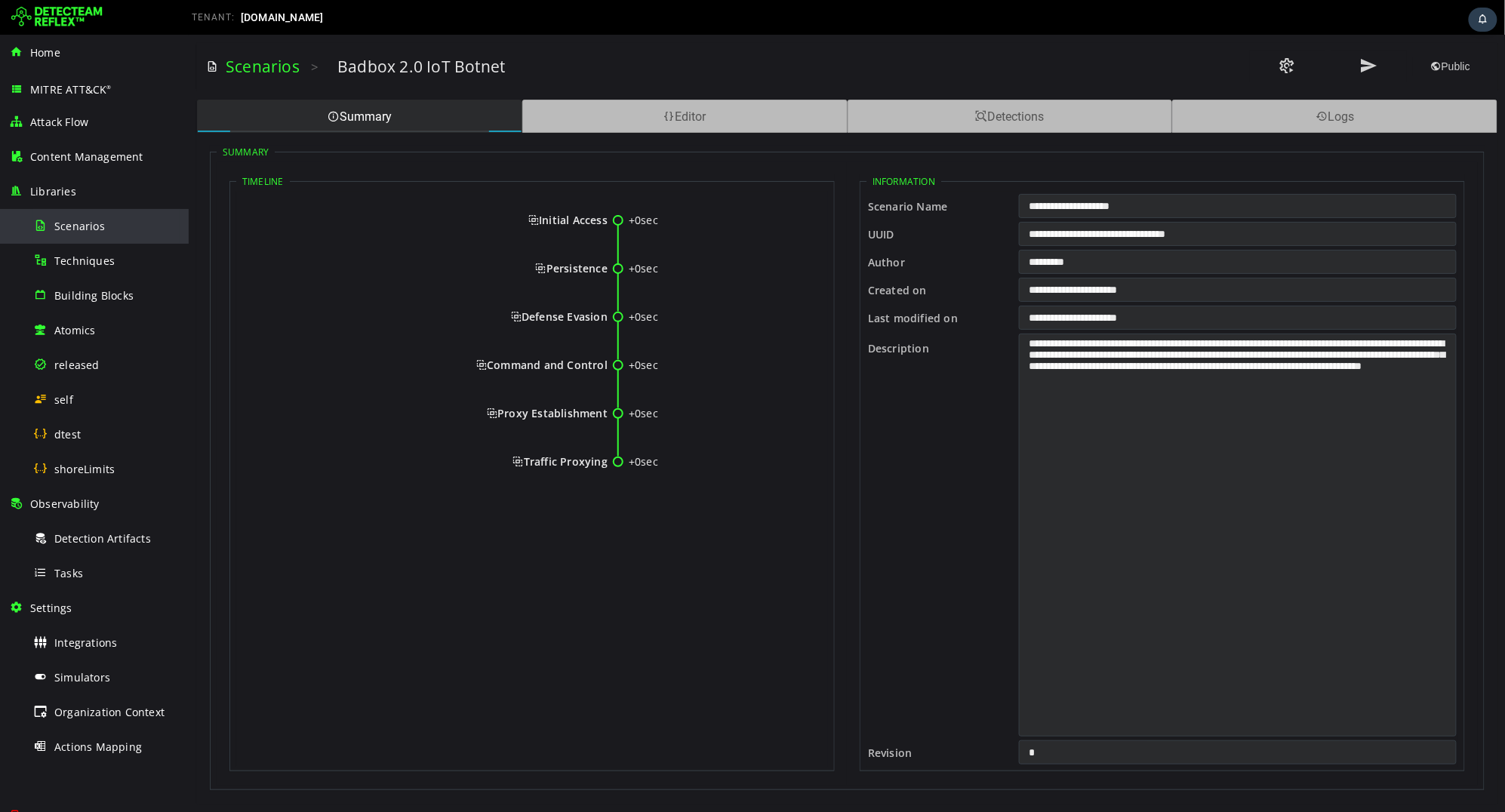
click at [79, 218] on span "Scenarios" at bounding box center [79, 226] width 51 height 14
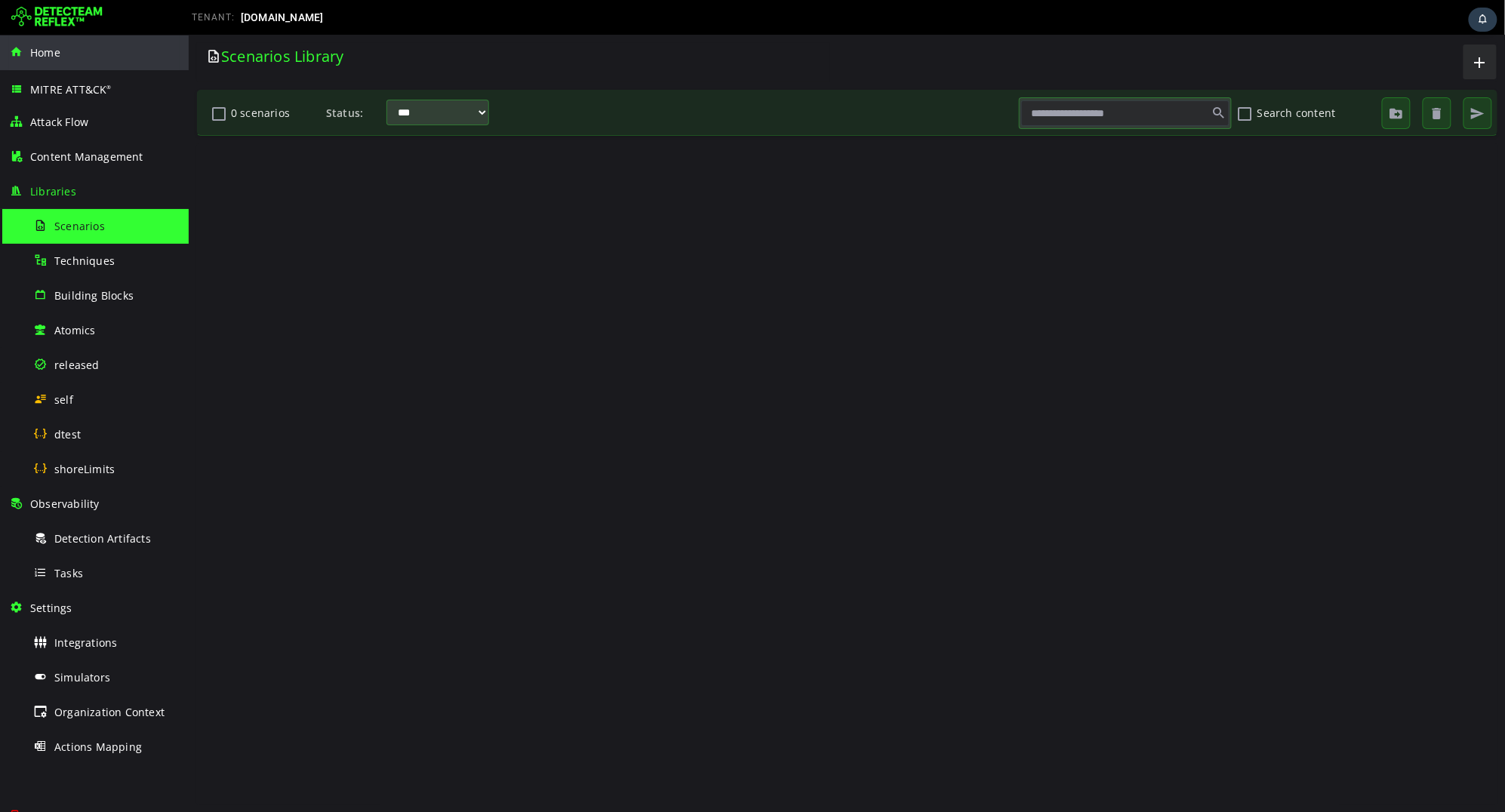
click at [57, 60] on span "Home" at bounding box center [45, 52] width 30 height 14
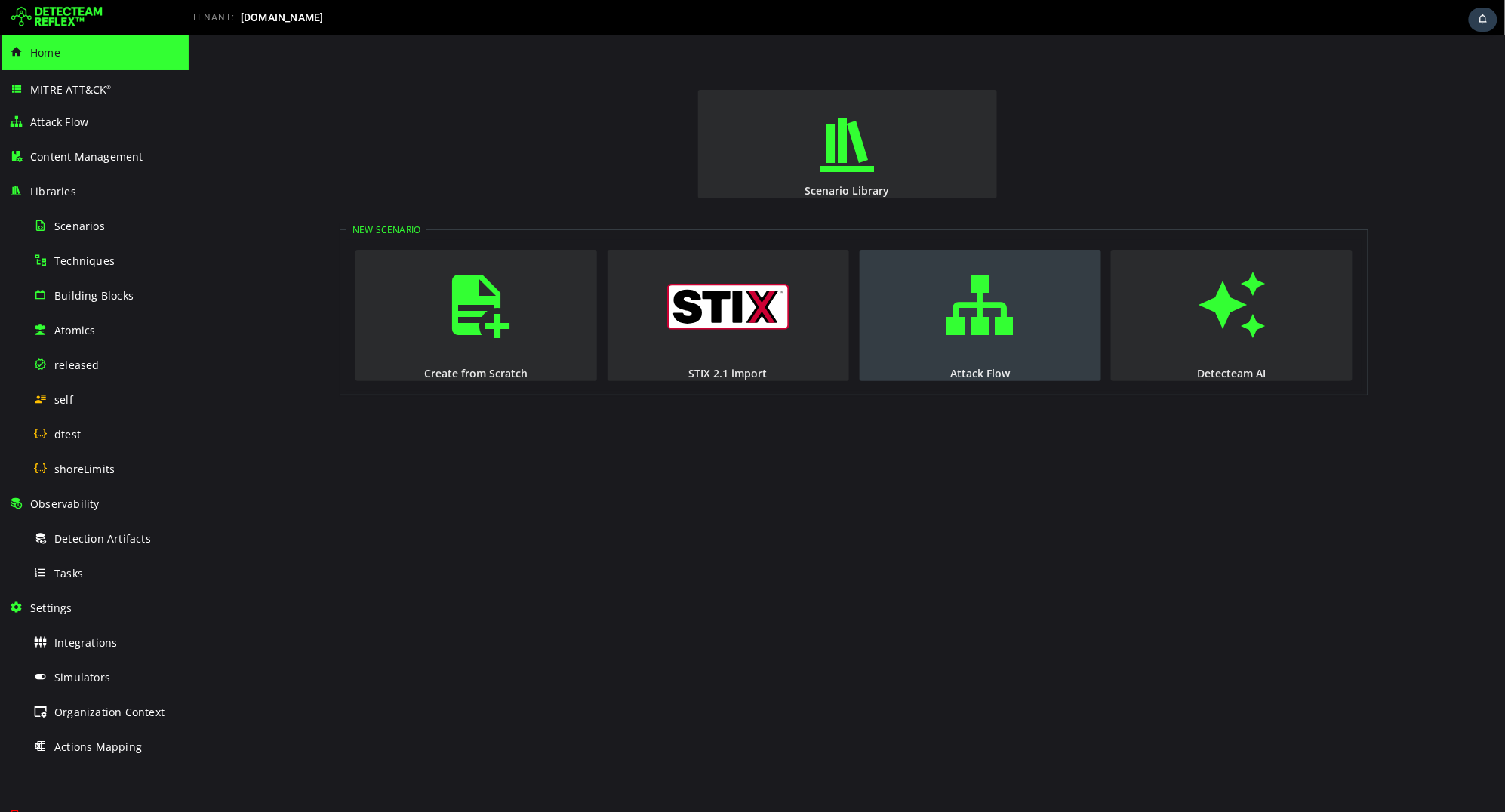
click at [930, 321] on button "Attack Flow" at bounding box center [980, 314] width 242 height 131
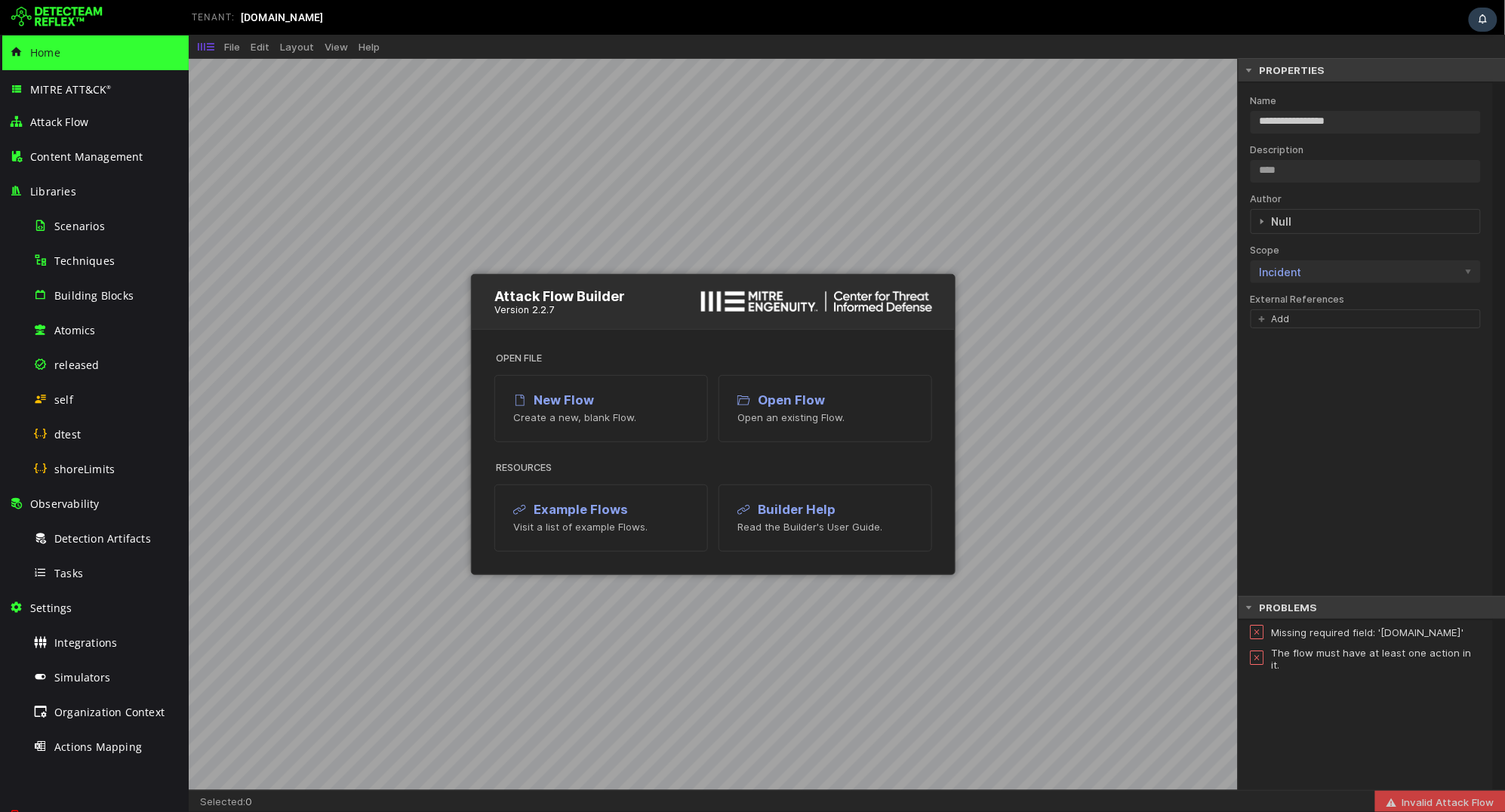
click at [60, 15] on img at bounding box center [56, 17] width 91 height 24
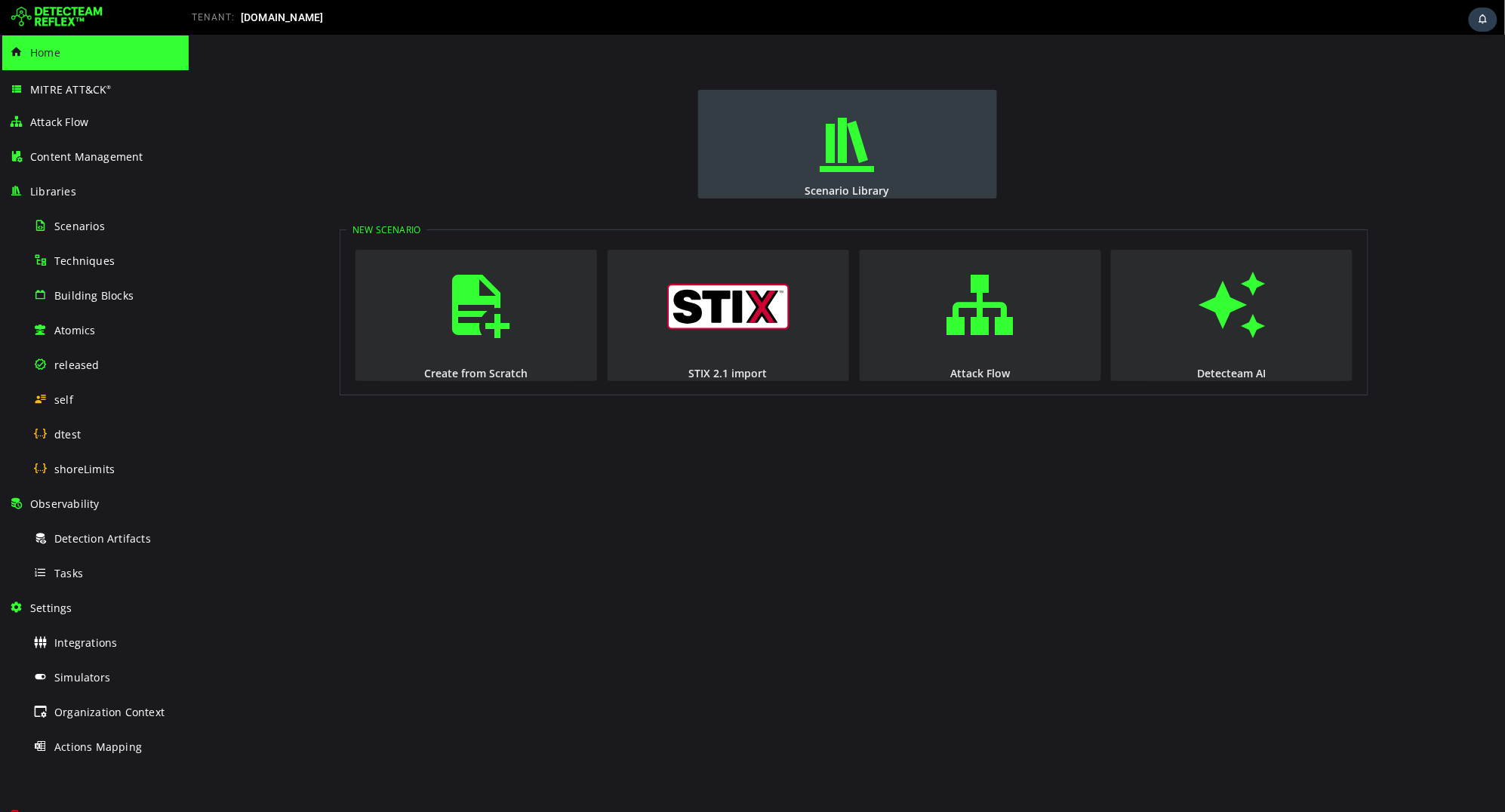
click at [800, 173] on button "Scenario Library" at bounding box center [847, 143] width 299 height 109
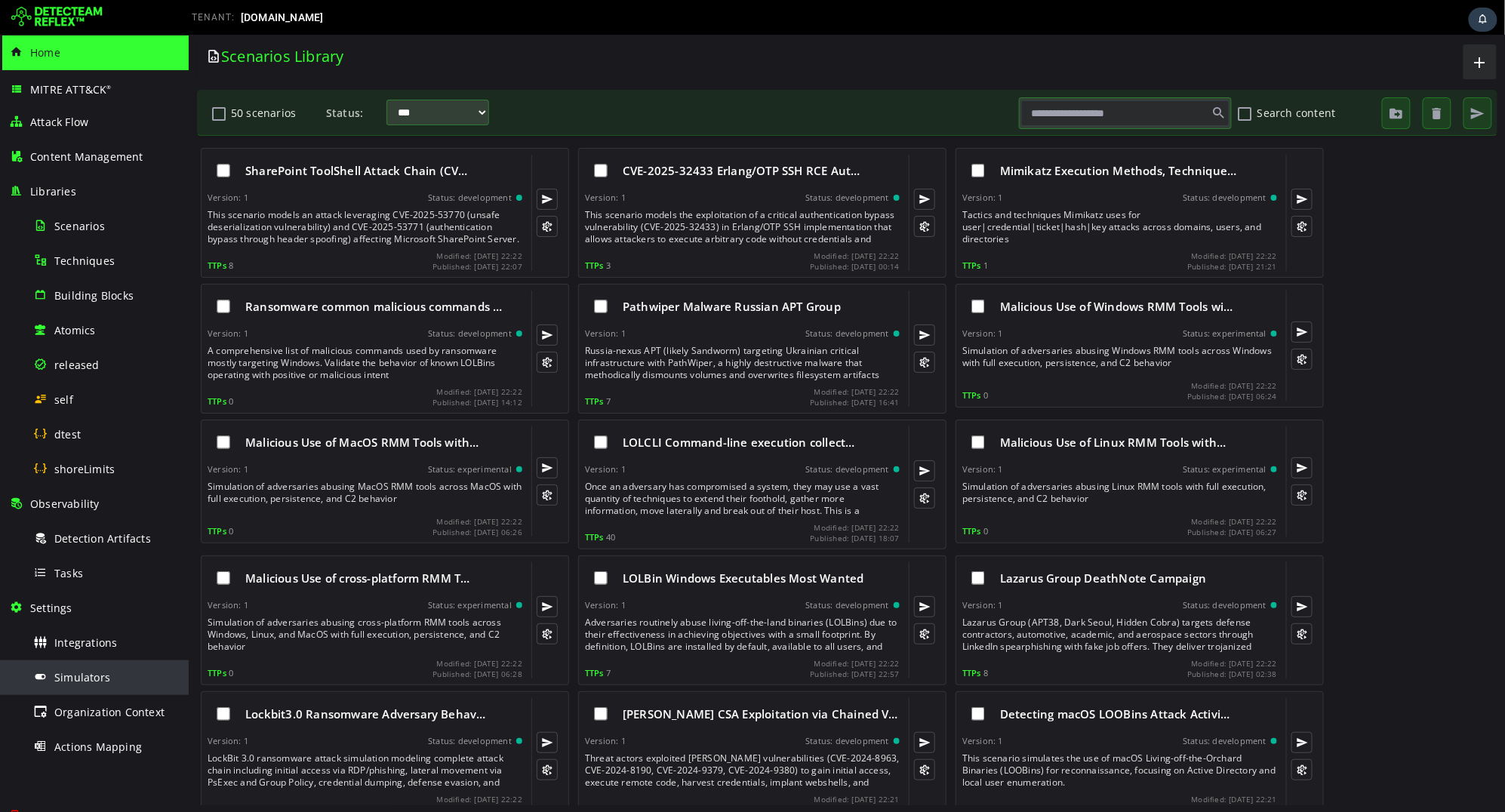
click at [85, 675] on span "Simulators" at bounding box center [82, 678] width 56 height 14
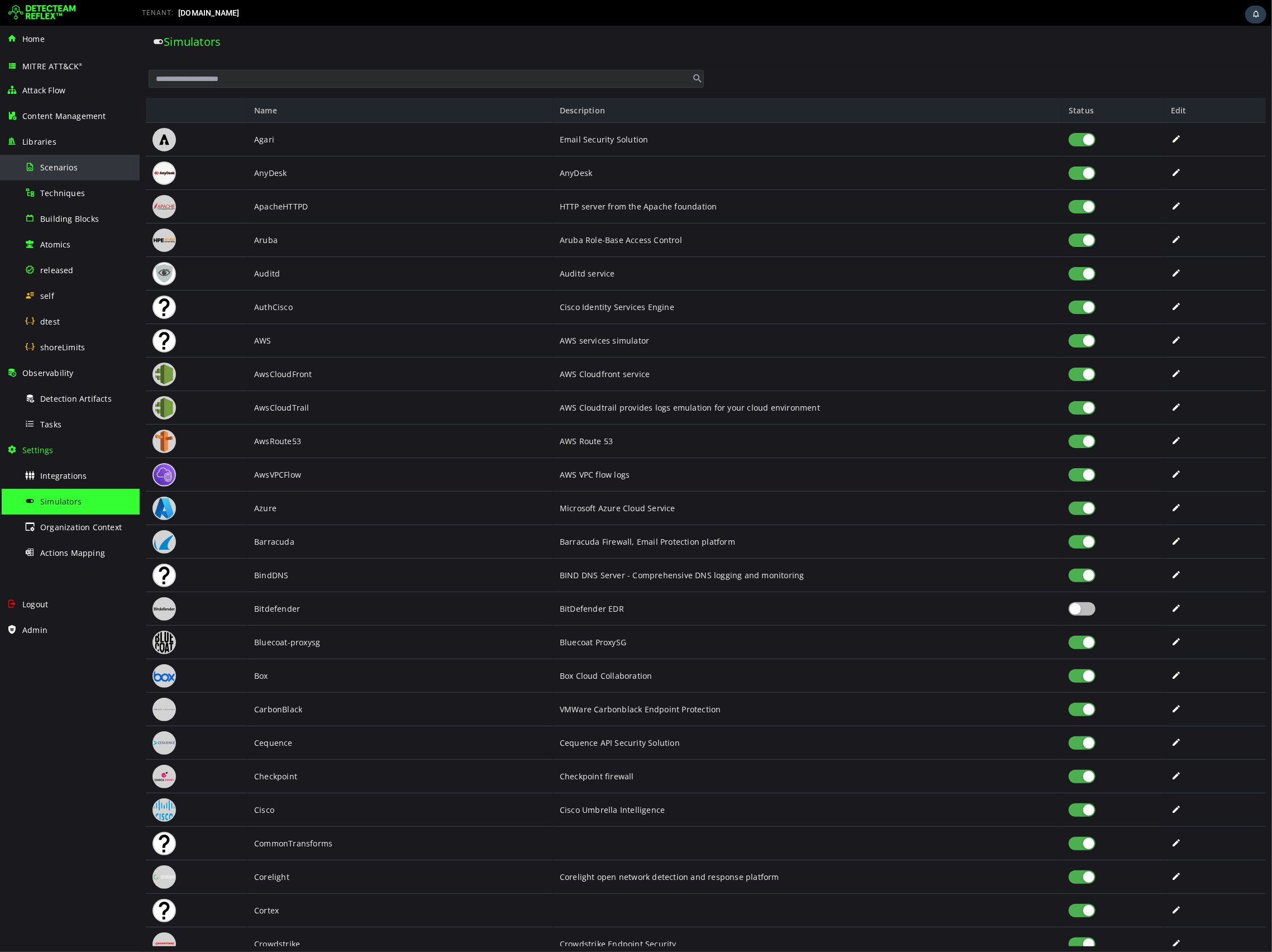
click at [64, 173] on div "Scenarios" at bounding box center [79, 167] width 108 height 25
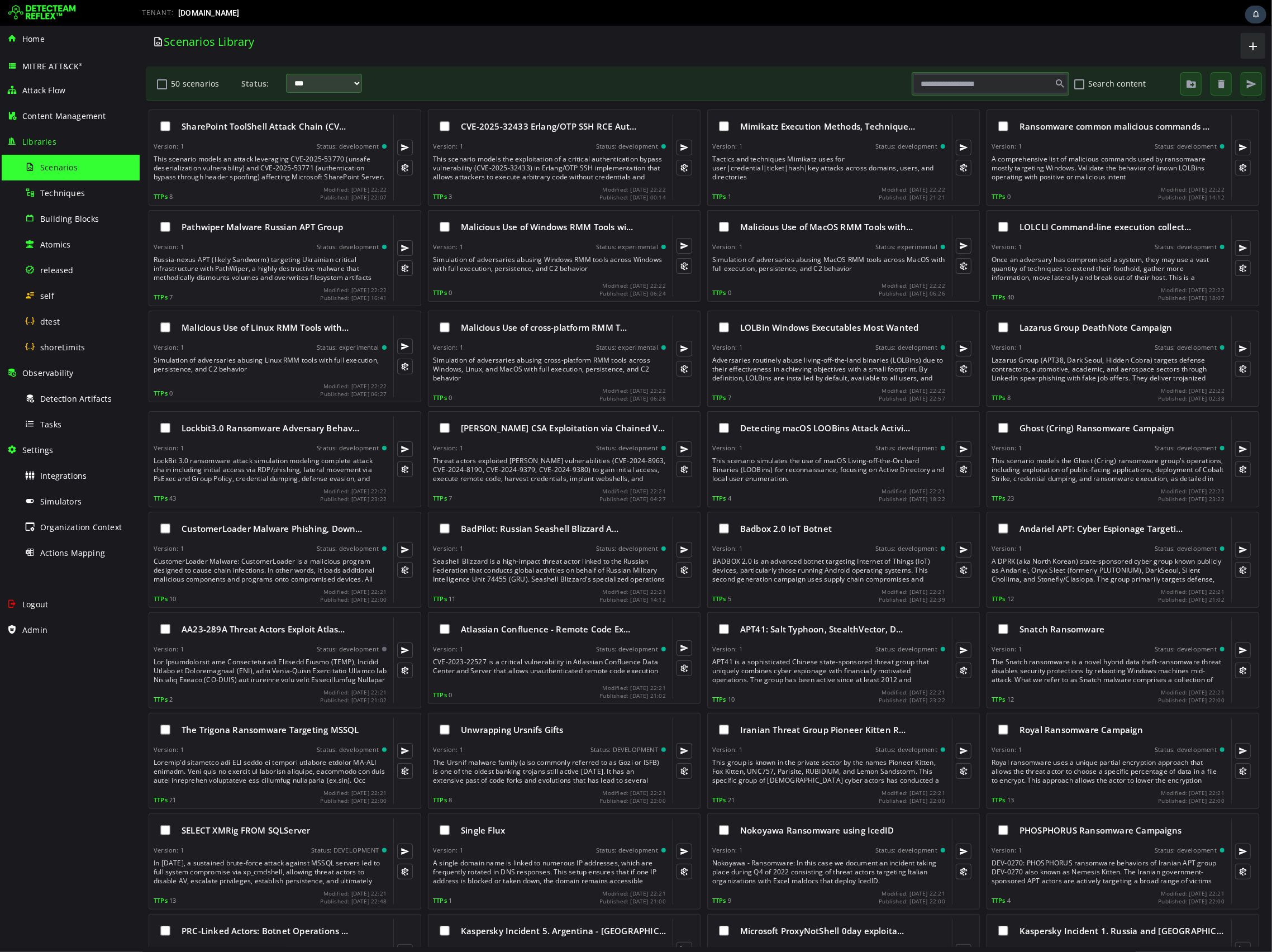
click at [1091, 466] on div "Lockbit3.0 Ransomware Adversary Behav… Version: 1 Status: development LockBit 3…" at bounding box center [705, 457] width 1121 height 101
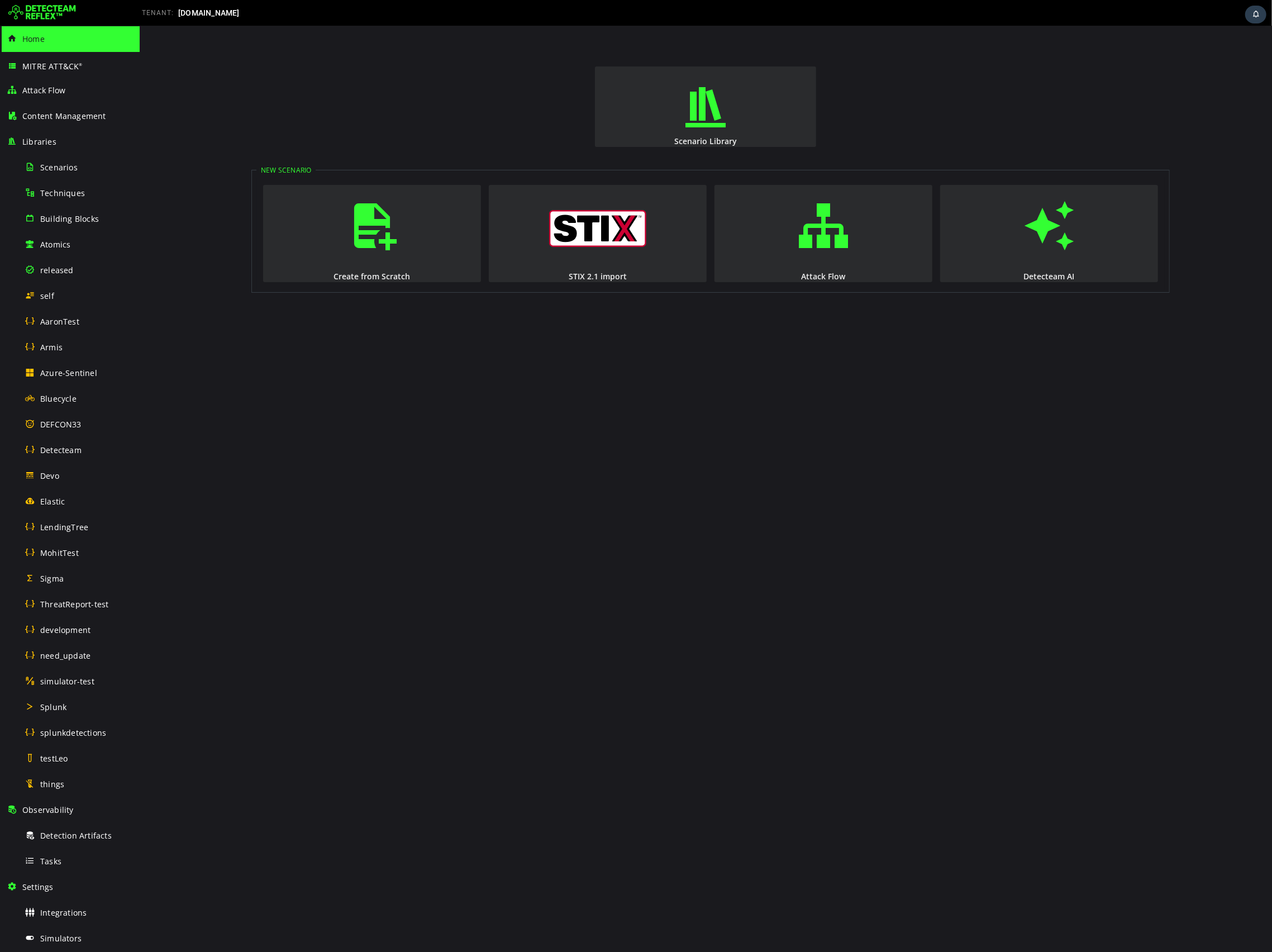
click at [330, 616] on div "Scenario Library New Scenario Create from Scratch STIX 2.1 import Attack Flow D…" at bounding box center [706, 489] width 1133 height 927
click at [58, 764] on div "testLeo" at bounding box center [79, 758] width 108 height 25
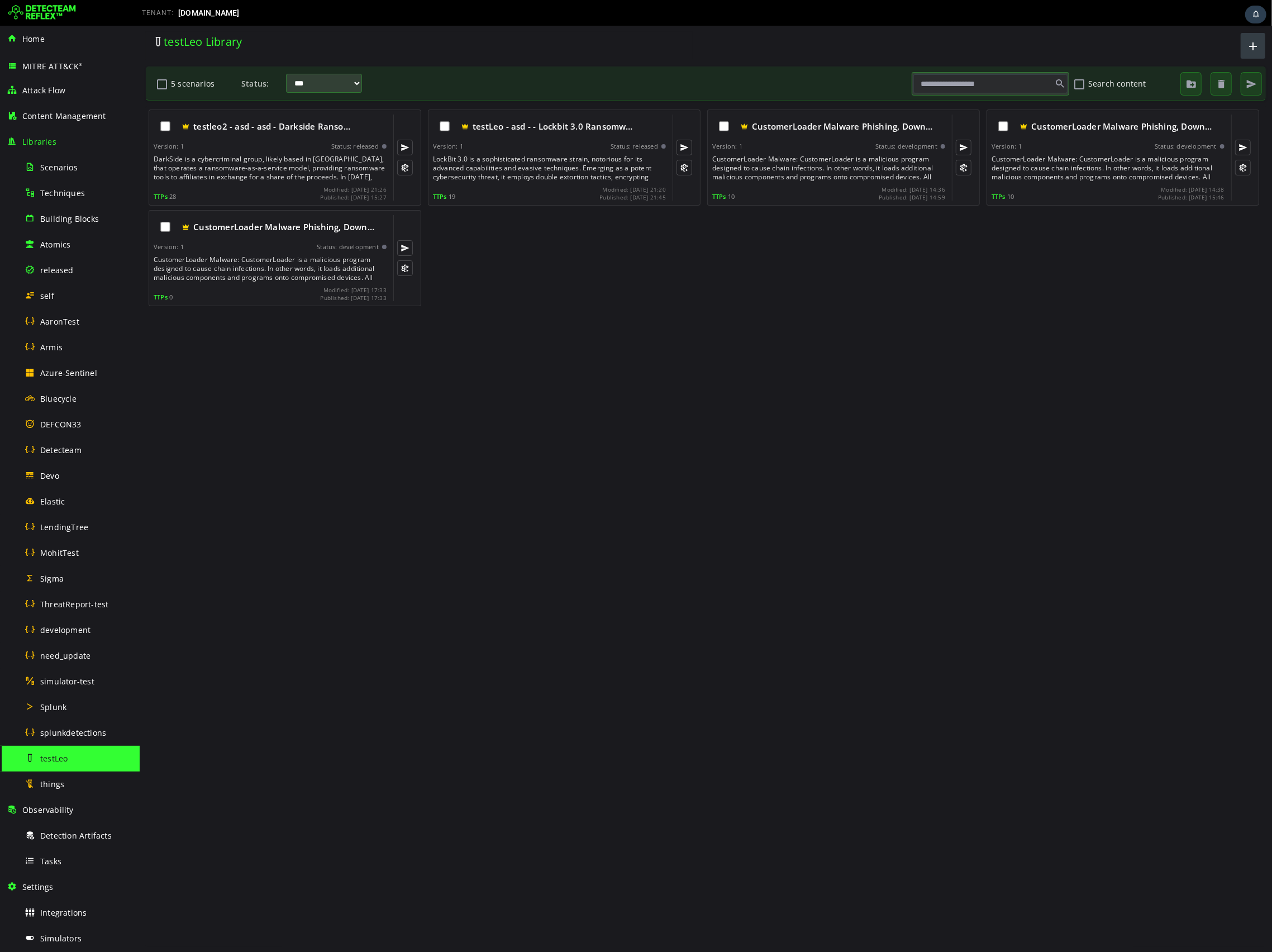
drag, startPoint x: 1243, startPoint y: 52, endPoint x: 1244, endPoint y: 69, distance: 17.0
click at [1243, 53] on button "button" at bounding box center [1253, 46] width 25 height 26
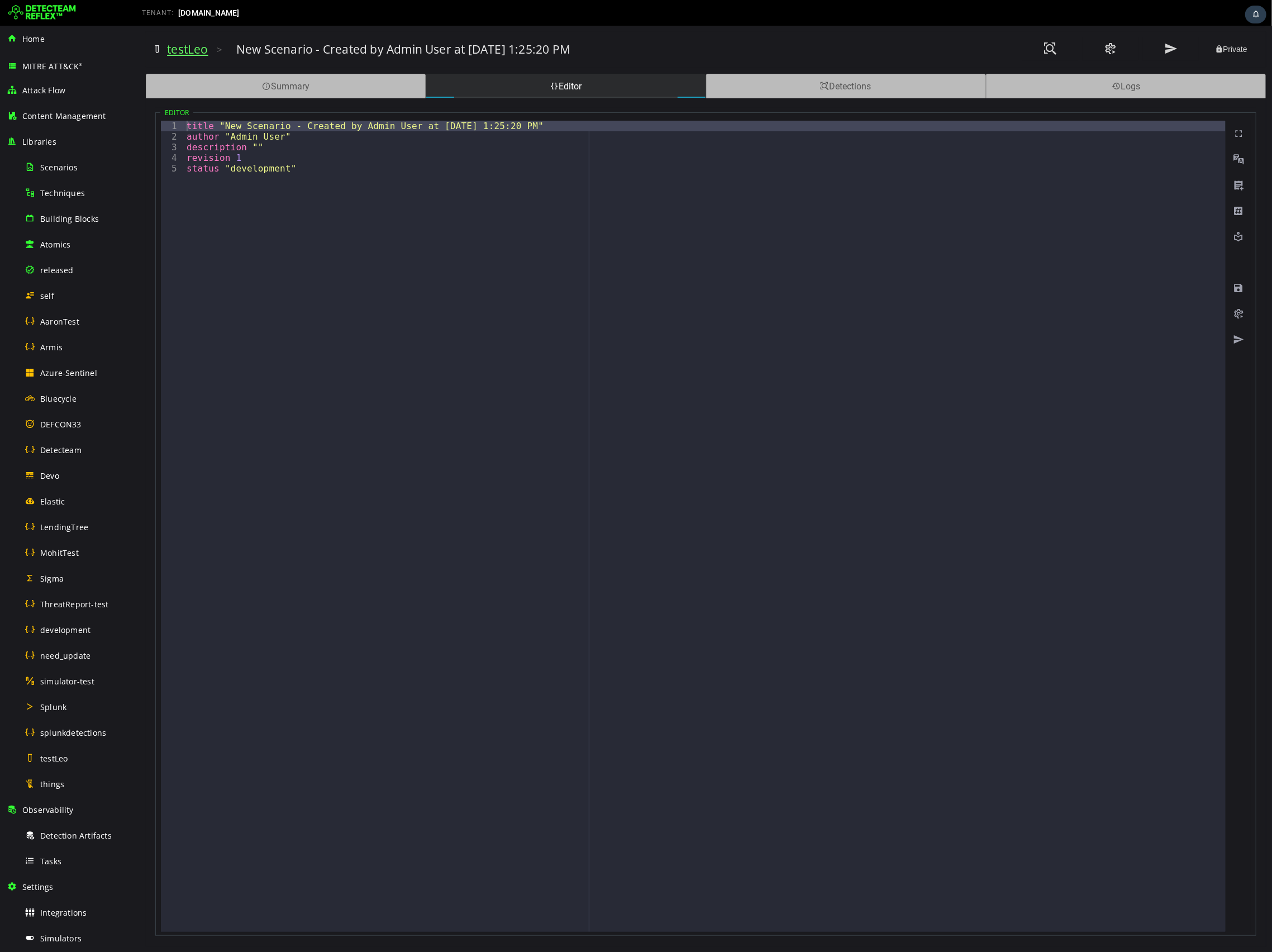
click at [178, 49] on link "testLeo" at bounding box center [186, 49] width 41 height 16
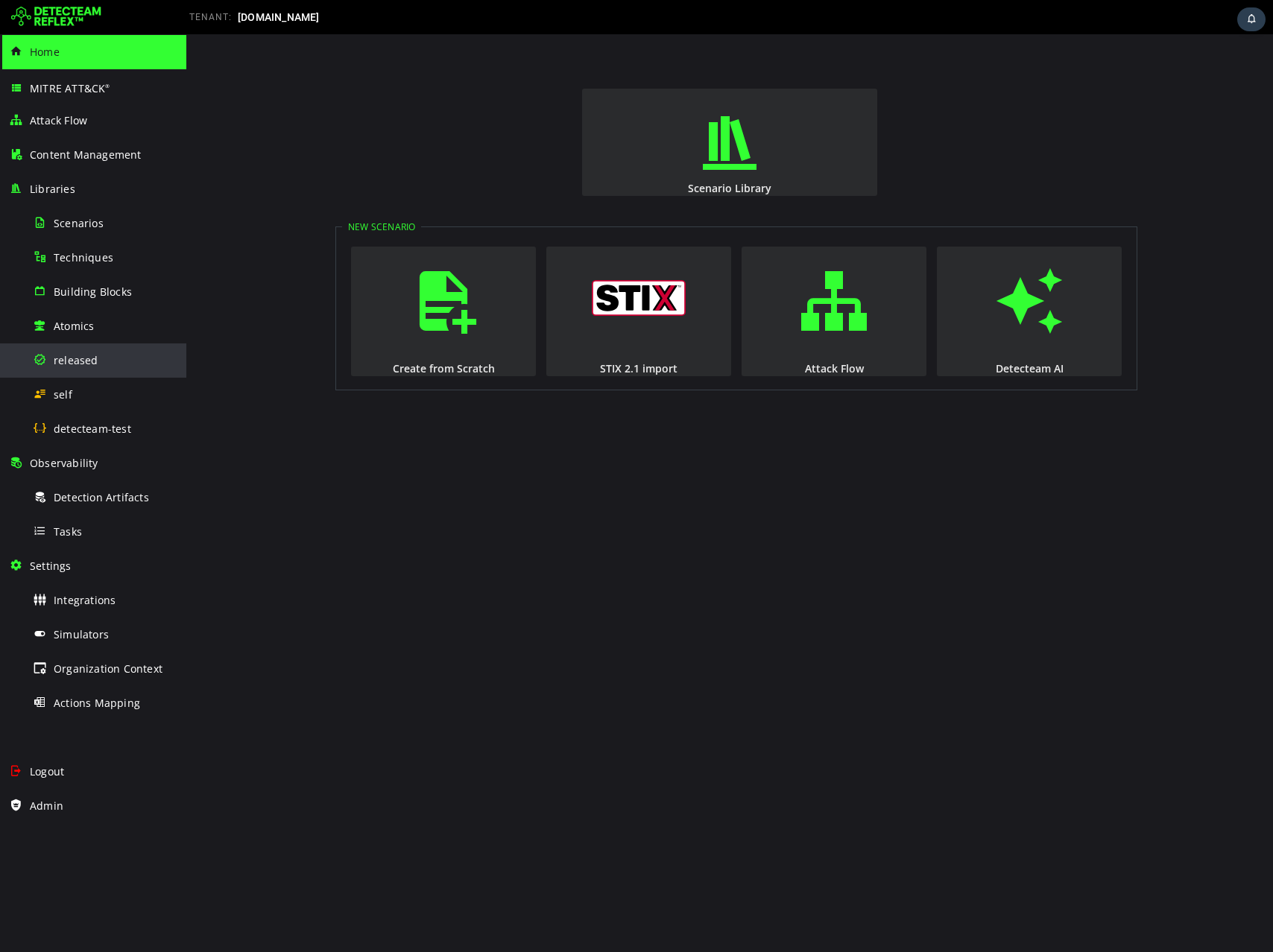
click at [67, 351] on div "released" at bounding box center [105, 360] width 144 height 34
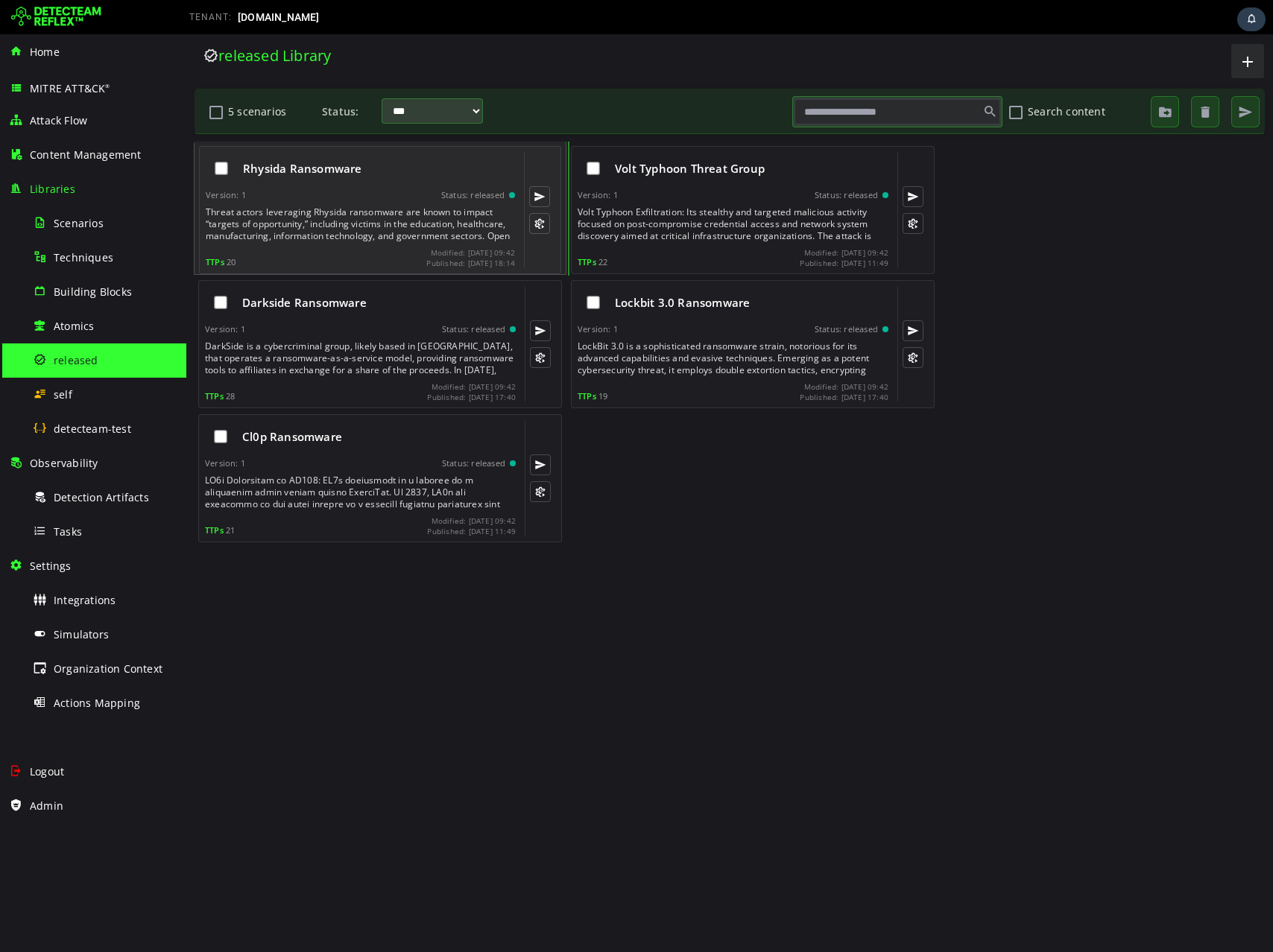
click at [357, 245] on div "Rhysida Ransomware Version: 1 Status: released TTPs 20 Modified: 2025-08-15 09:…" at bounding box center [360, 210] width 309 height 114
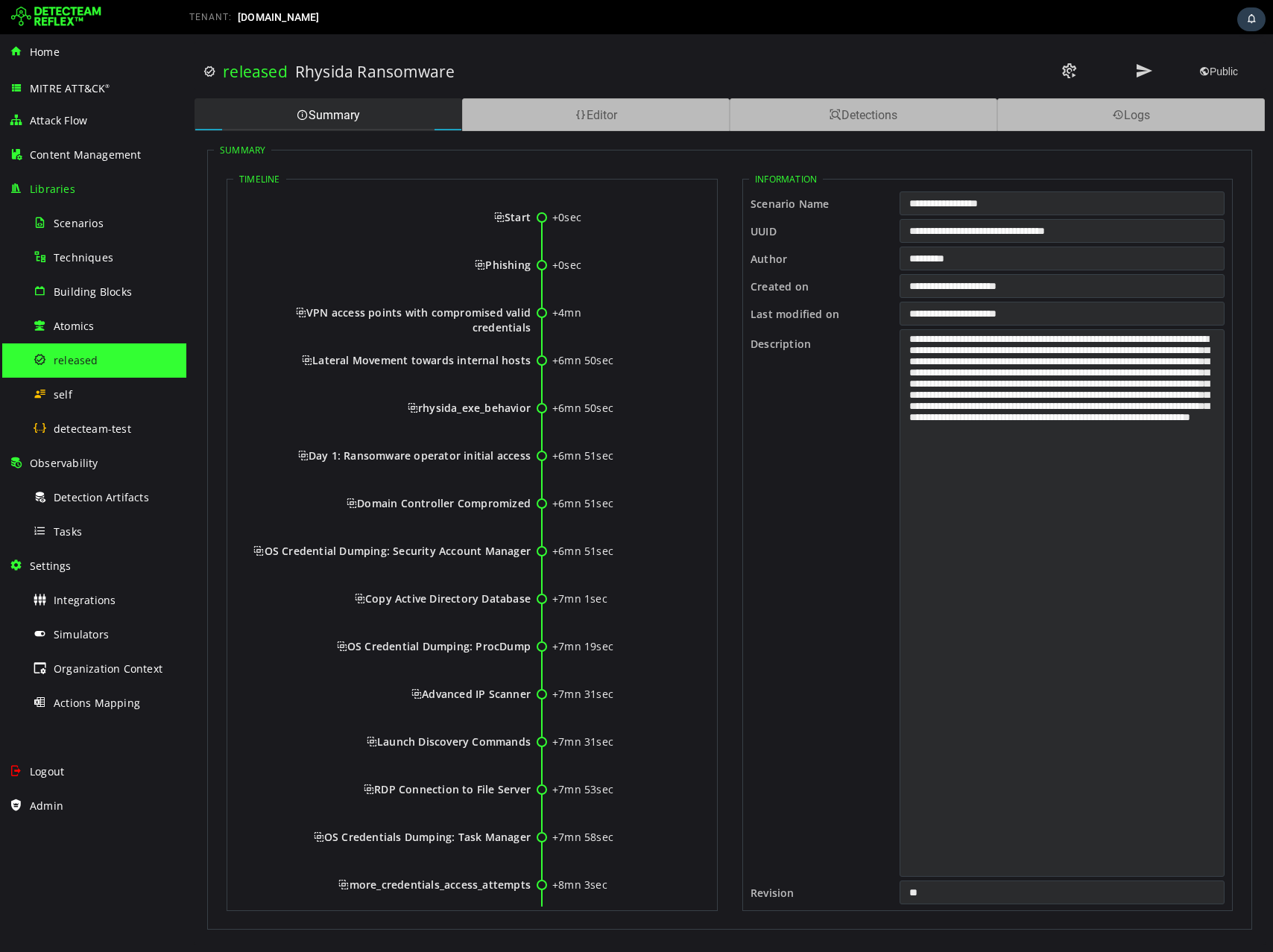
click at [573, 139] on div "Summary Timeline +0sec Start +0sec Phishing +4mn VPN access points with comprom…" at bounding box center [729, 531] width 1070 height 800
click at [569, 127] on div "Editor" at bounding box center [595, 114] width 267 height 33
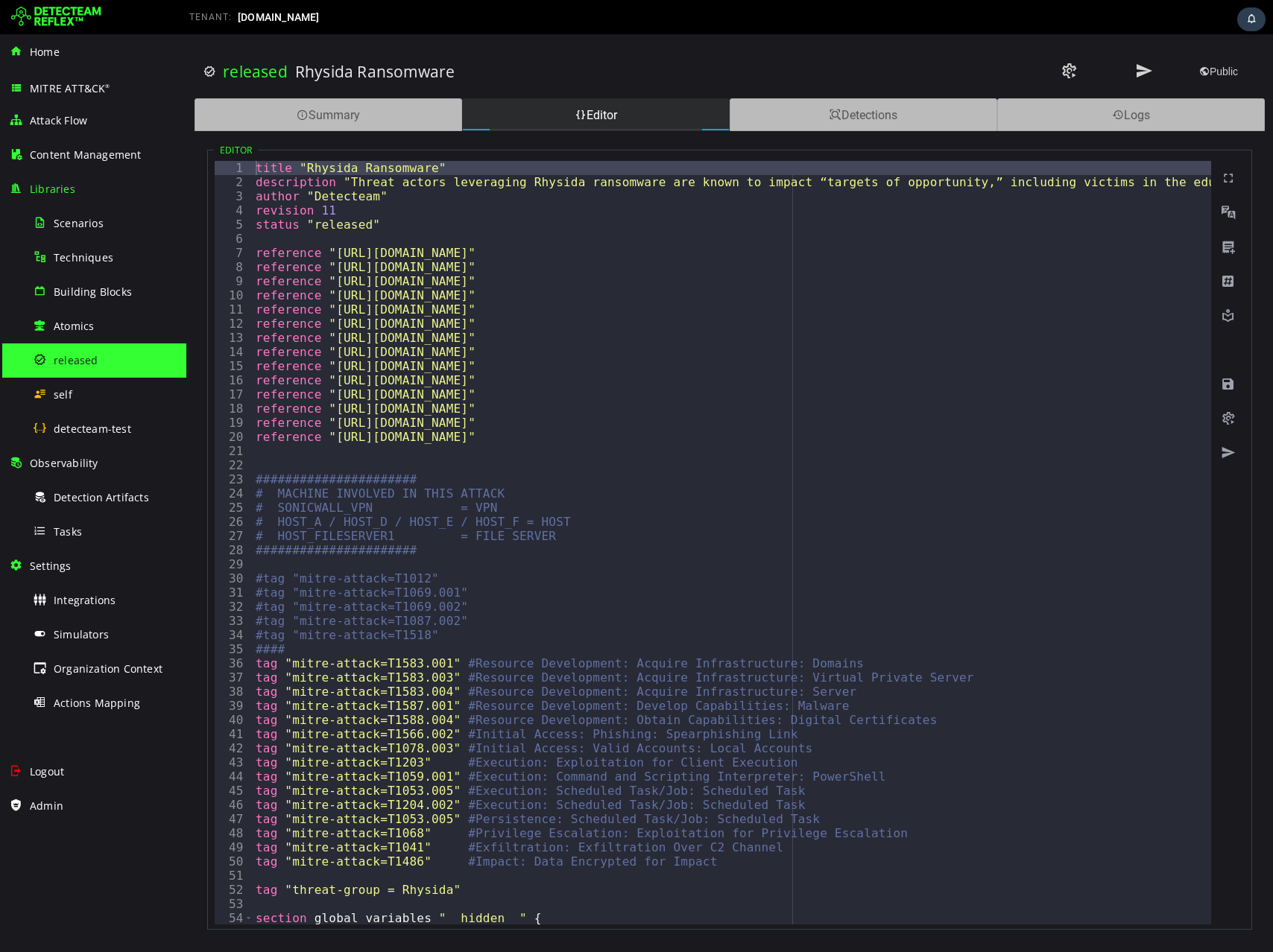
type textarea "**********"
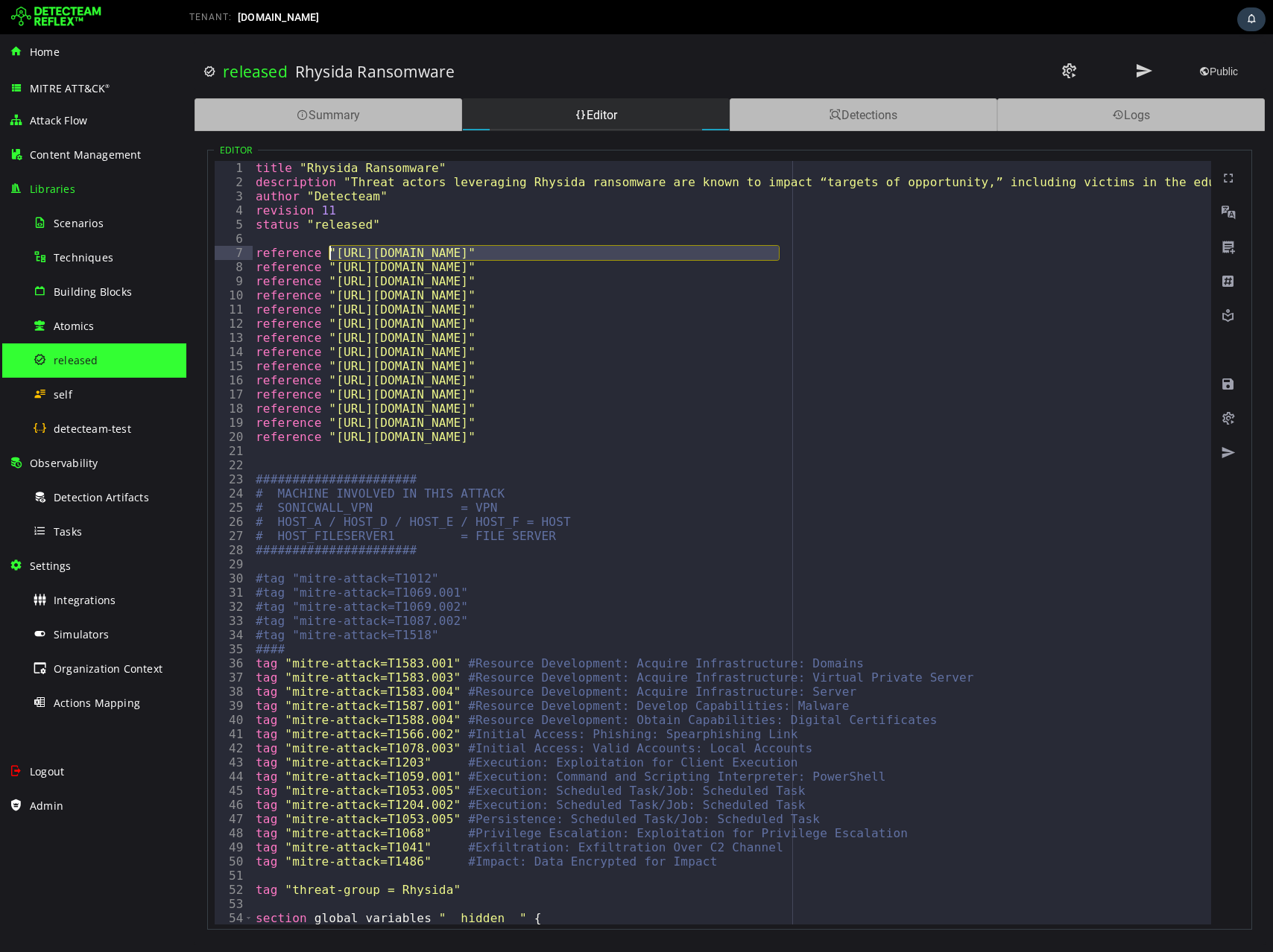
drag, startPoint x: 777, startPoint y: 254, endPoint x: 329, endPoint y: 256, distance: 448.0
click at [67, 222] on span "Scenarios" at bounding box center [78, 223] width 50 height 14
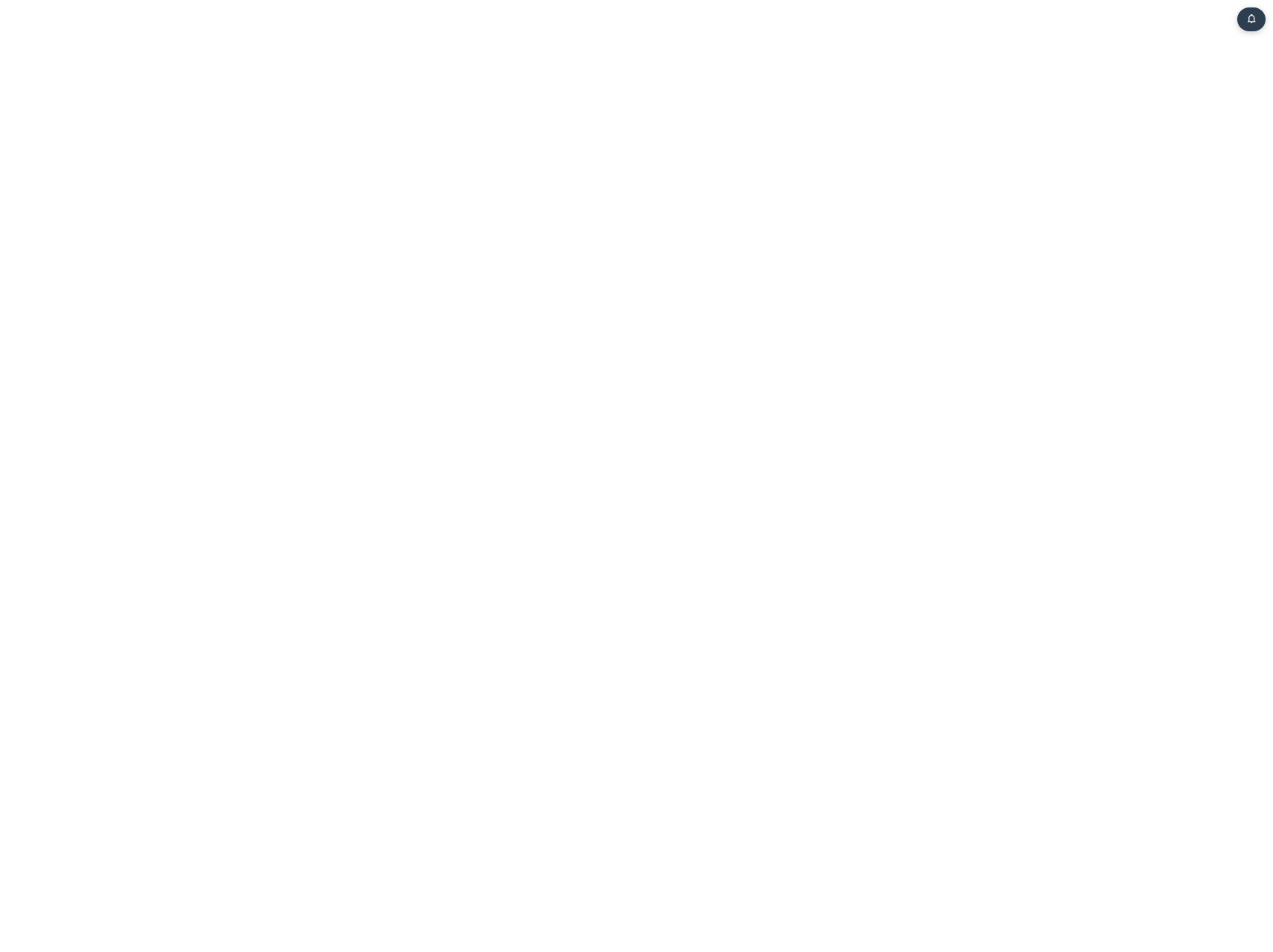
click at [32, 6] on html "Task Notifications You have no new notifications. 0" at bounding box center [636, 3] width 1273 height 6
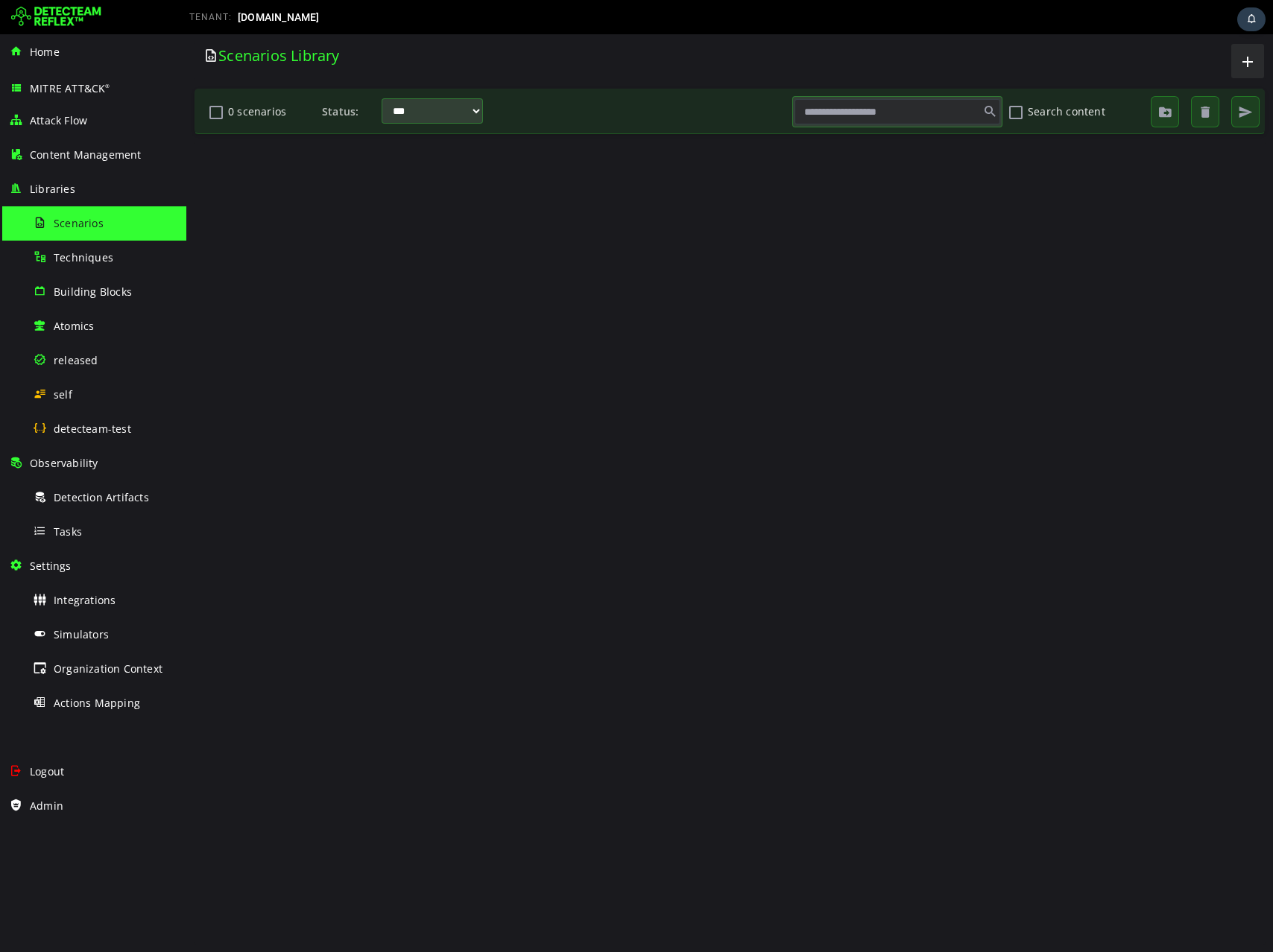
click at [50, 16] on img at bounding box center [56, 17] width 90 height 24
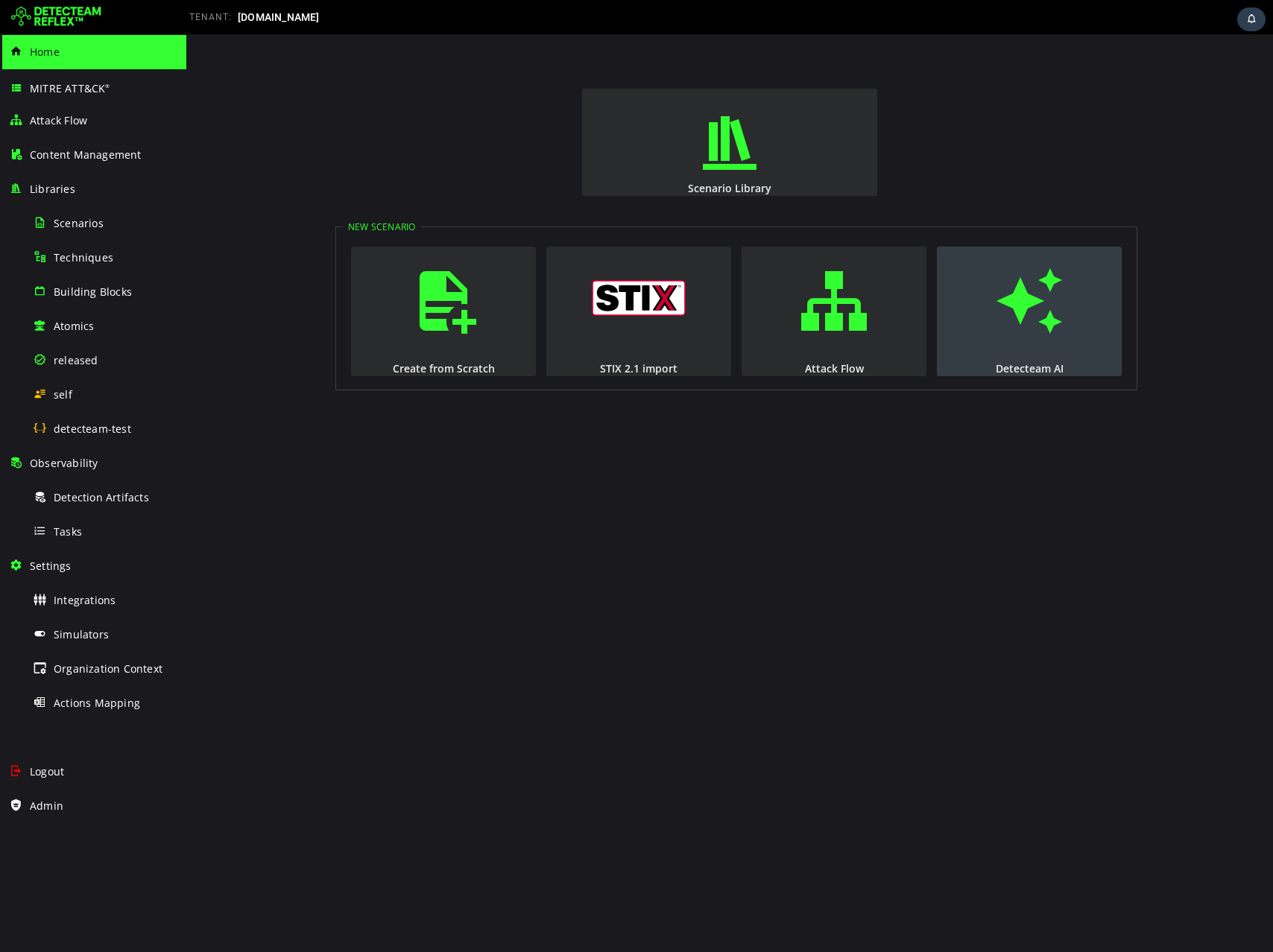
click at [1021, 296] on span "button" at bounding box center [1028, 300] width 15 height 101
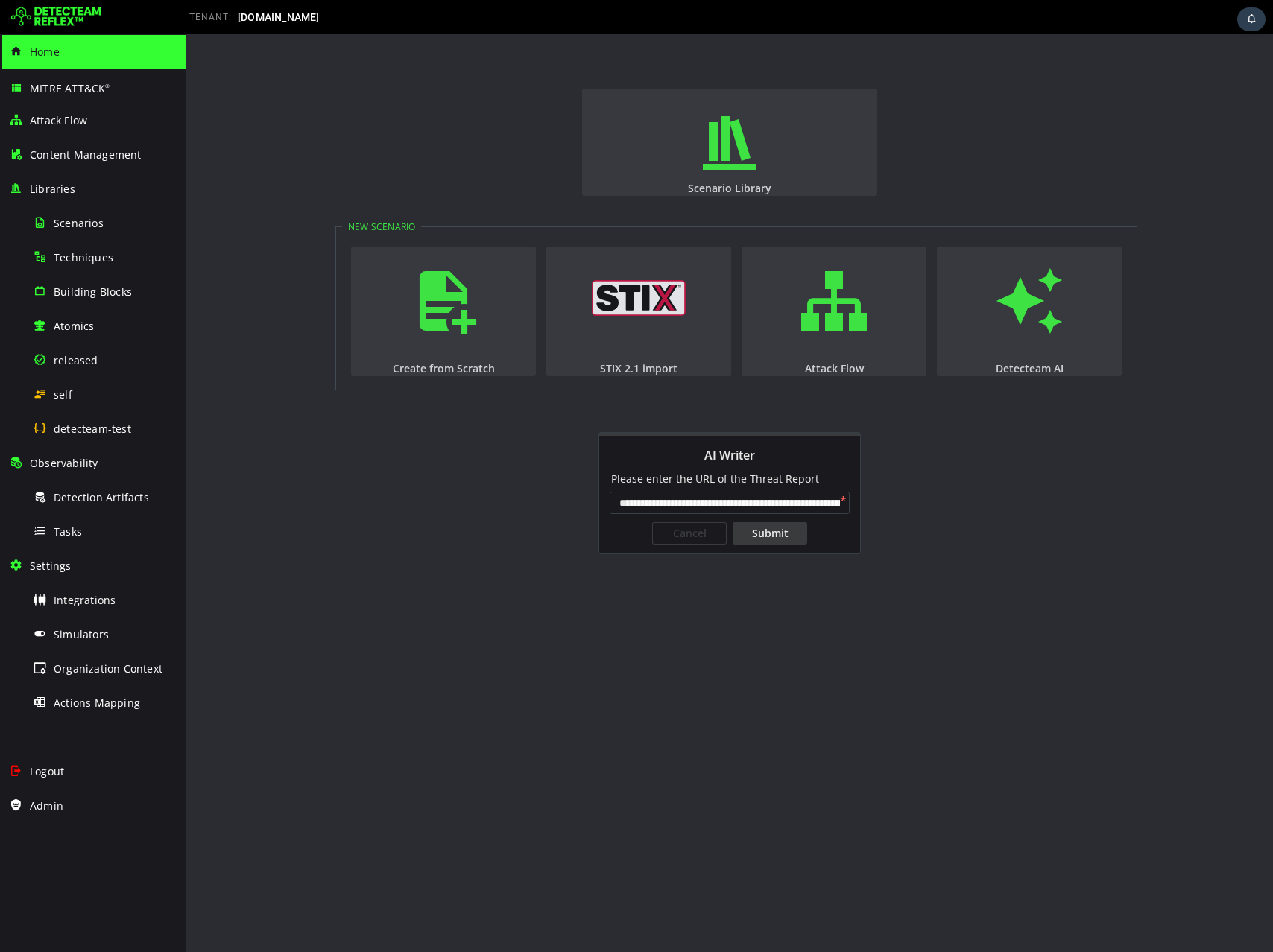
scroll to position [0, 120]
type input "**********"
click at [768, 531] on div "Submit" at bounding box center [769, 533] width 75 height 22
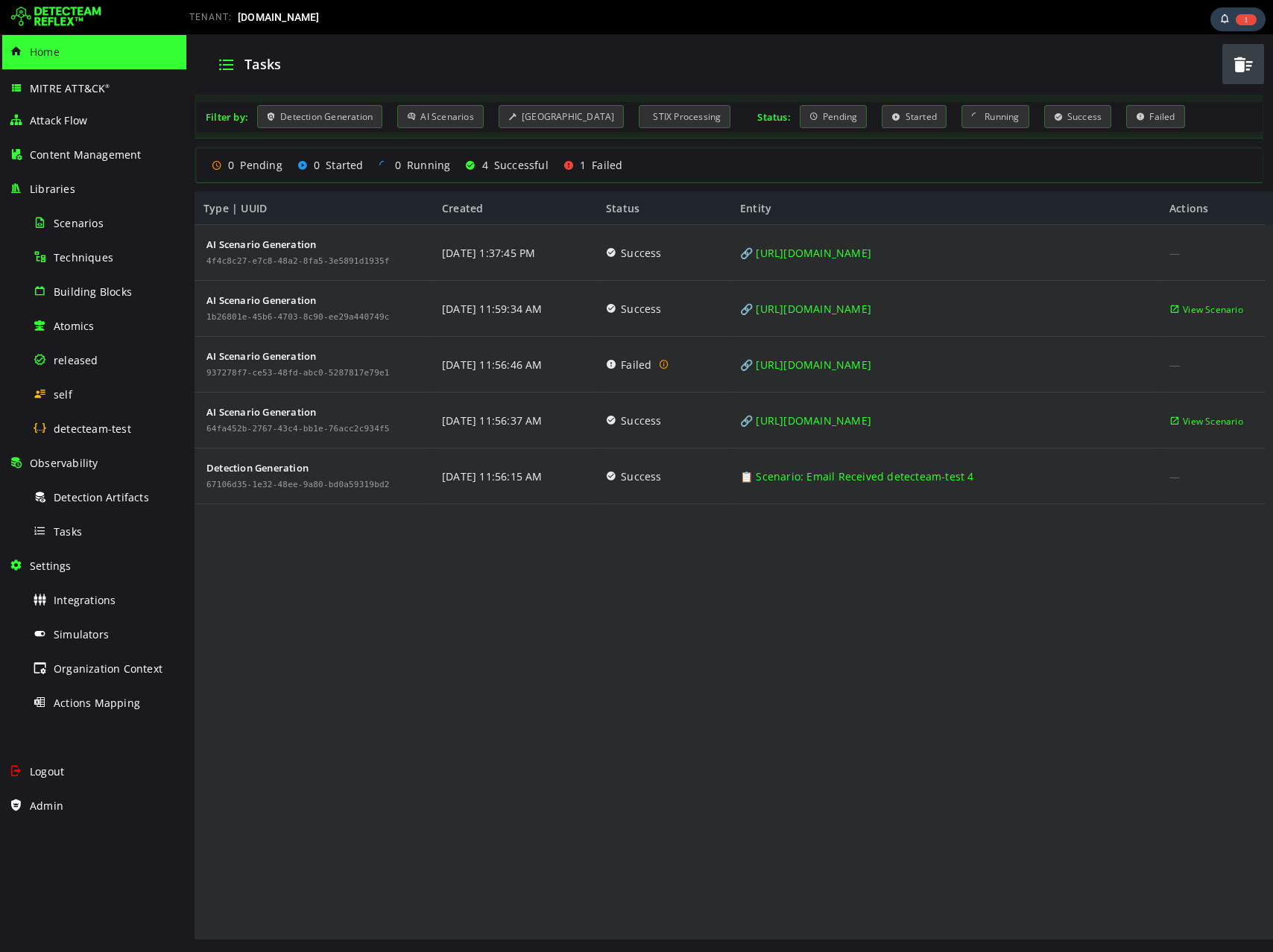
click at [762, 529] on div "AI Scenario Generation 4f4c8c27-e7c8-48a2-8fa5-3e5891d1935f AI Scenario Generat…" at bounding box center [729, 583] width 1070 height 716
click at [1204, 248] on span "View Scenario" at bounding box center [1213, 253] width 60 height 56
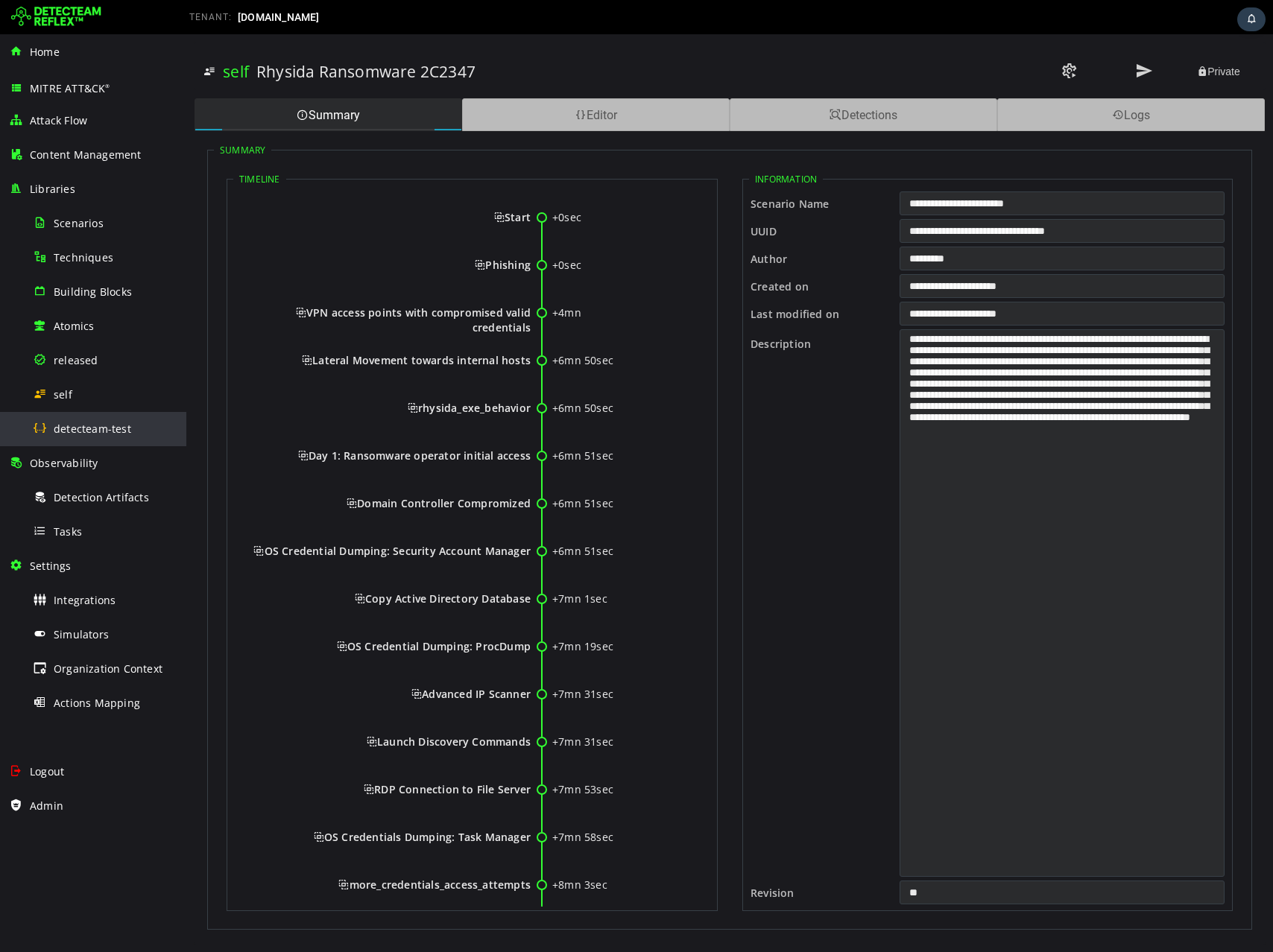
click at [66, 416] on div "detecteam-test" at bounding box center [105, 428] width 144 height 34
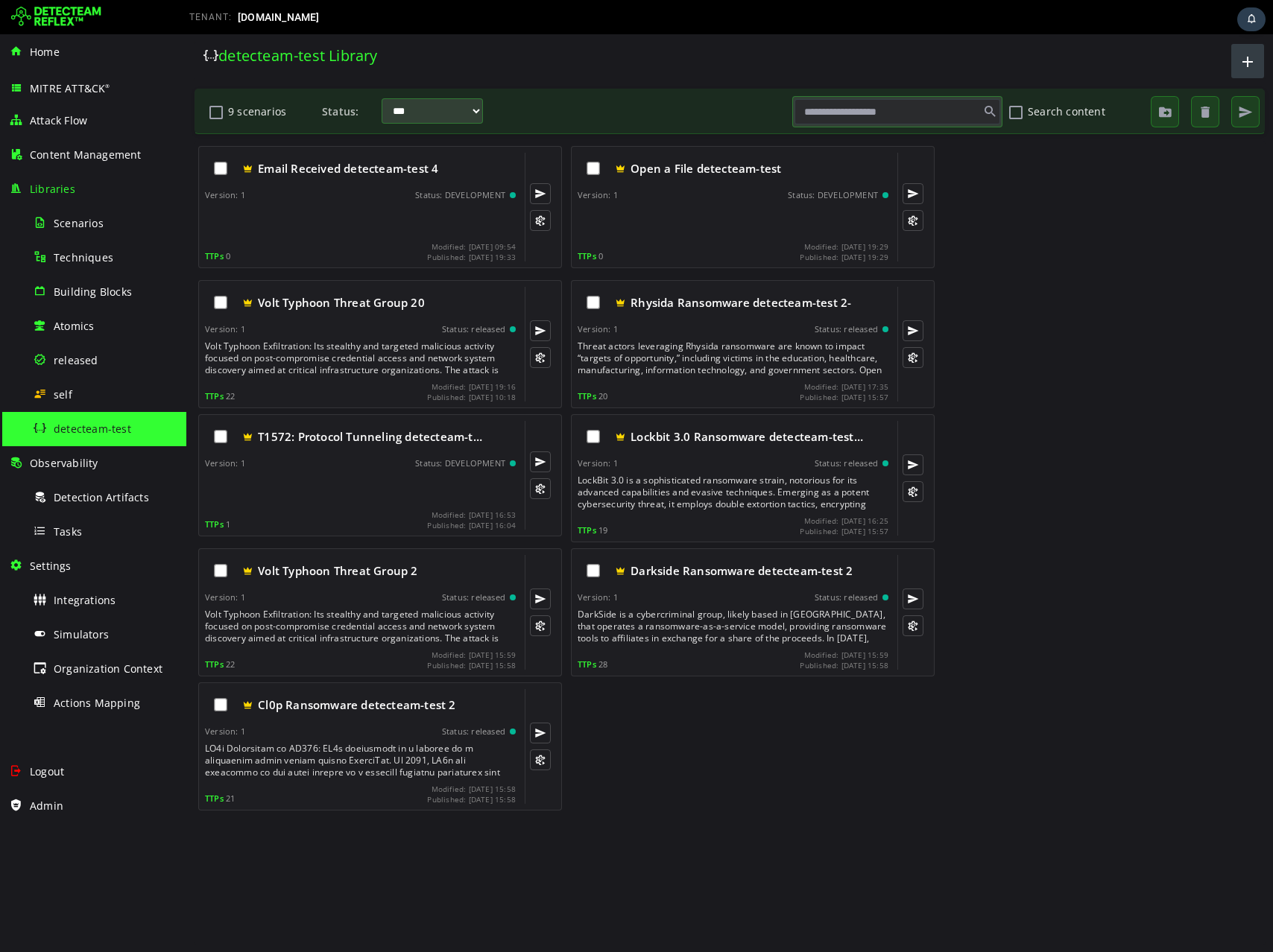
click at [1248, 69] on span "button" at bounding box center [1247, 61] width 18 height 24
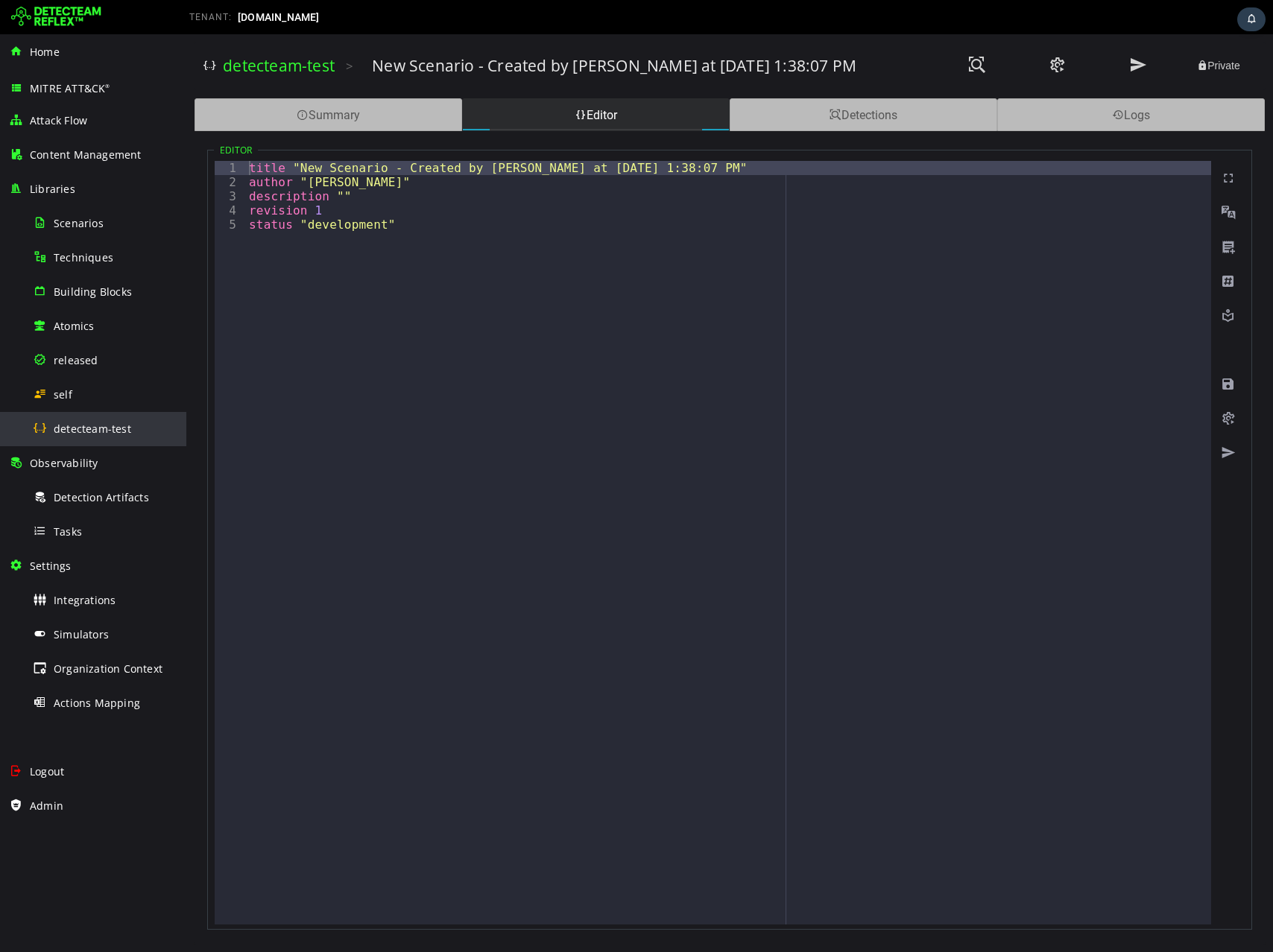
click at [71, 423] on span "detecteam-test" at bounding box center [92, 429] width 78 height 14
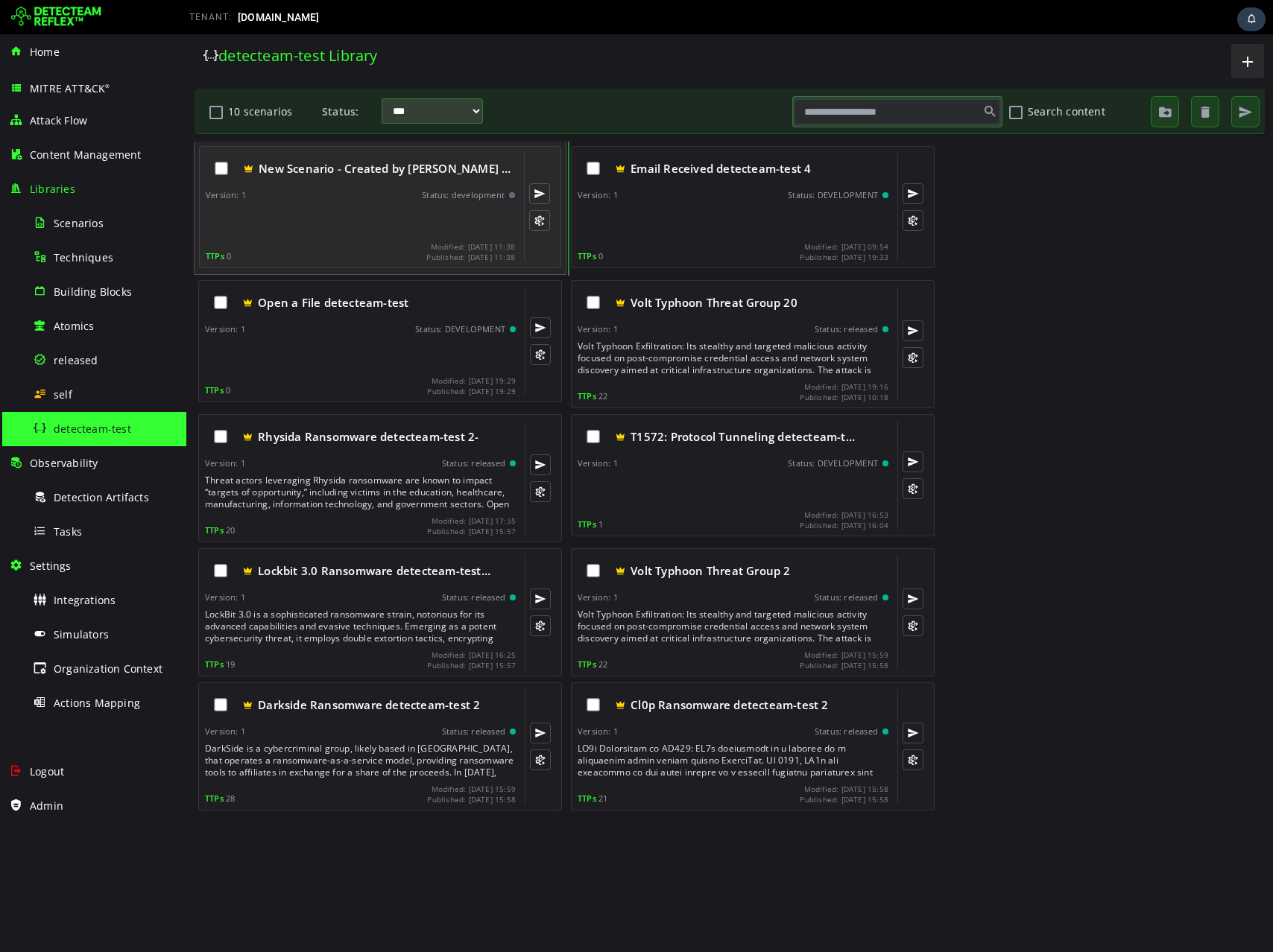
click at [369, 201] on div "New Scenario - Created by [PERSON_NAME] at … Version: 1 Status: development TTP…" at bounding box center [360, 207] width 309 height 109
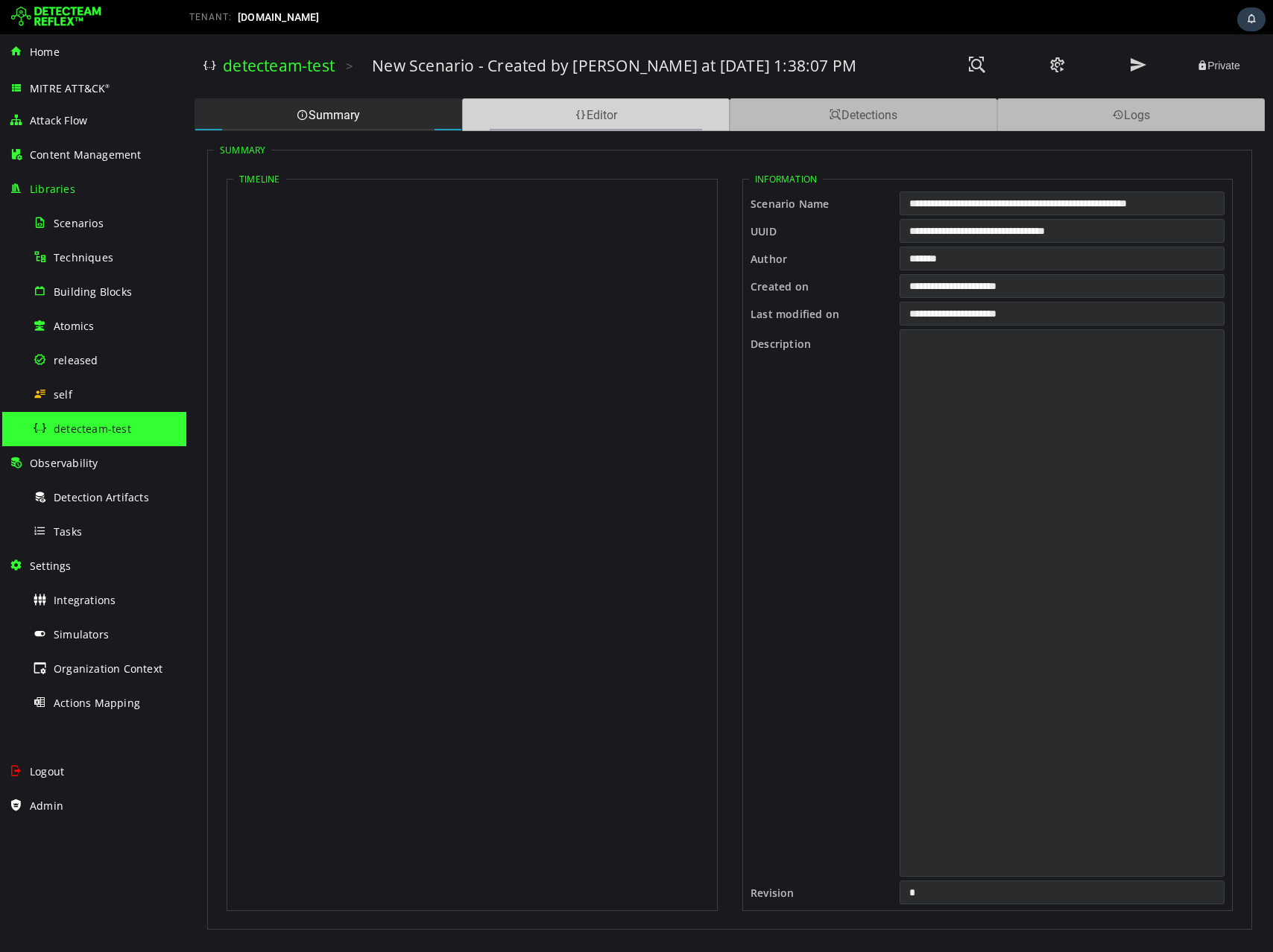
click at [526, 111] on div "Editor" at bounding box center [595, 114] width 267 height 33
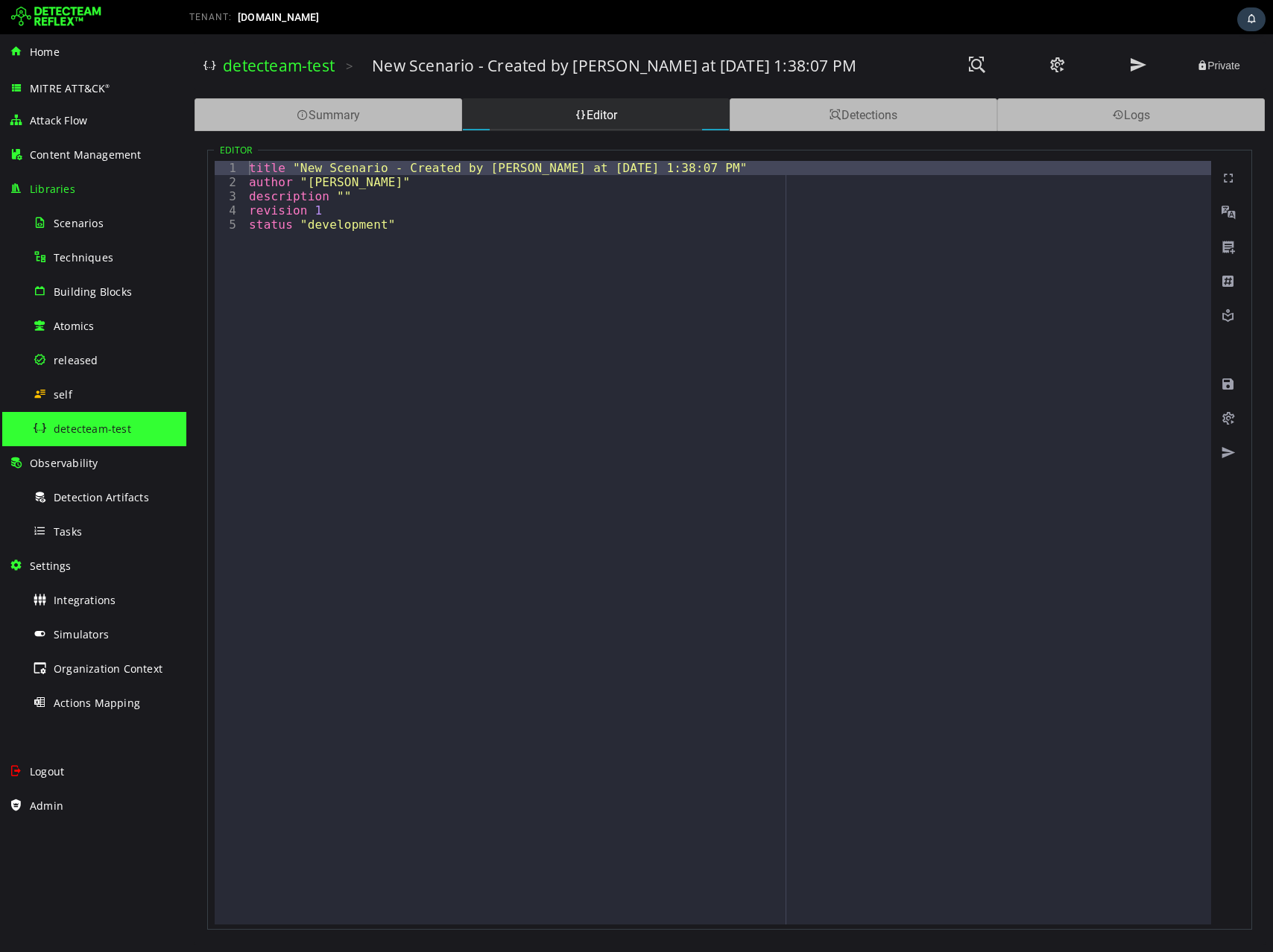
click at [853, 49] on div "detecteam-test > New Scenario - Created by [PERSON_NAME] at [DATE] 1:38:07 PM P…" at bounding box center [729, 66] width 1052 height 41
